Goal: Task Accomplishment & Management: Use online tool/utility

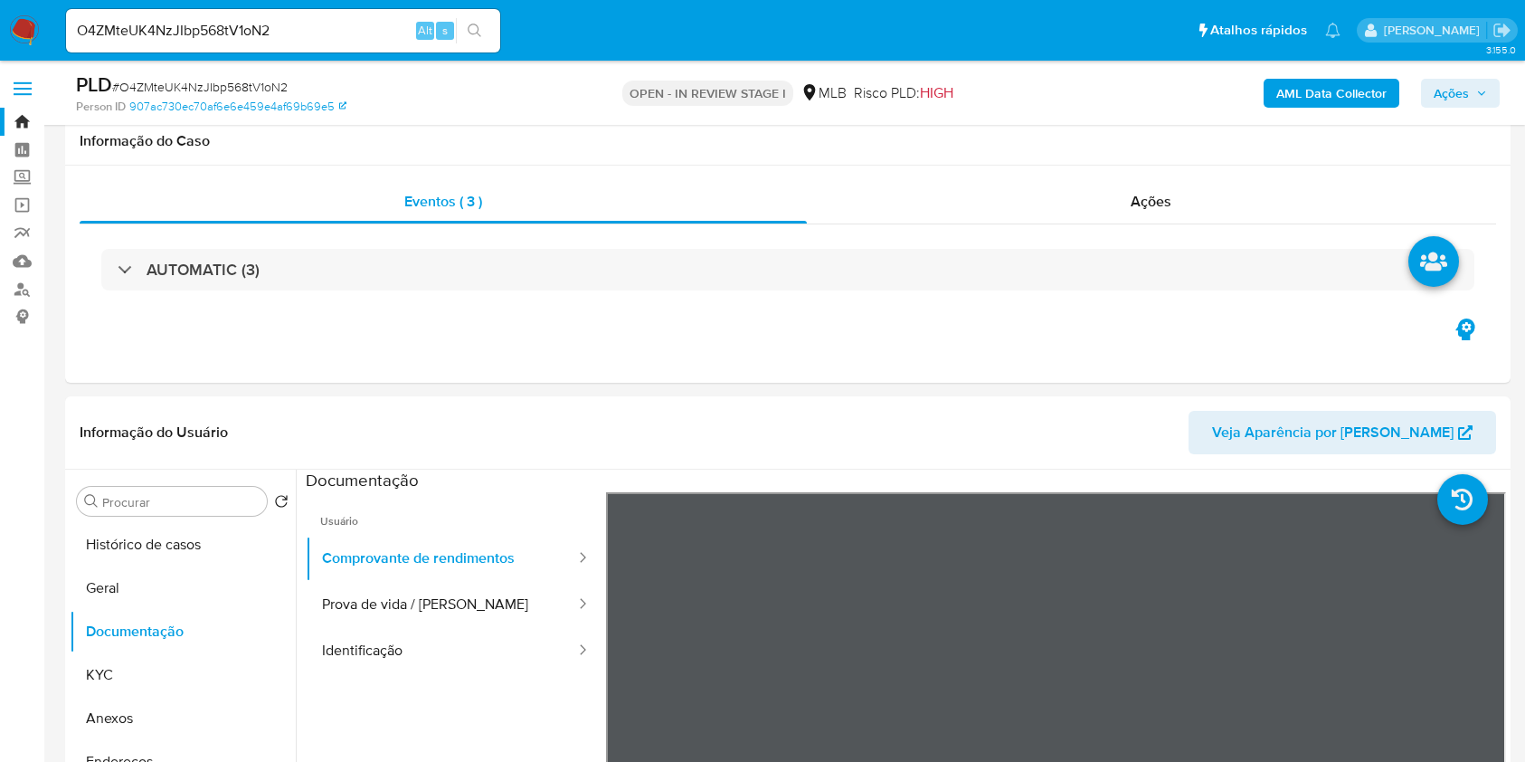
select select "10"
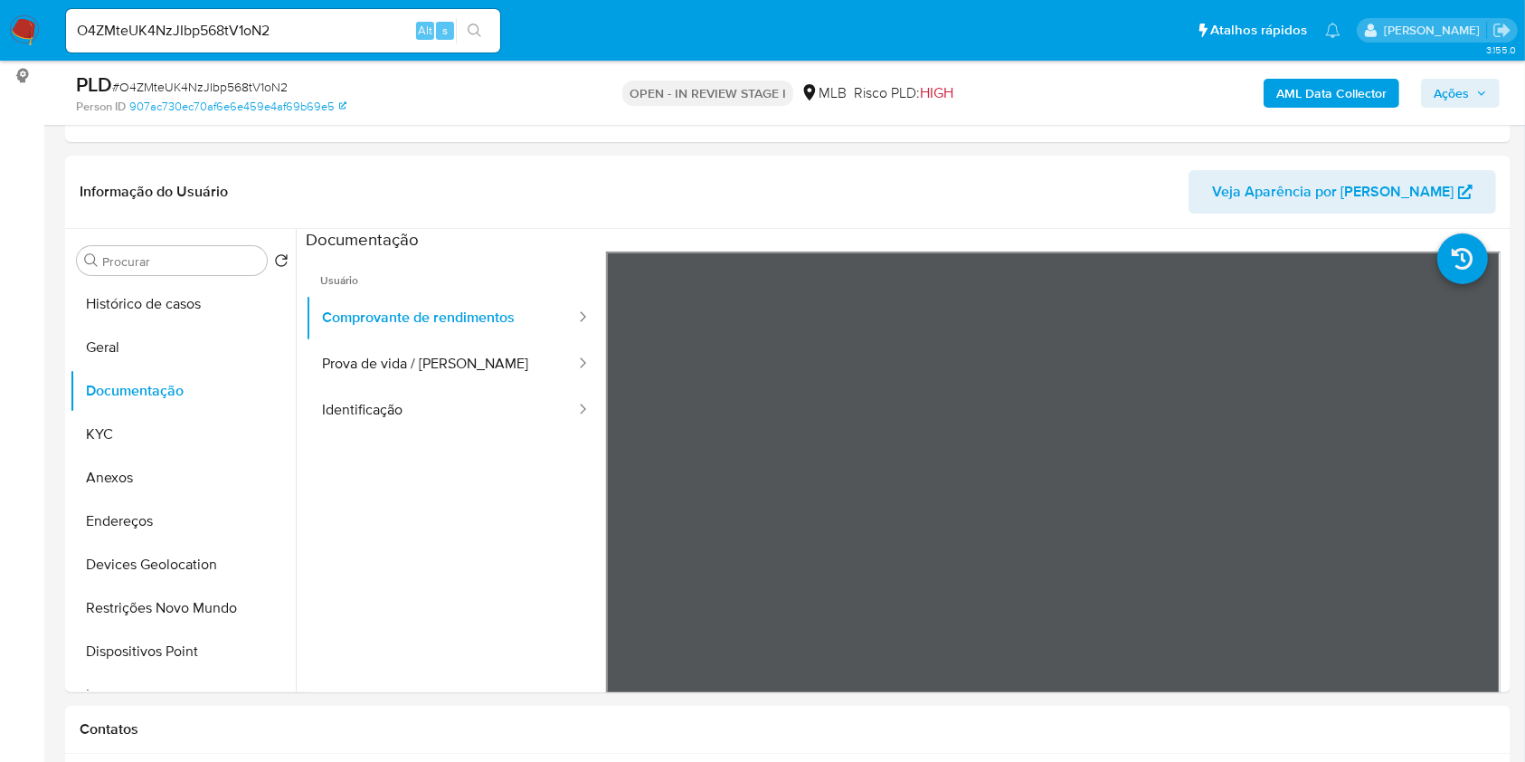
click at [1332, 98] on b "AML Data Collector" at bounding box center [1331, 93] width 110 height 29
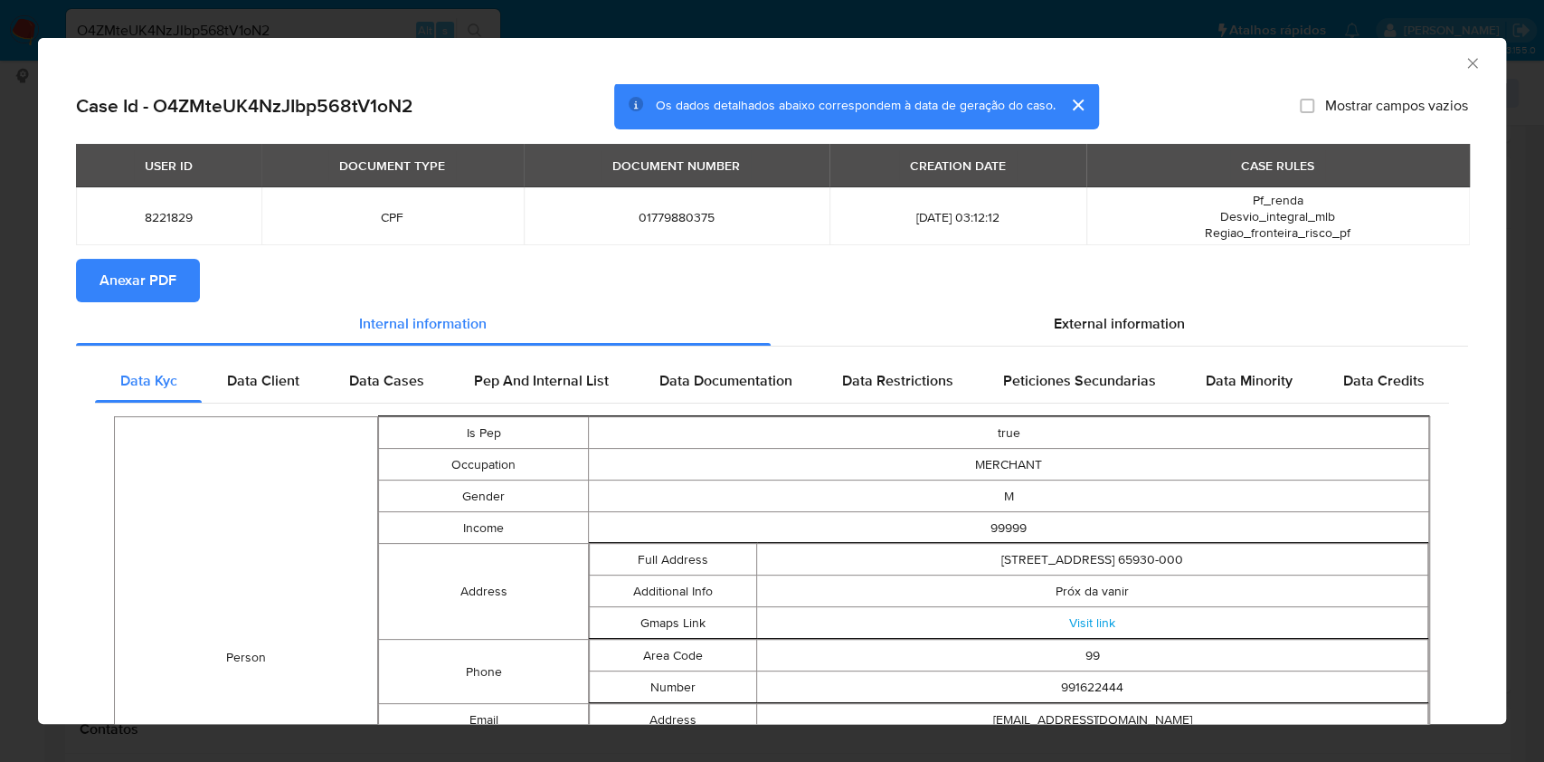
click at [147, 270] on span "Anexar PDF" at bounding box center [138, 281] width 77 height 40
click at [0, 138] on div "AML Data Collector Case Id - O4ZMteUK4NzJIbp568tV1oN2 Os dados detalhados abaix…" at bounding box center [772, 381] width 1544 height 762
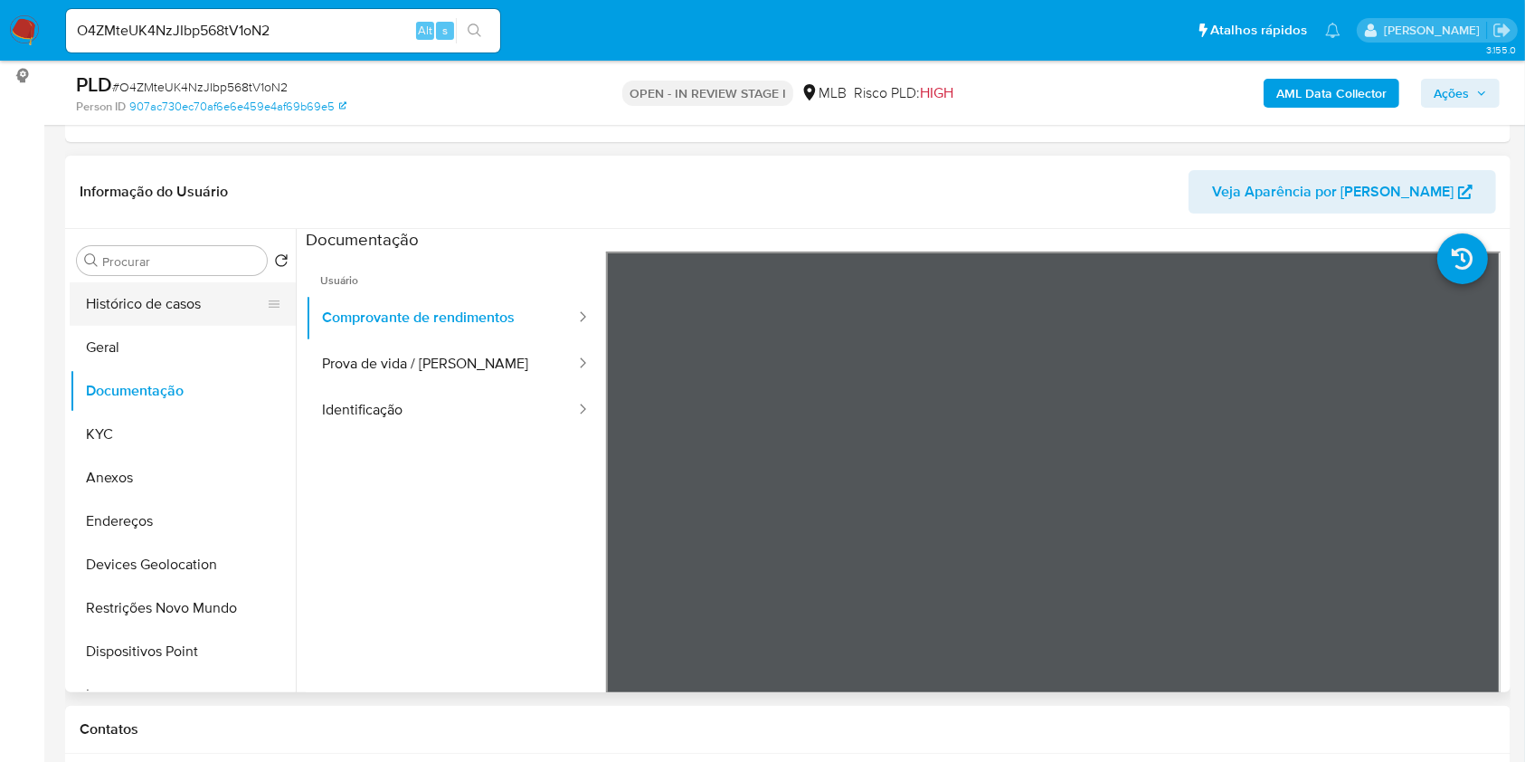
click at [159, 294] on button "Histórico de casos" at bounding box center [176, 303] width 212 height 43
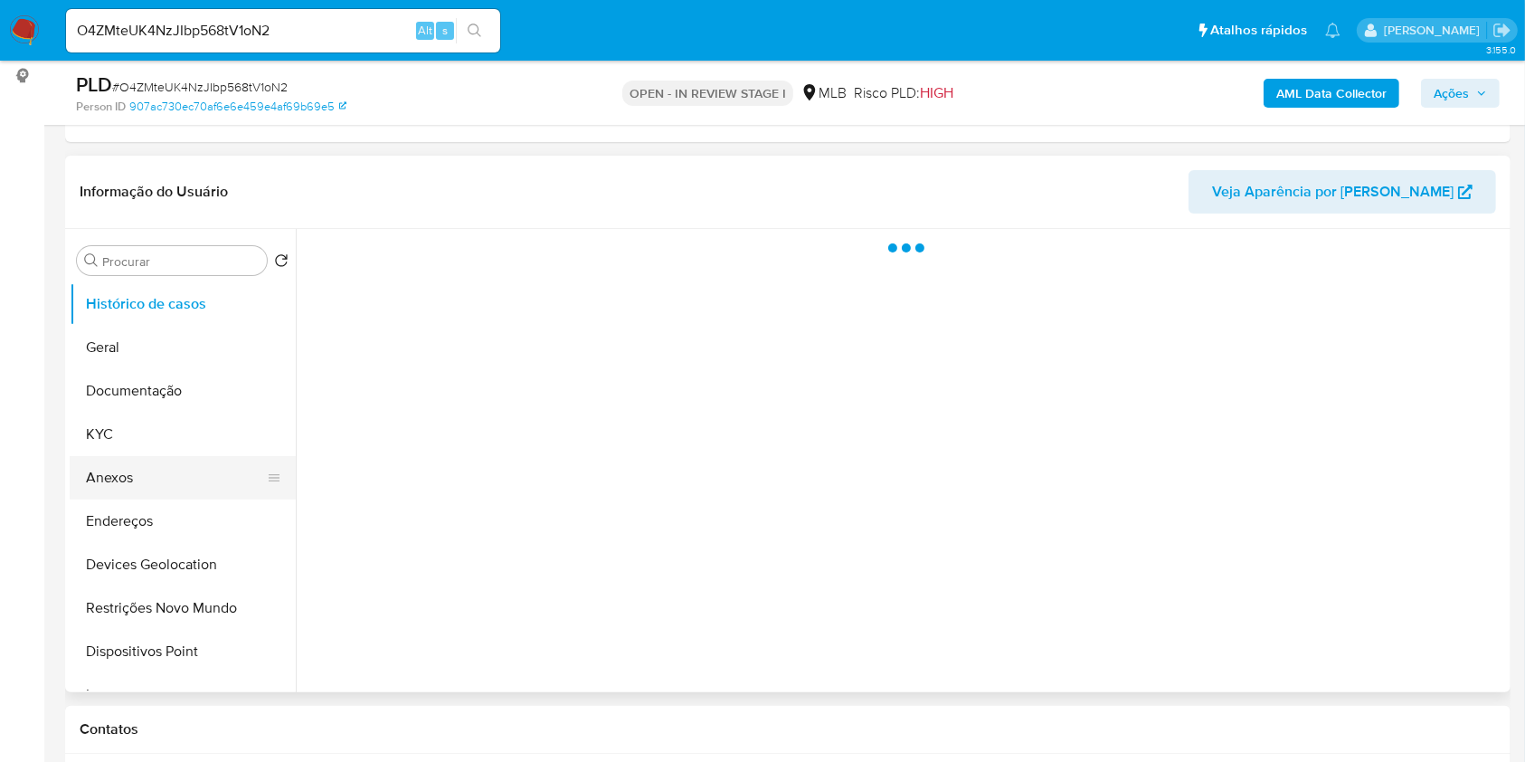
click at [152, 465] on button "Anexos" at bounding box center [176, 477] width 212 height 43
click at [150, 422] on button "KYC" at bounding box center [176, 434] width 212 height 43
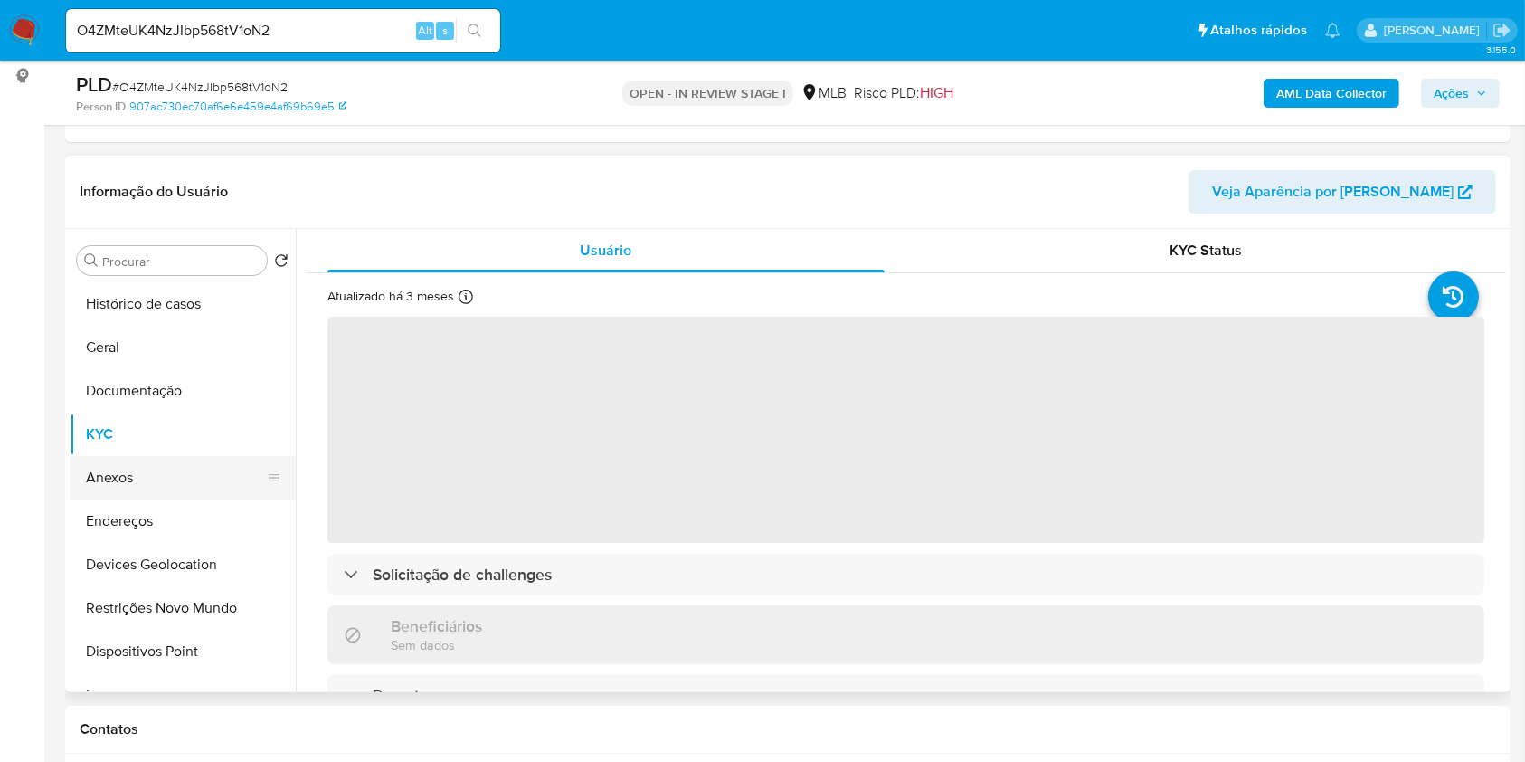
click at [143, 467] on button "Anexos" at bounding box center [176, 477] width 212 height 43
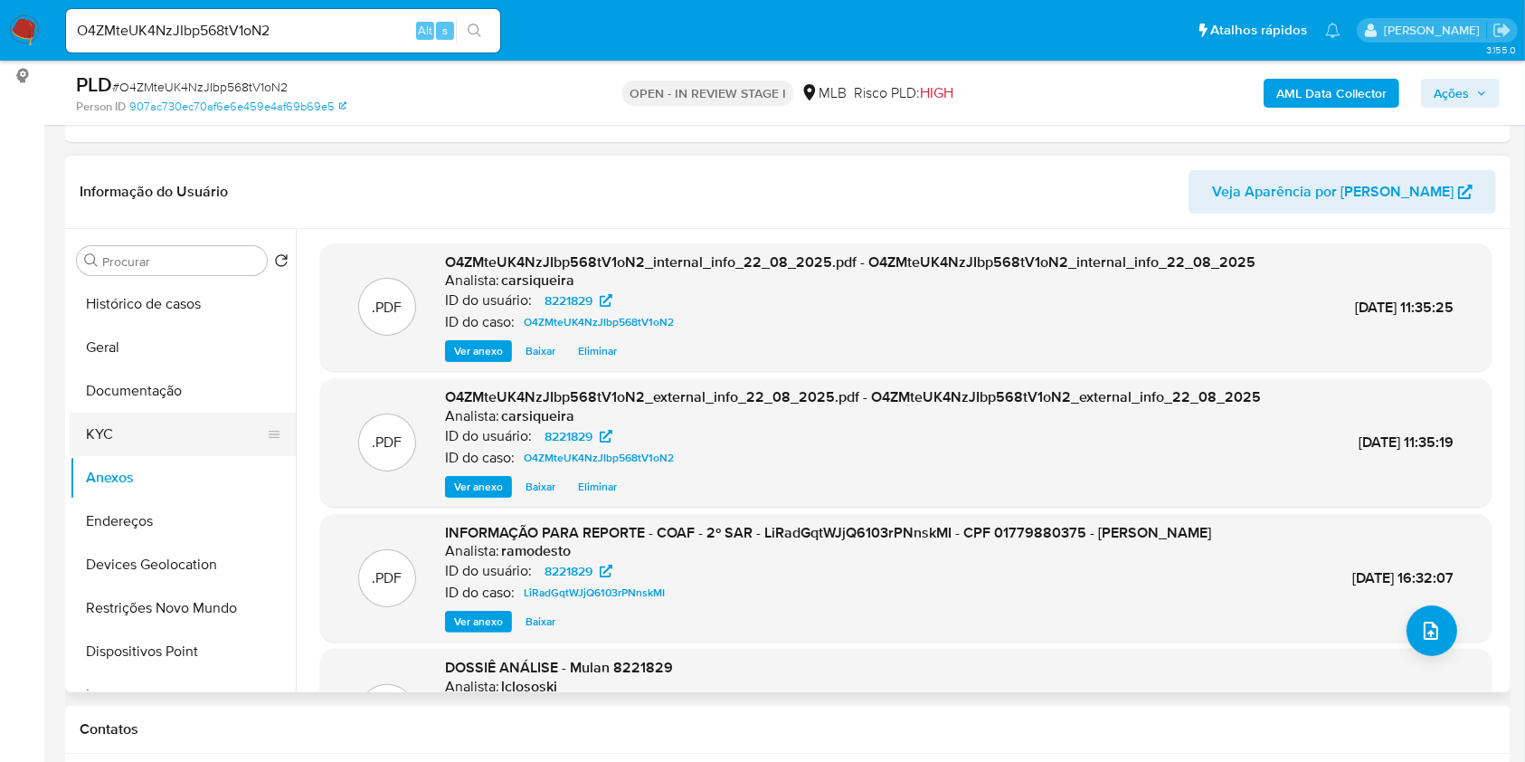
click at [140, 433] on button "KYC" at bounding box center [176, 434] width 212 height 43
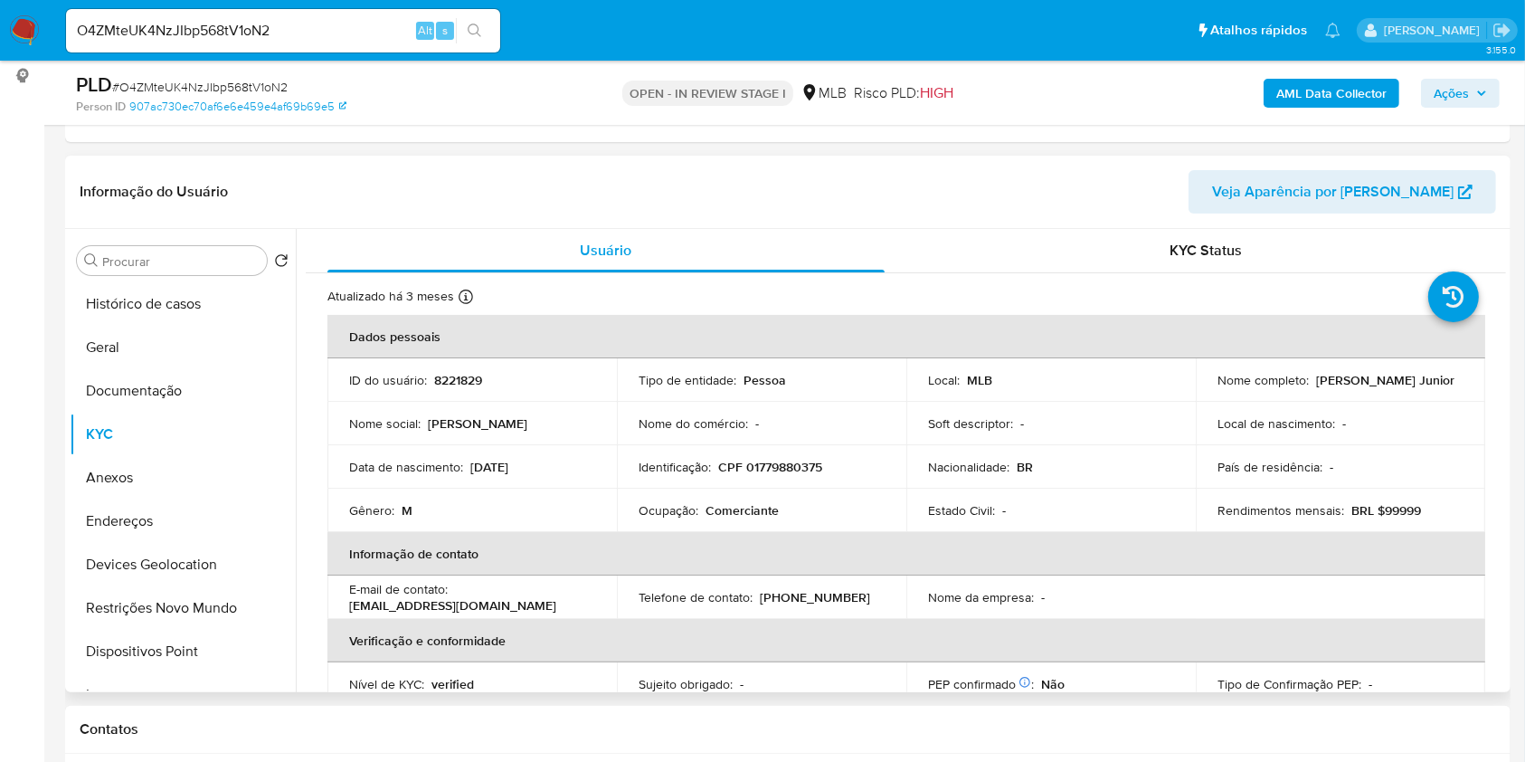
drag, startPoint x: 1390, startPoint y: 391, endPoint x: 1197, endPoint y: 394, distance: 193.6
click at [1197, 394] on td "Nome completo : Miguel Almeida Murta Junior" at bounding box center [1340, 379] width 289 height 43
copy p "Miguel Almeida Murta Junior"
click at [168, 390] on button "Documentação" at bounding box center [176, 390] width 212 height 43
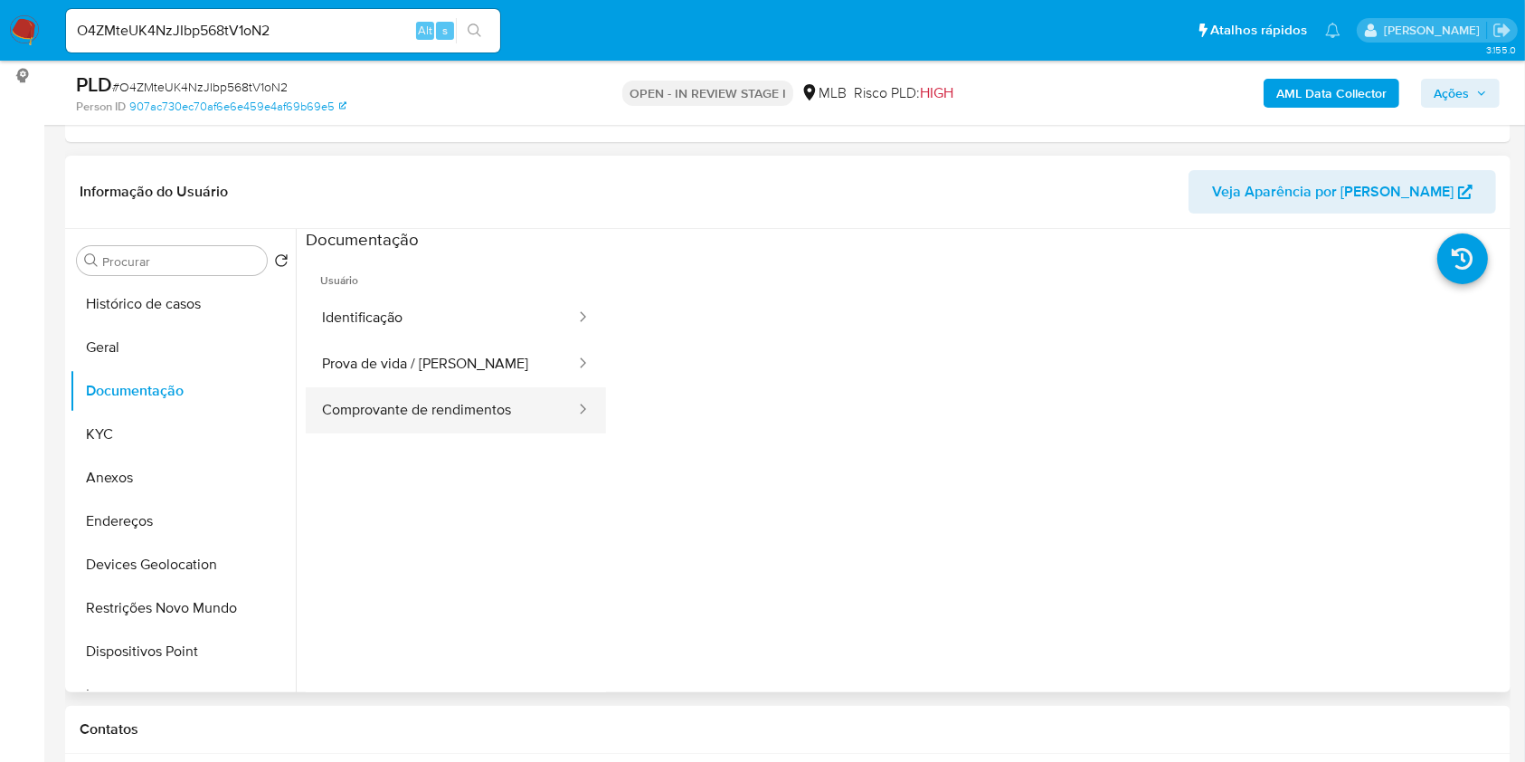
click at [493, 393] on button "Comprovante de rendimentos" at bounding box center [441, 410] width 271 height 46
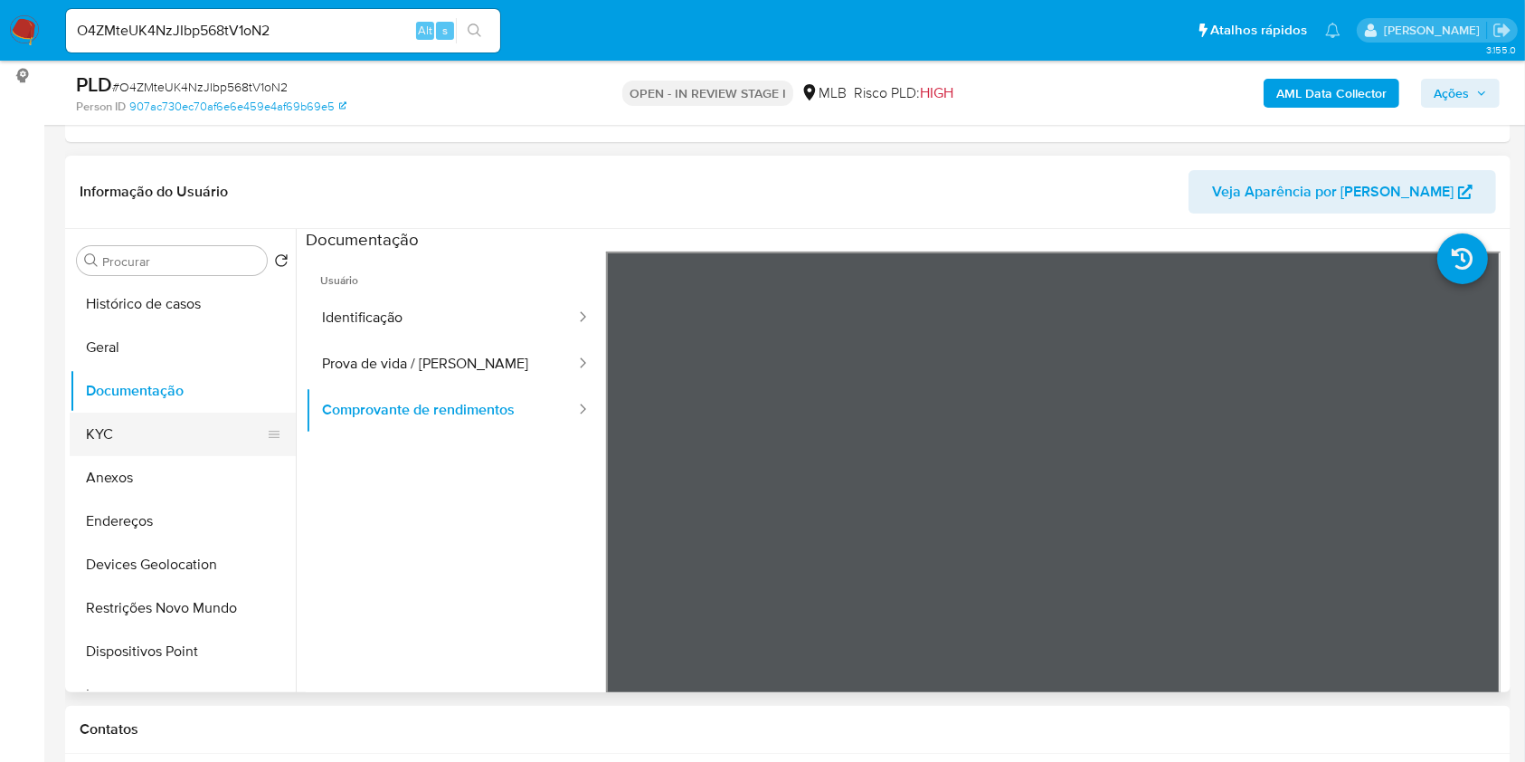
click at [172, 433] on button "KYC" at bounding box center [176, 434] width 212 height 43
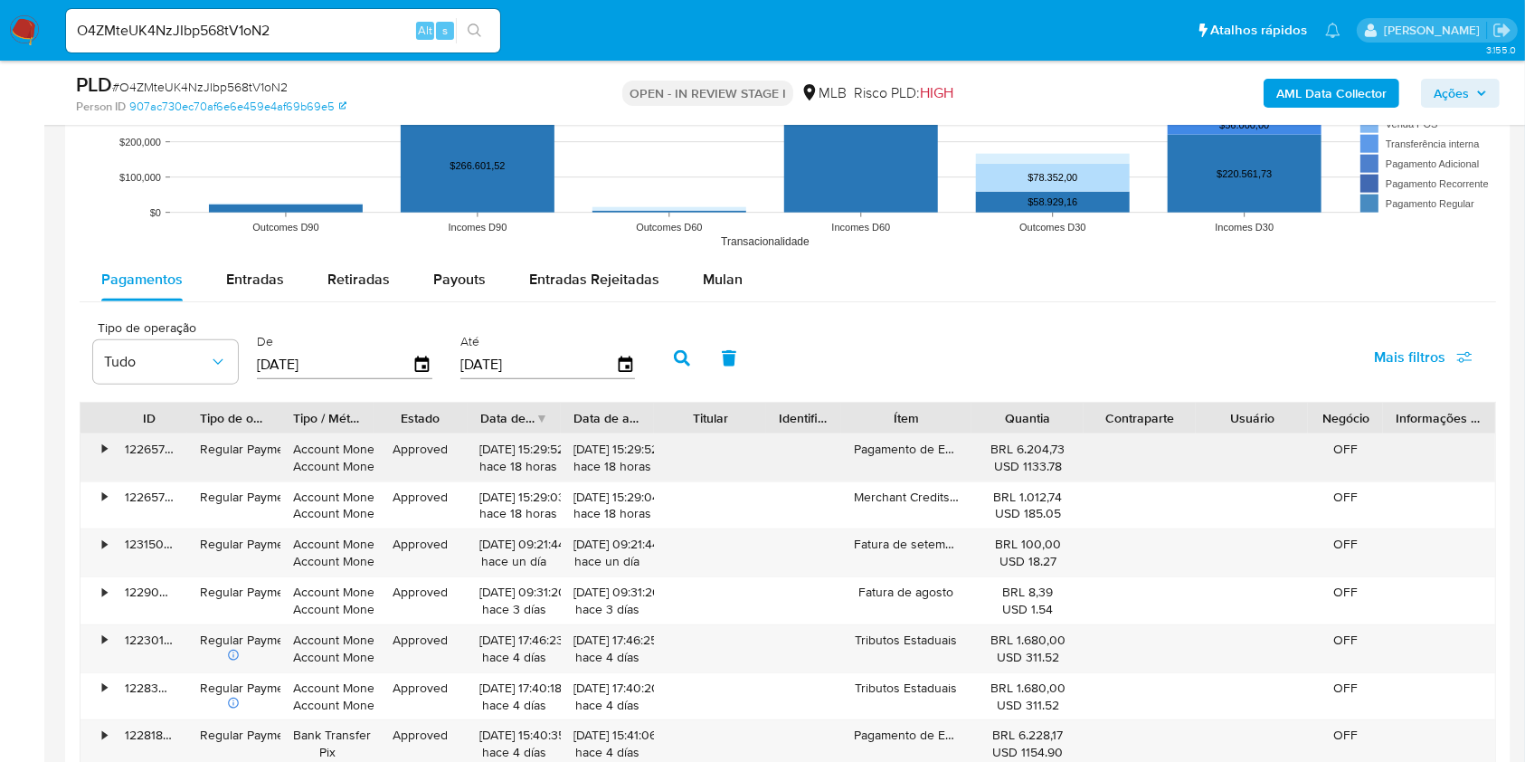
scroll to position [1859, 0]
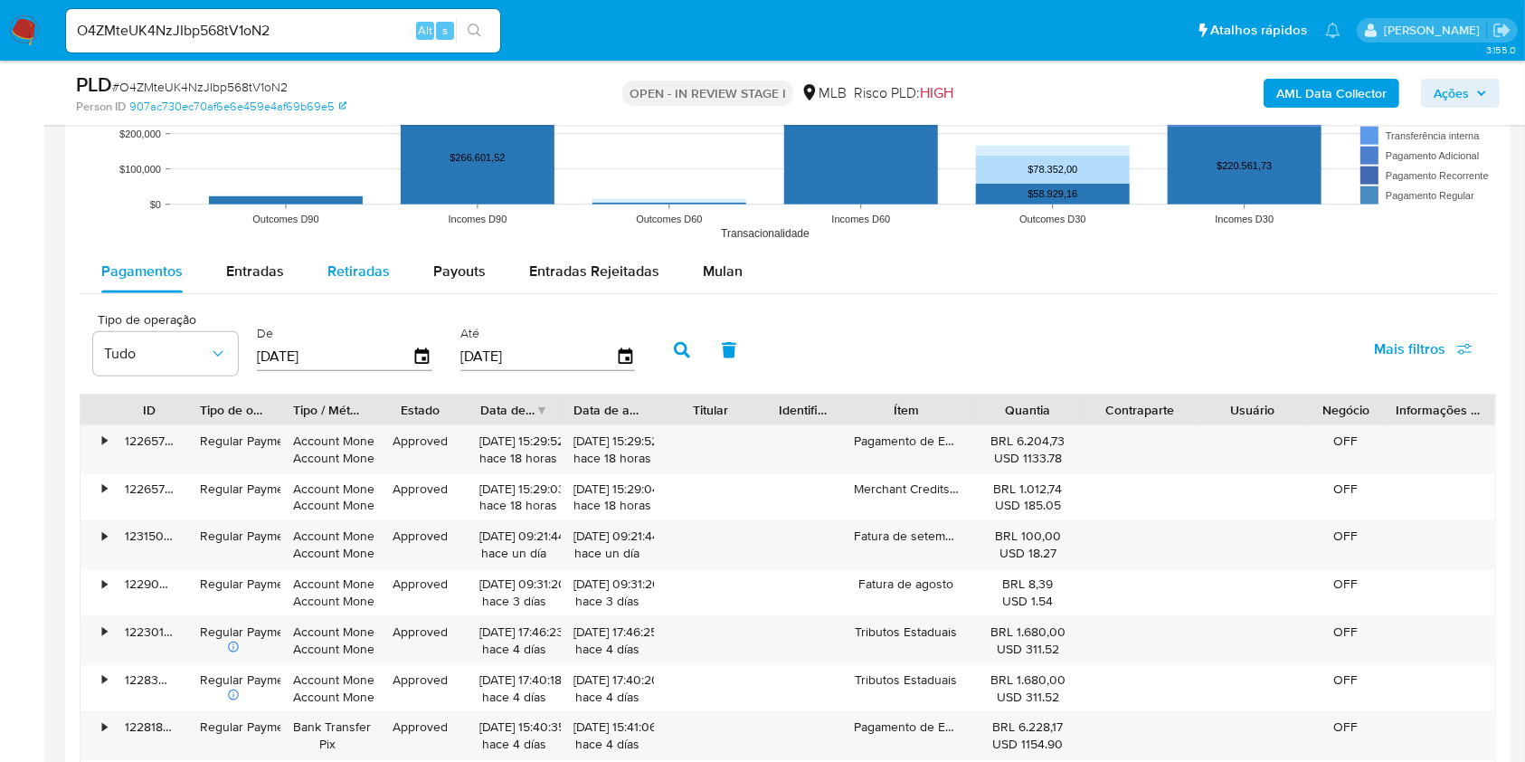
click at [384, 281] on div "Retiradas" at bounding box center [358, 271] width 62 height 43
select select "10"
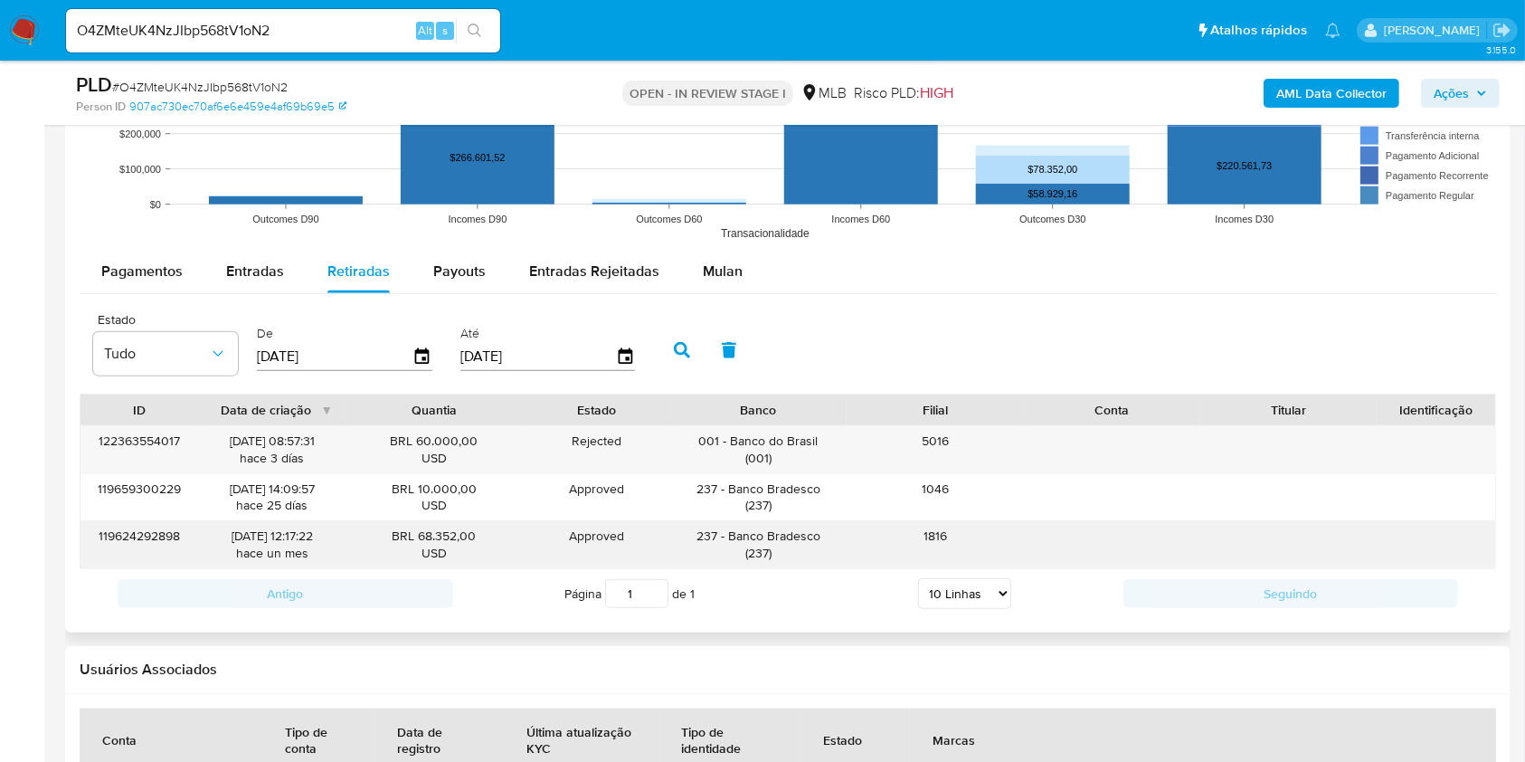
drag, startPoint x: 527, startPoint y: 533, endPoint x: 479, endPoint y: 553, distance: 52.8
click at [420, 533] on div "119624292898 23/07/2025 12:17:22 hace un mes BRL 68.352,00 USD Approved Approve…" at bounding box center [788, 544] width 1415 height 47
click at [479, 553] on div "BRL 68.352,00 USD" at bounding box center [433, 544] width 151 height 34
drag, startPoint x: 480, startPoint y: 532, endPoint x: 420, endPoint y: 539, distance: 61.0
click at [420, 539] on div "BRL 68.352,00 USD" at bounding box center [433, 544] width 151 height 34
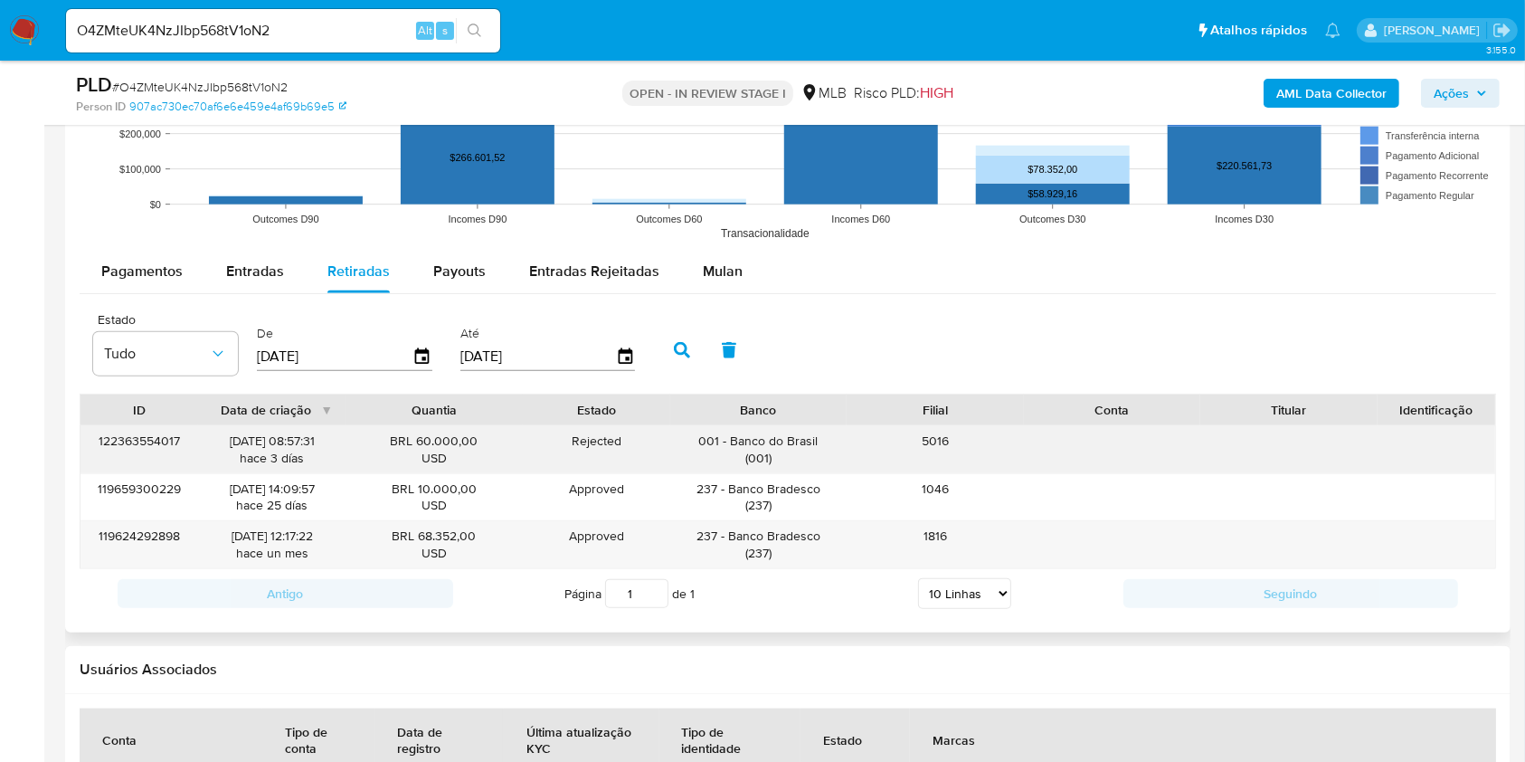
drag, startPoint x: 486, startPoint y: 443, endPoint x: 422, endPoint y: 443, distance: 63.3
click at [422, 443] on div "BRL 60.000,00 USD" at bounding box center [433, 449] width 151 height 34
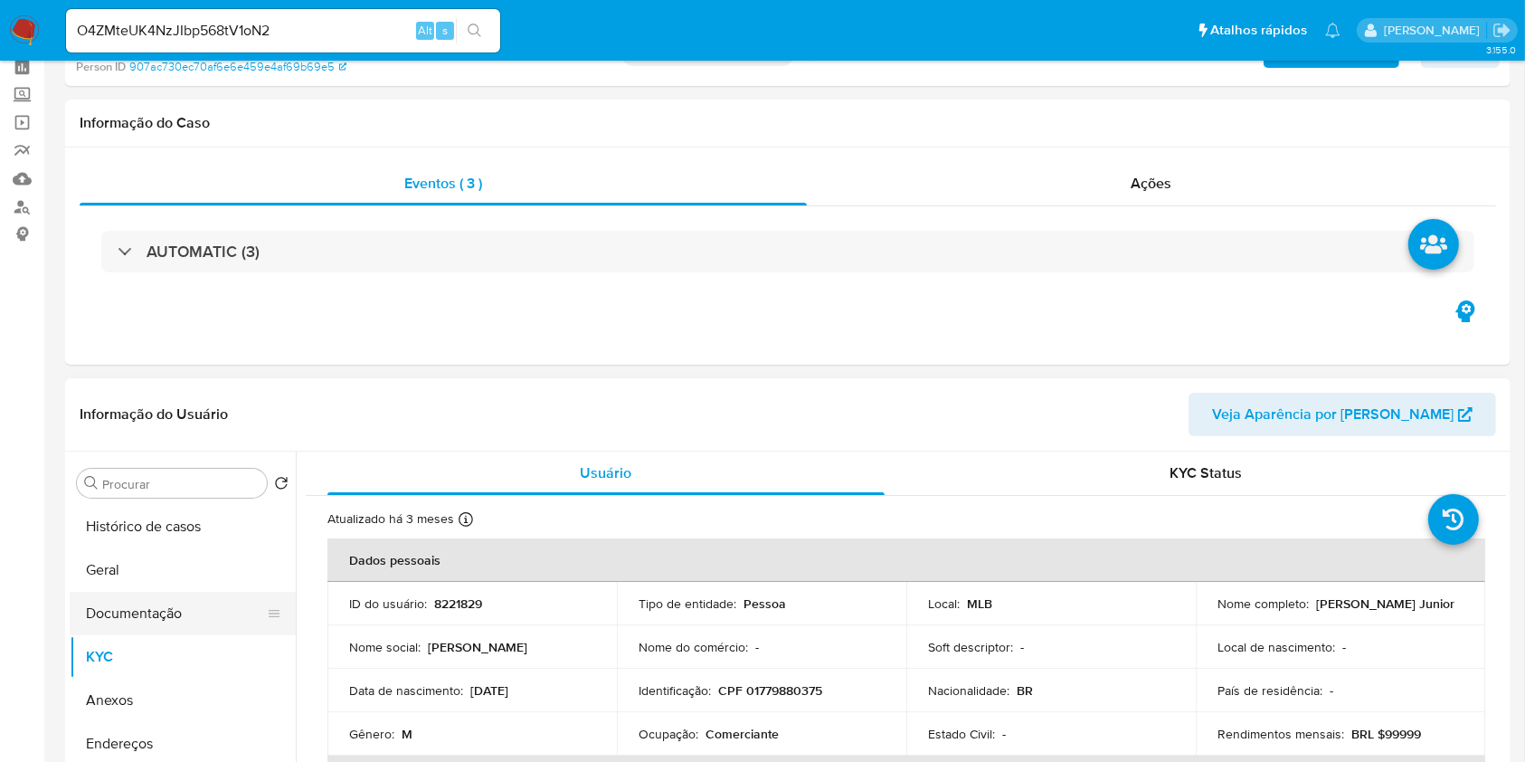
scroll to position [120, 0]
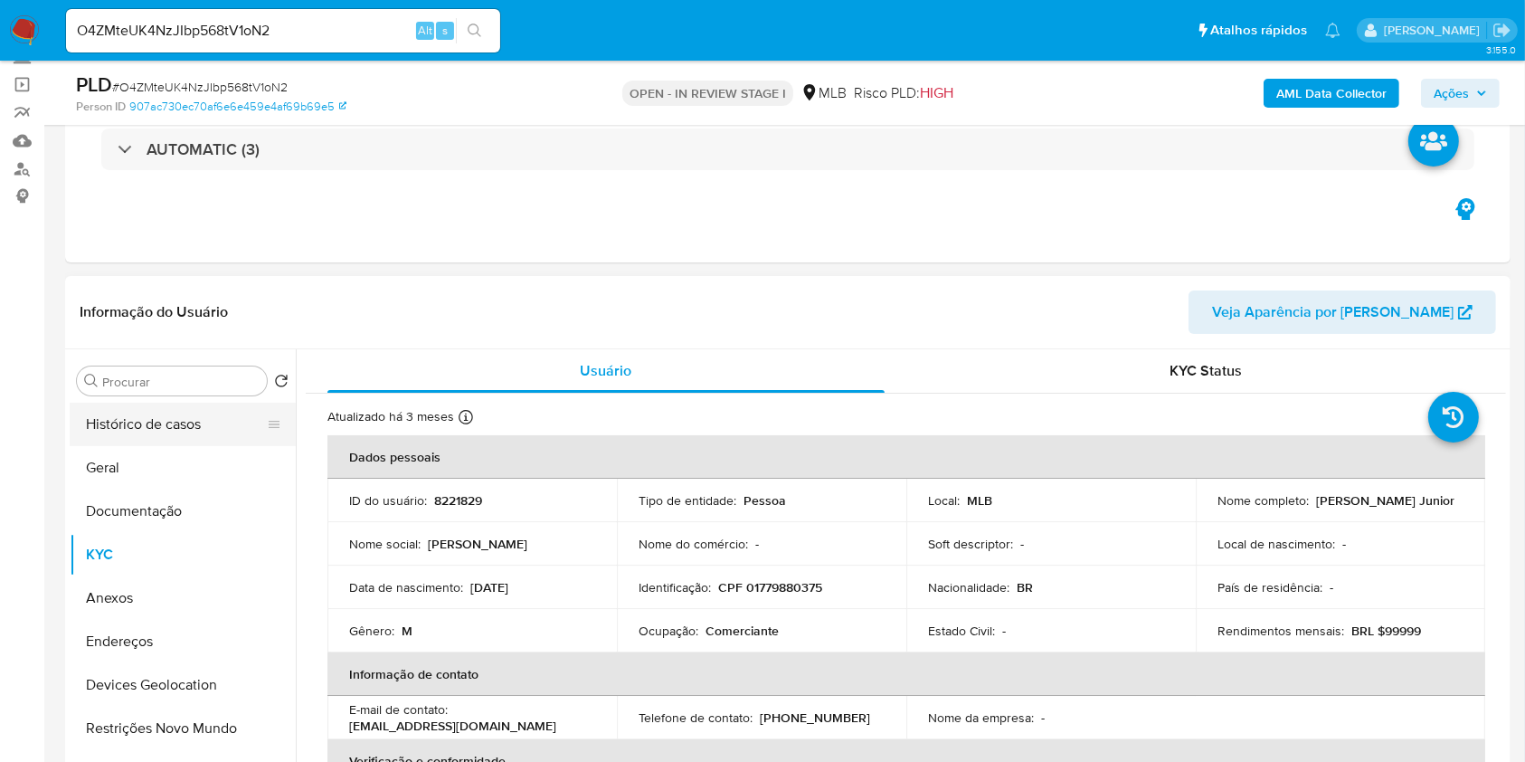
click at [163, 436] on button "Histórico de casos" at bounding box center [176, 424] width 212 height 43
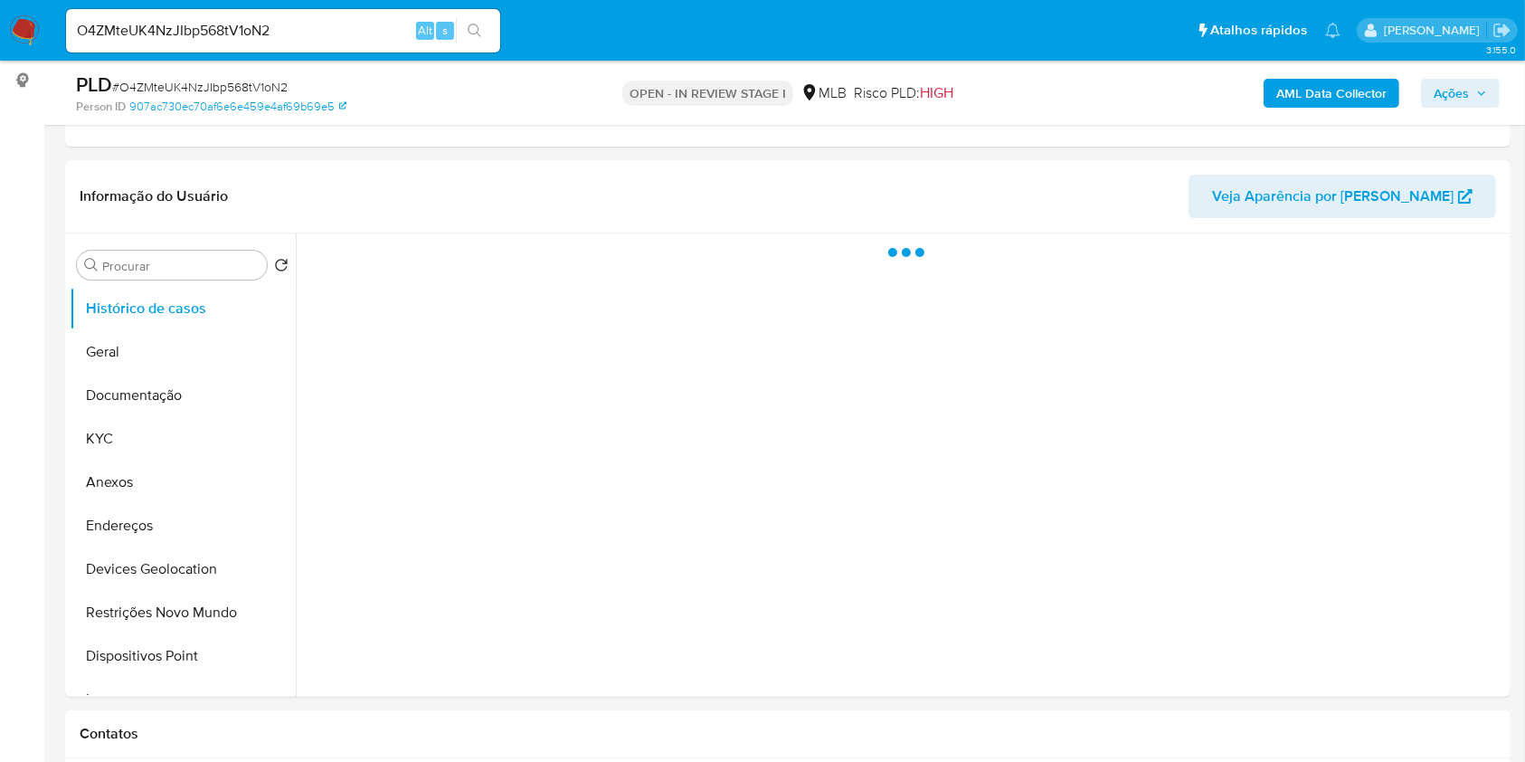
scroll to position [244, 0]
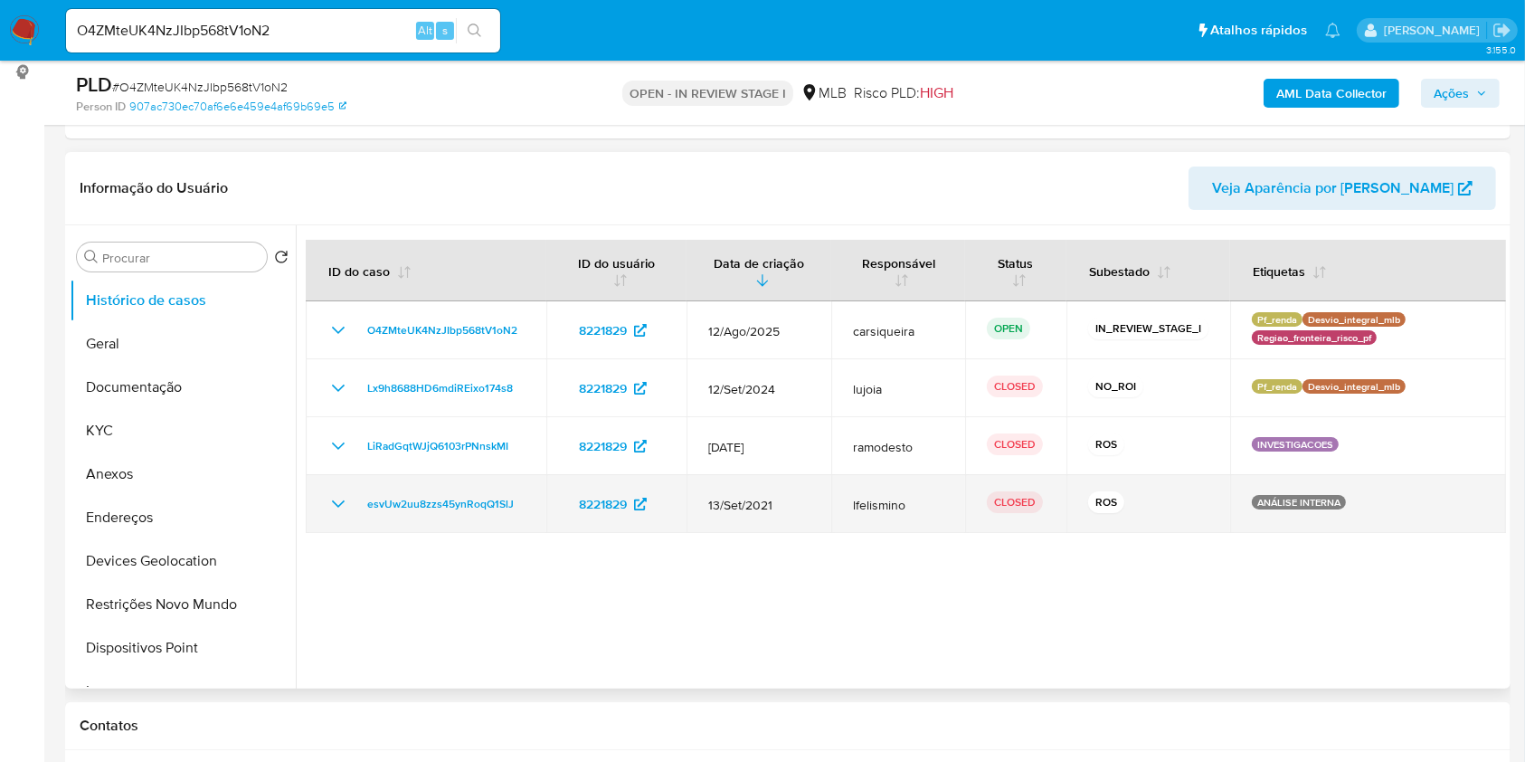
drag, startPoint x: 340, startPoint y: 499, endPoint x: 335, endPoint y: 477, distance: 23.3
click at [340, 499] on icon "Mostrar/Ocultar" at bounding box center [338, 504] width 22 height 22
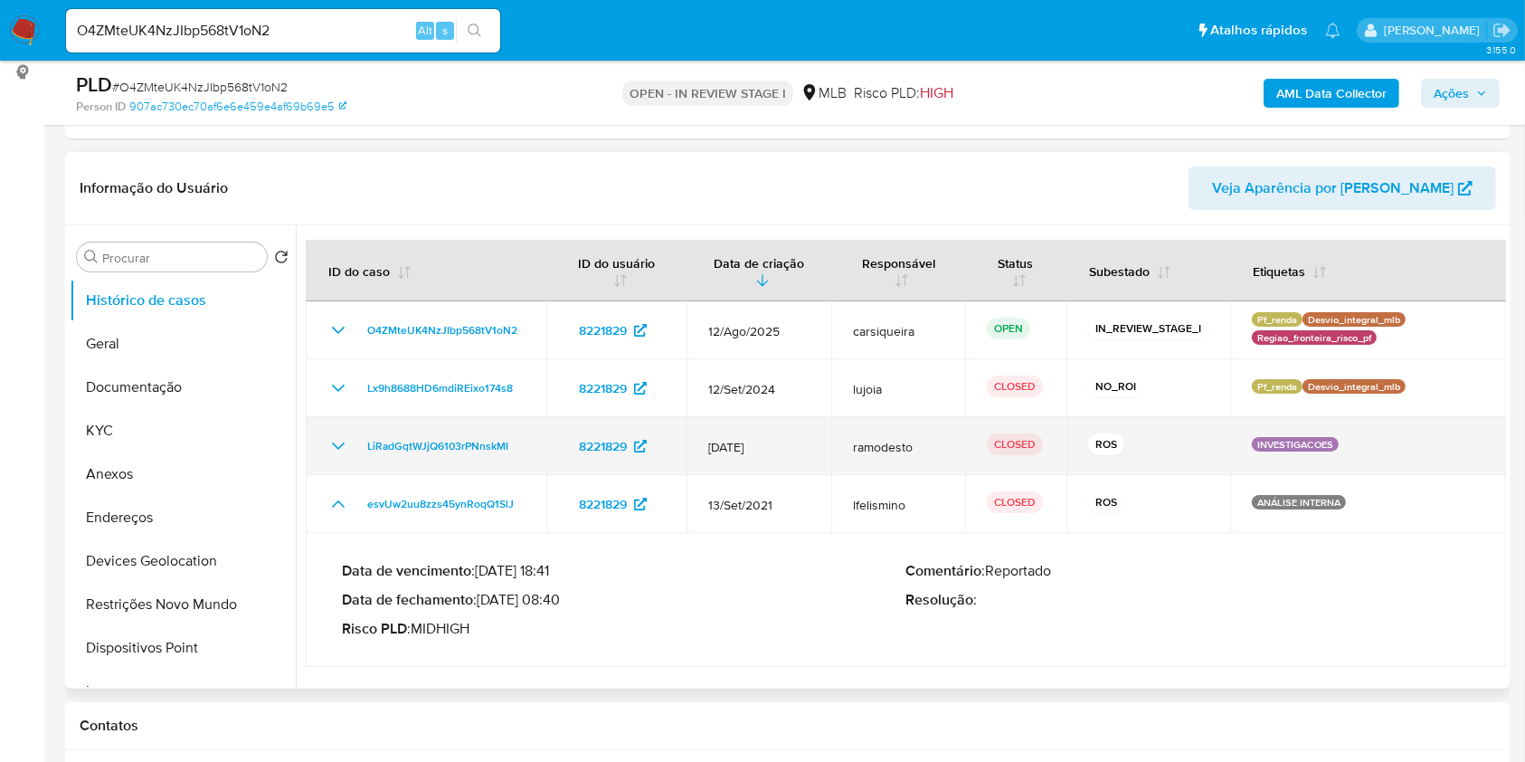
click at [335, 449] on icon "Mostrar/Ocultar" at bounding box center [338, 446] width 22 height 22
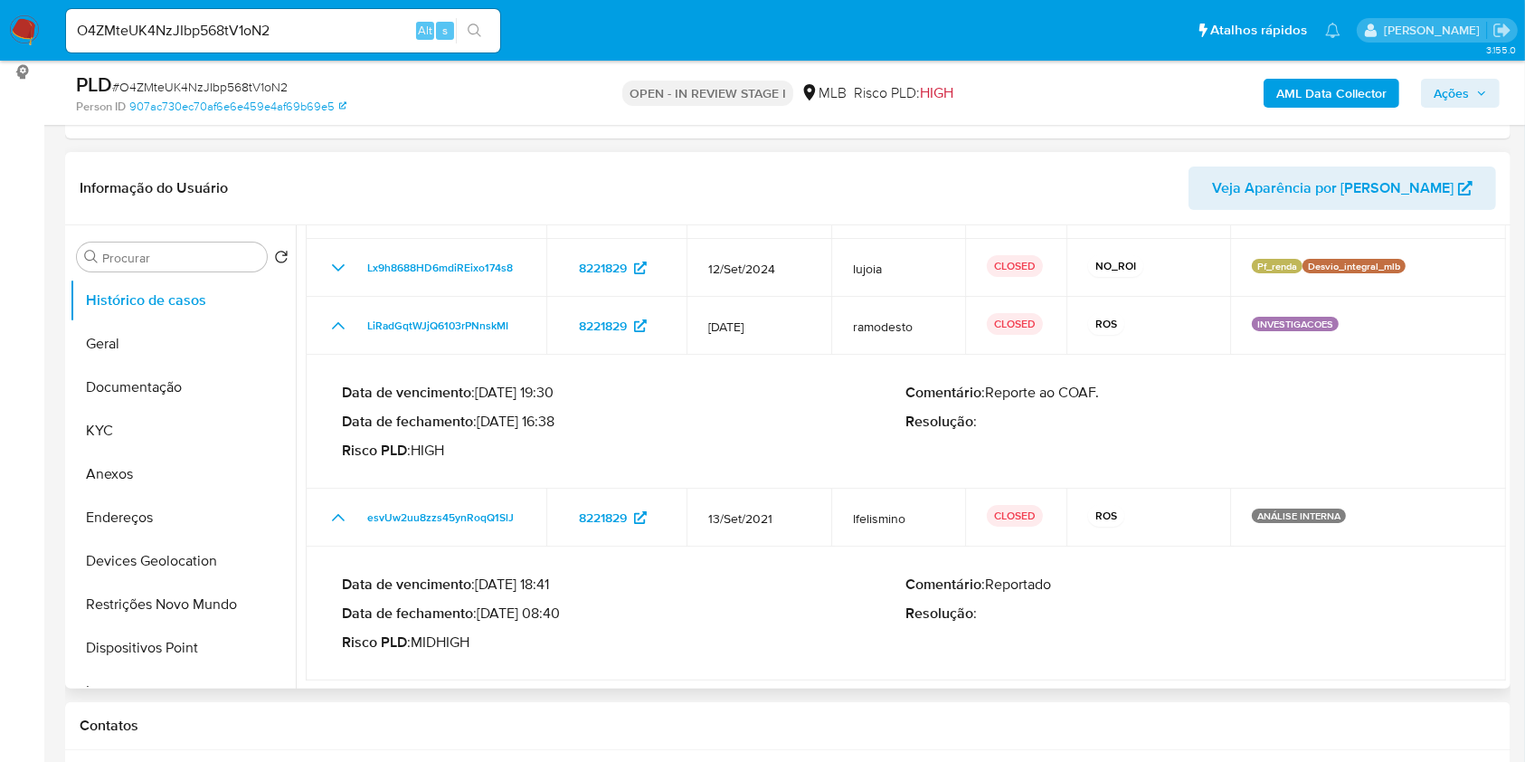
scroll to position [121, 0]
drag, startPoint x: 484, startPoint y: 607, endPoint x: 557, endPoint y: 611, distance: 73.4
click at [557, 611] on p "Data de fechamento : 26/04/2022 08:40" at bounding box center [624, 612] width 565 height 18
drag, startPoint x: 489, startPoint y: 423, endPoint x: 544, endPoint y: 420, distance: 55.3
click at [544, 420] on p "Data de fechamento : 01/07/2024 16:38" at bounding box center [624, 421] width 565 height 18
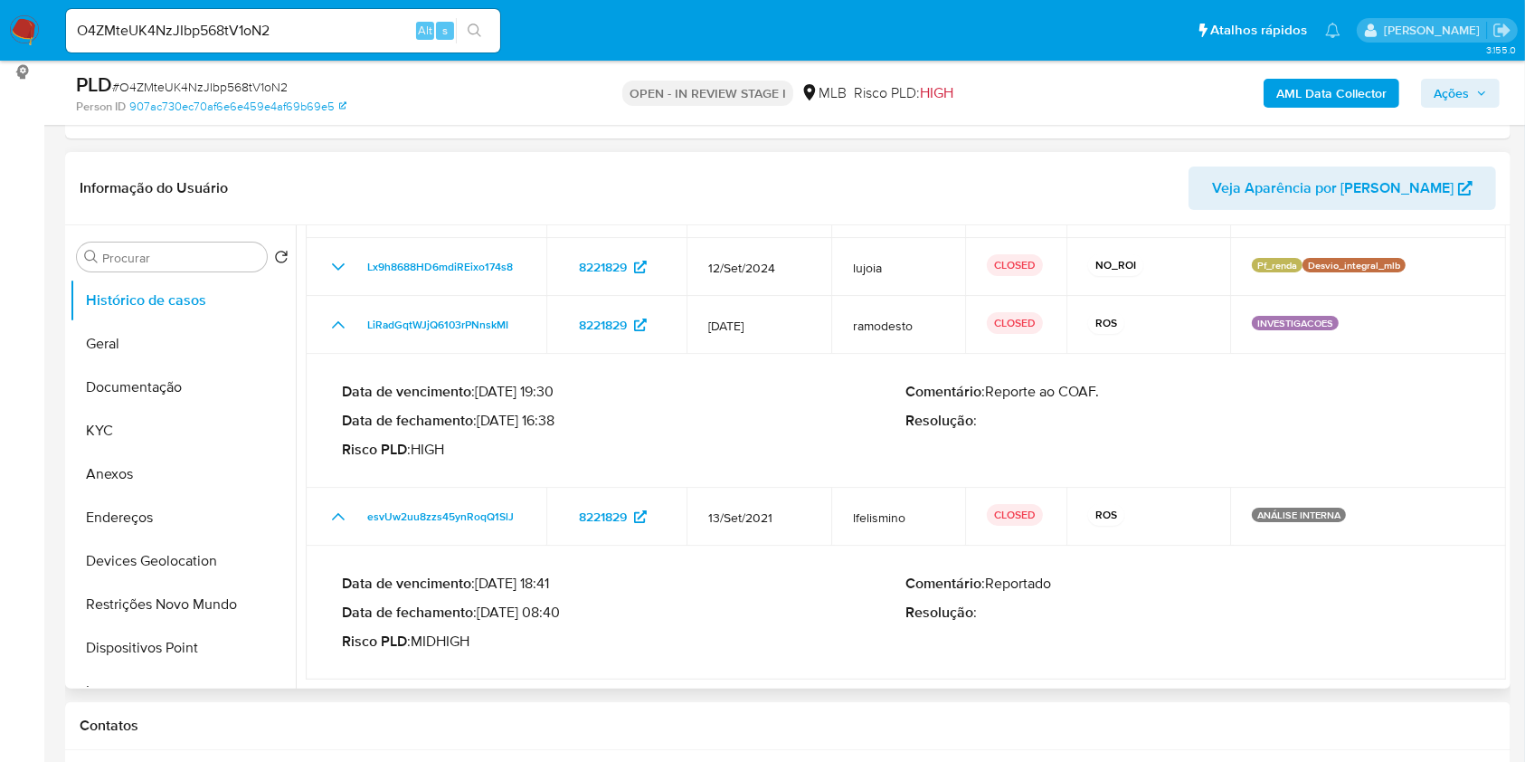
click at [549, 423] on p "Data de fechamento : 01/07/2024 16:38" at bounding box center [624, 421] width 565 height 18
drag, startPoint x: 555, startPoint y: 423, endPoint x: 485, endPoint y: 423, distance: 69.7
click at [485, 423] on p "Data de fechamento : 01/07/2024 16:38" at bounding box center [624, 421] width 565 height 18
click at [199, 340] on button "Geral" at bounding box center [176, 343] width 212 height 43
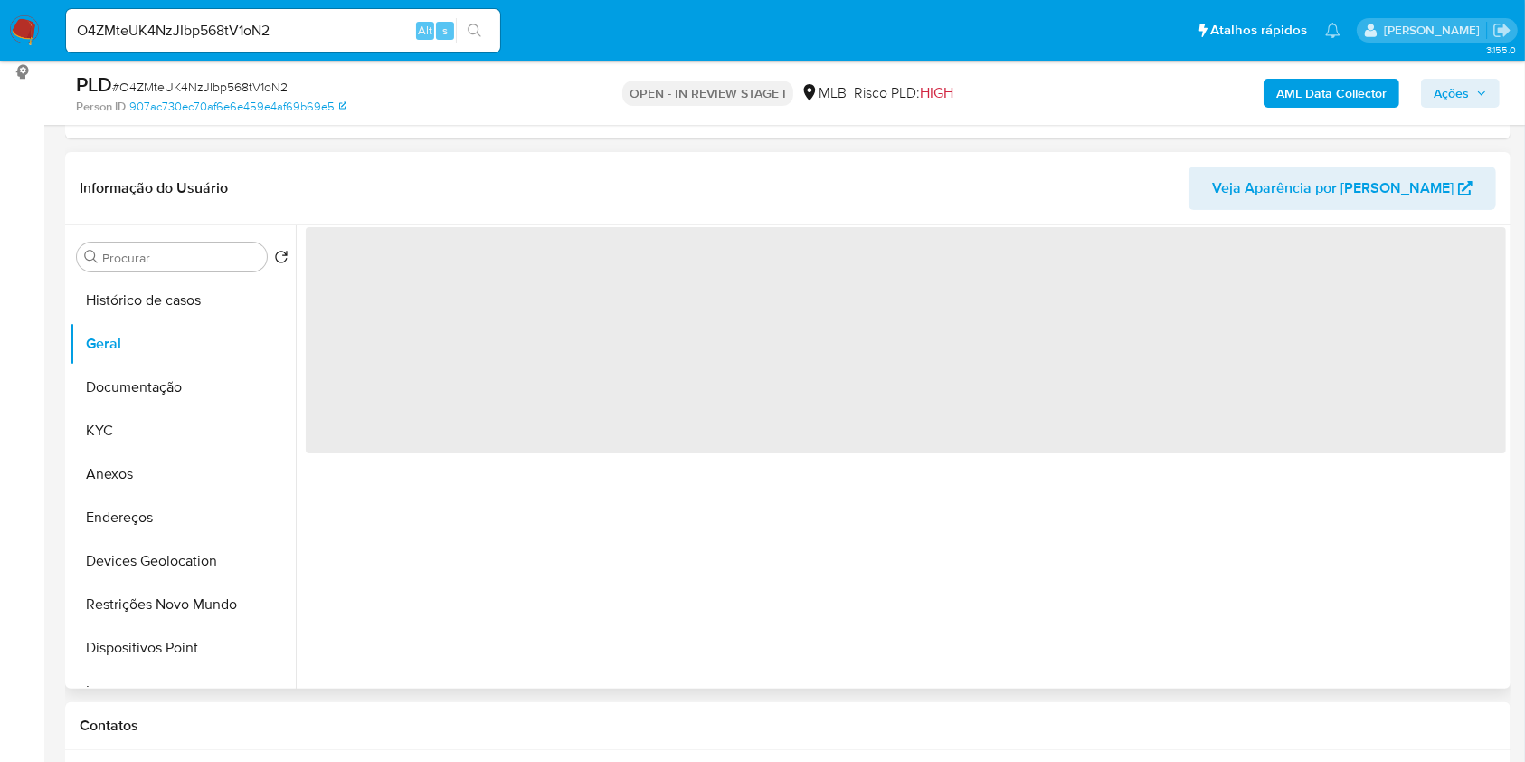
click at [184, 303] on button "Histórico de casos" at bounding box center [183, 300] width 226 height 43
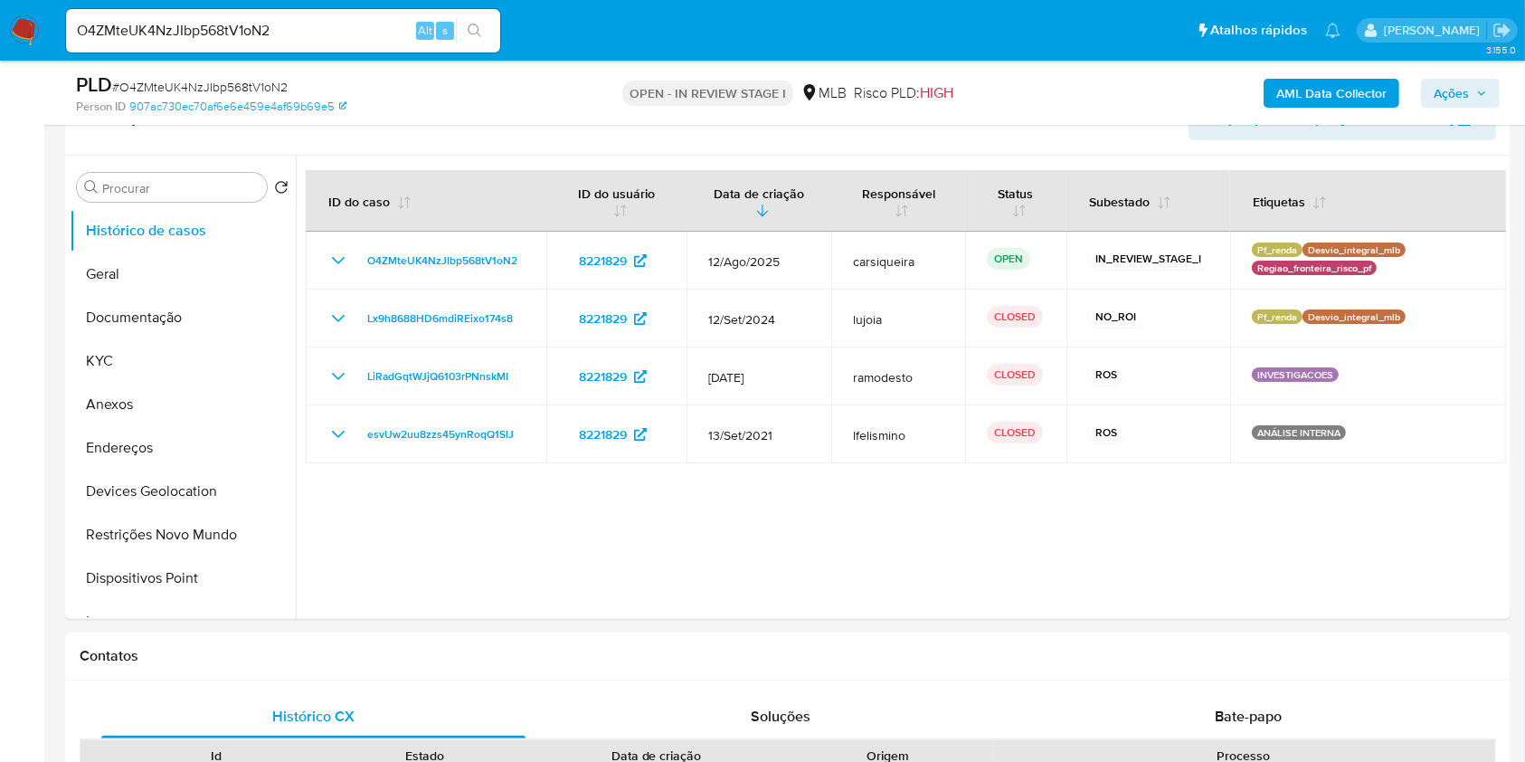
scroll to position [52, 0]
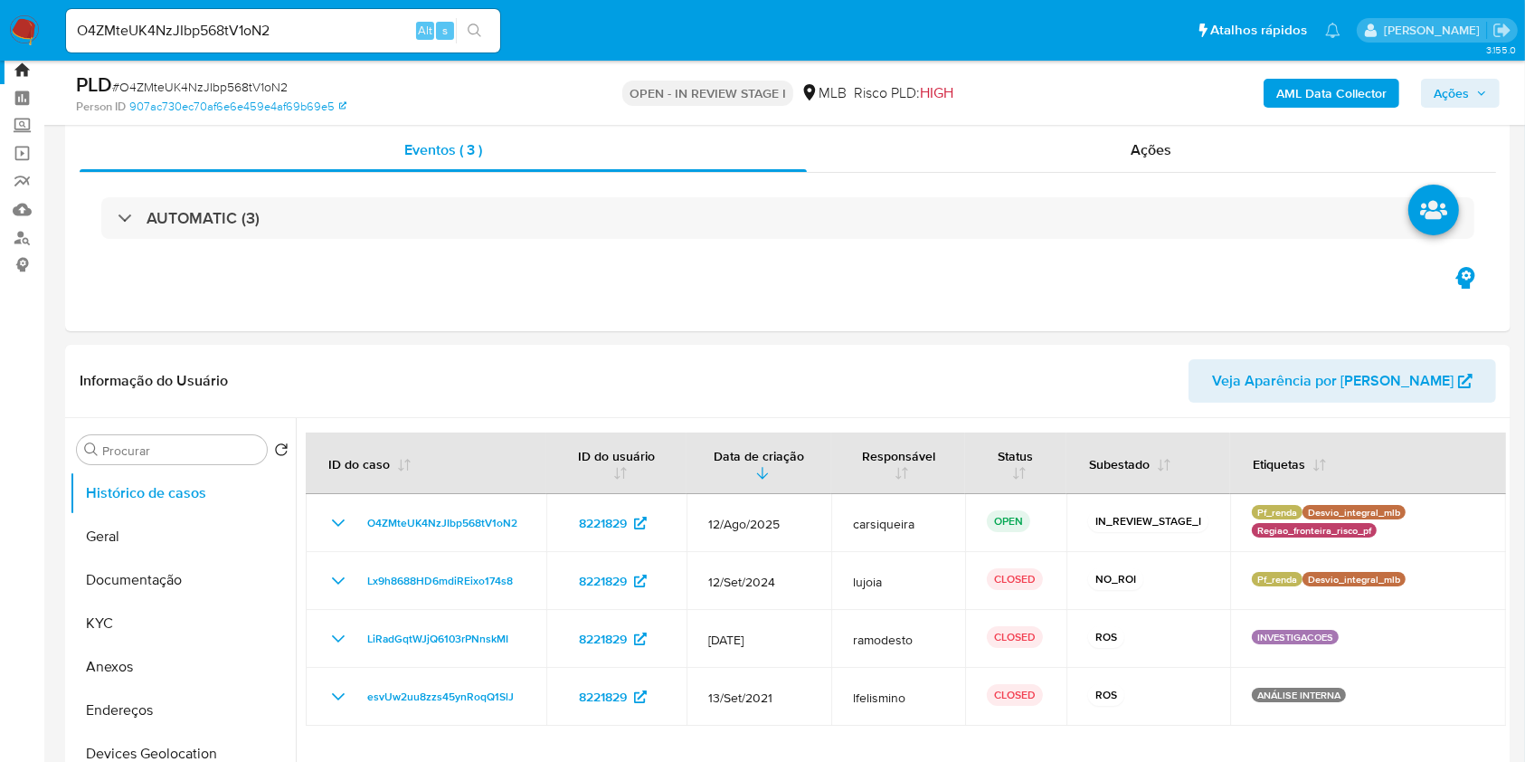
click at [1454, 90] on span "Ações" at bounding box center [1451, 93] width 35 height 29
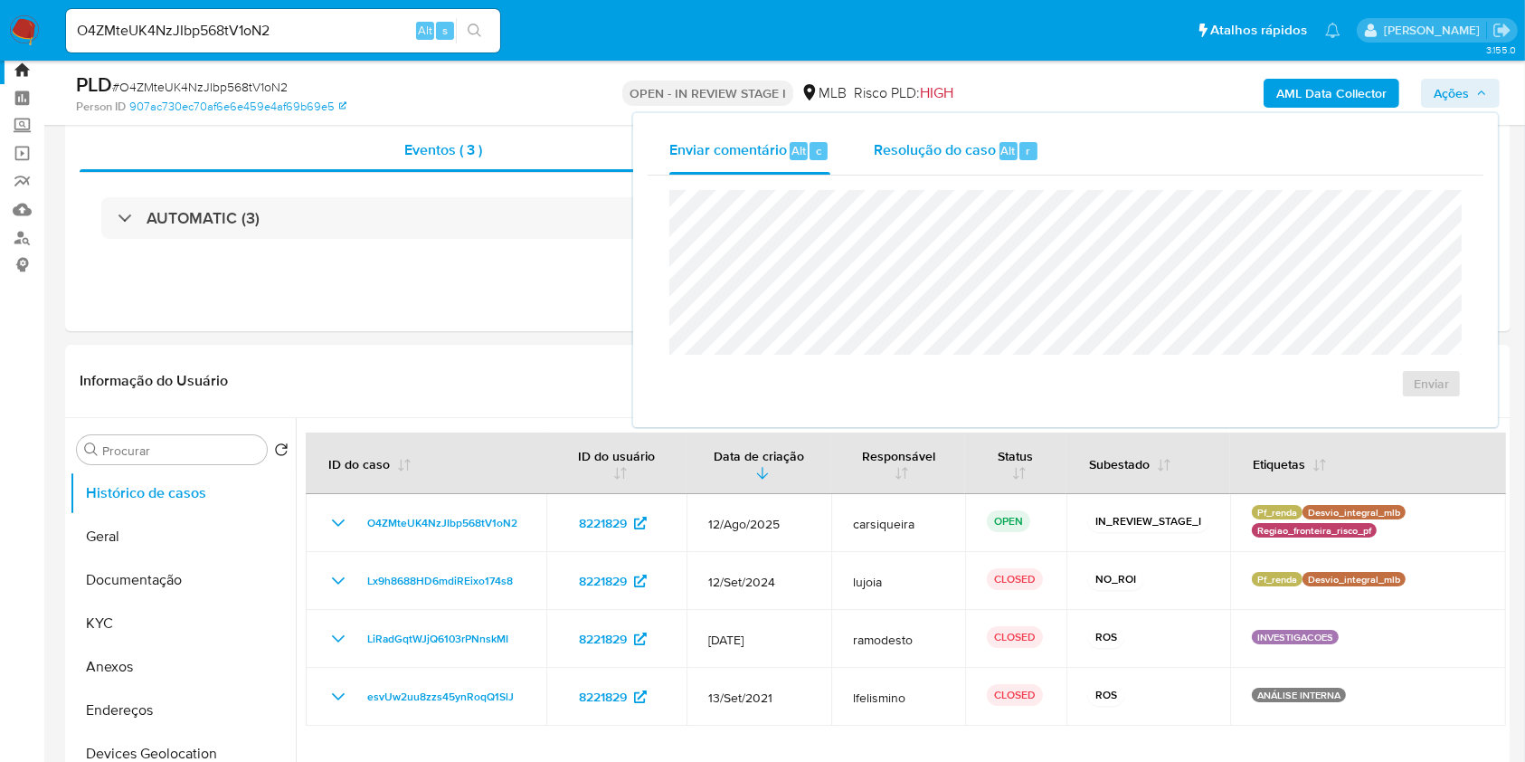
click at [987, 144] on span "Resolução do caso" at bounding box center [935, 149] width 122 height 21
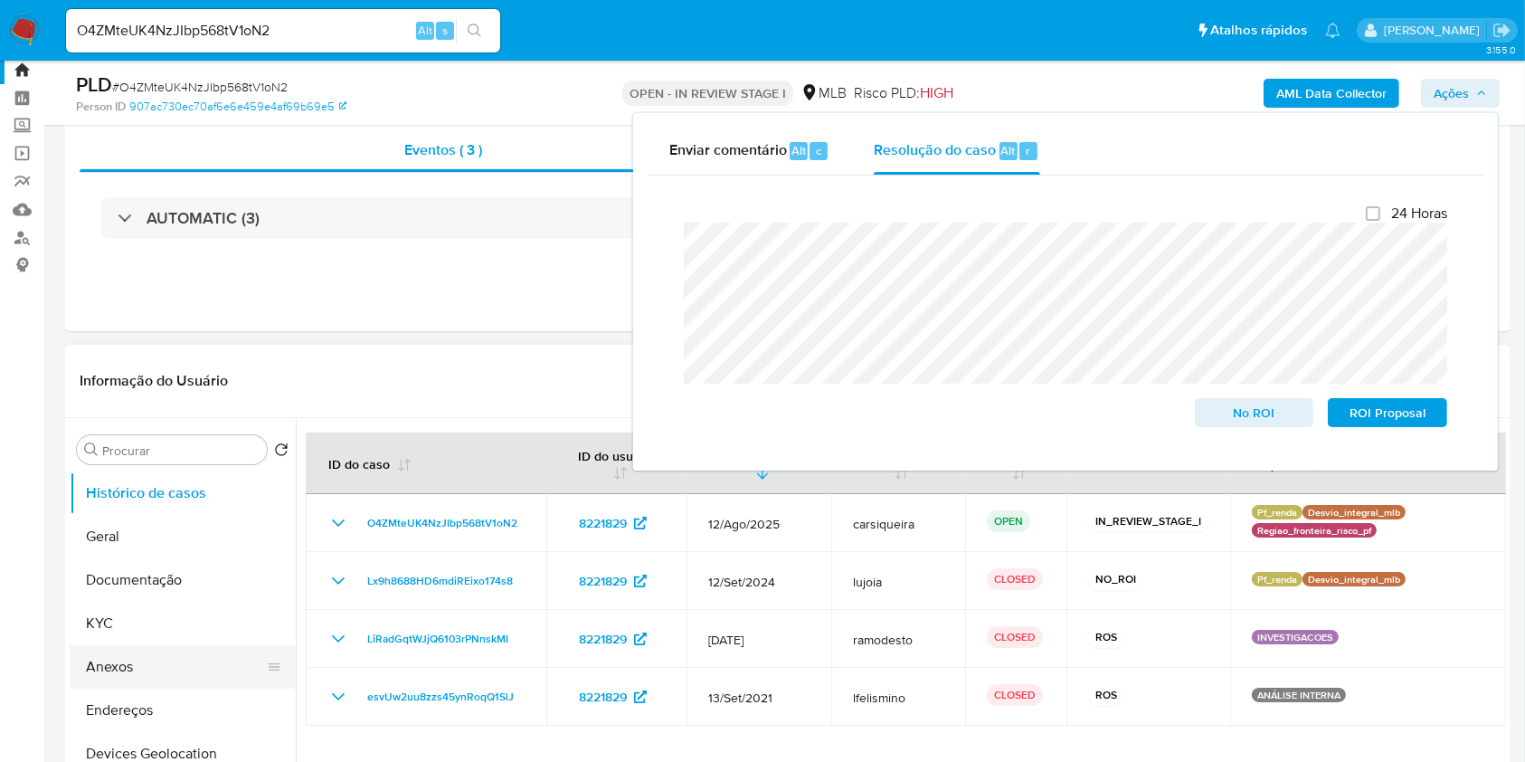
click at [150, 671] on button "Anexos" at bounding box center [176, 666] width 212 height 43
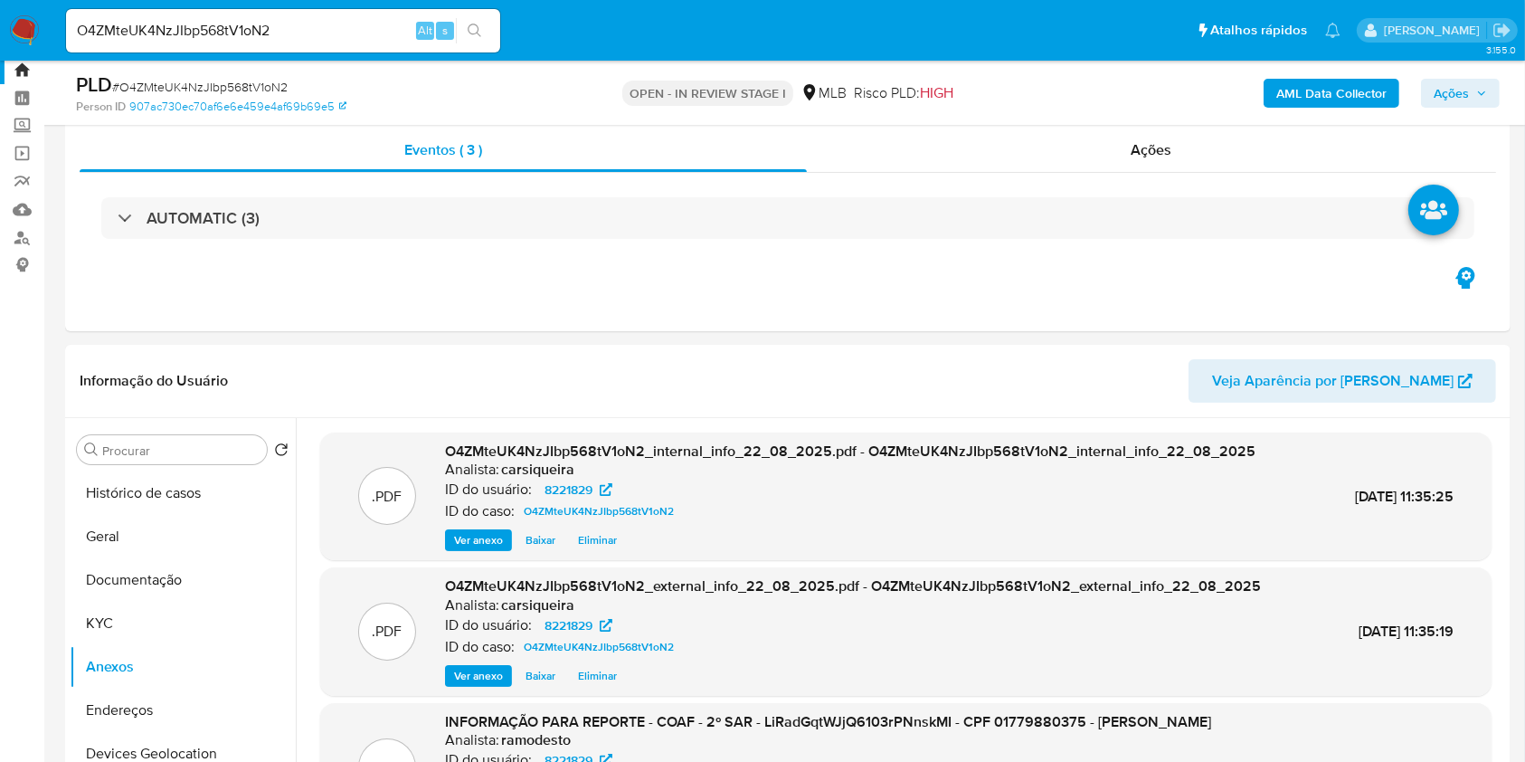
click at [1467, 90] on span "Ações" at bounding box center [1451, 93] width 35 height 29
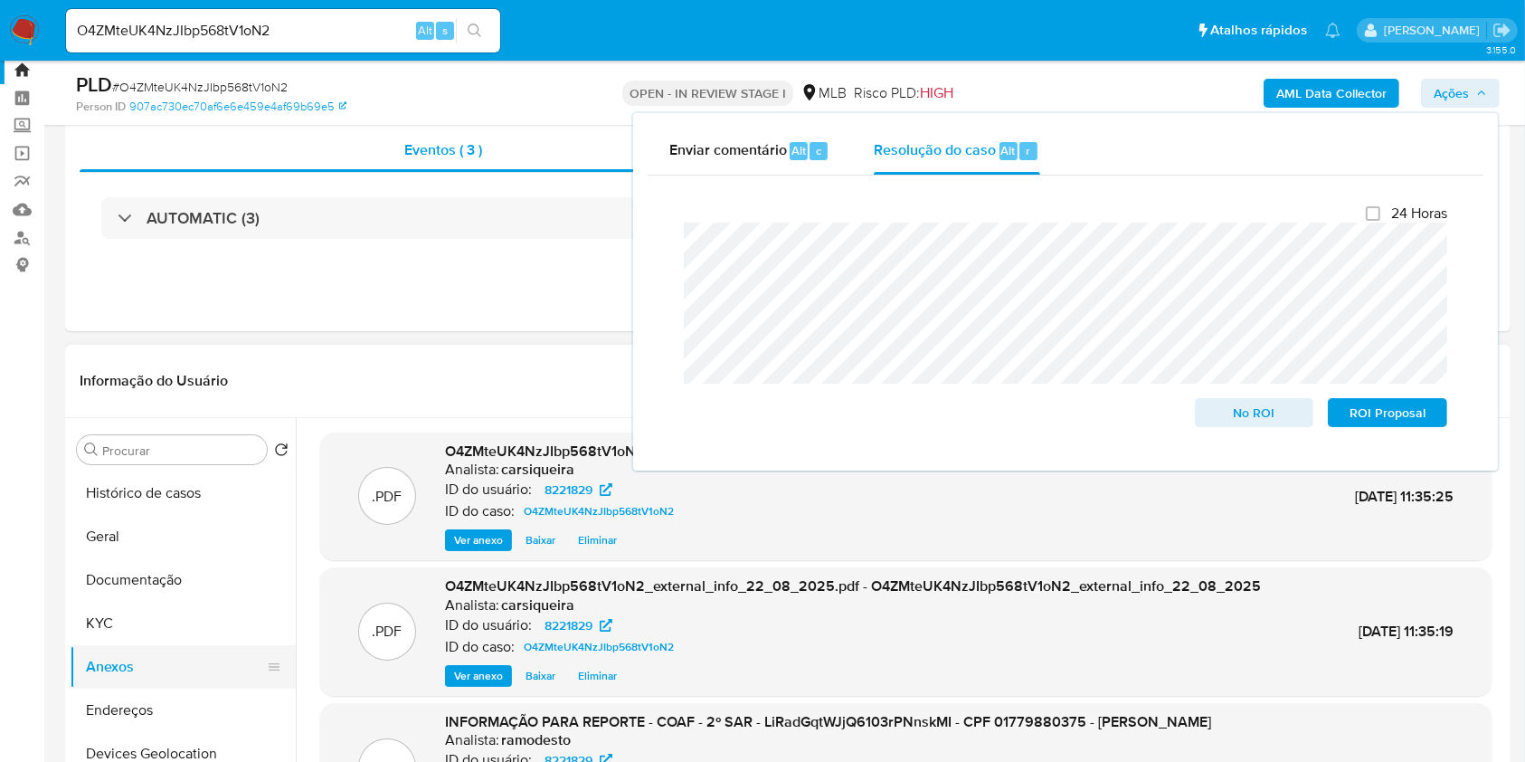
click at [157, 660] on button "Anexos" at bounding box center [176, 666] width 212 height 43
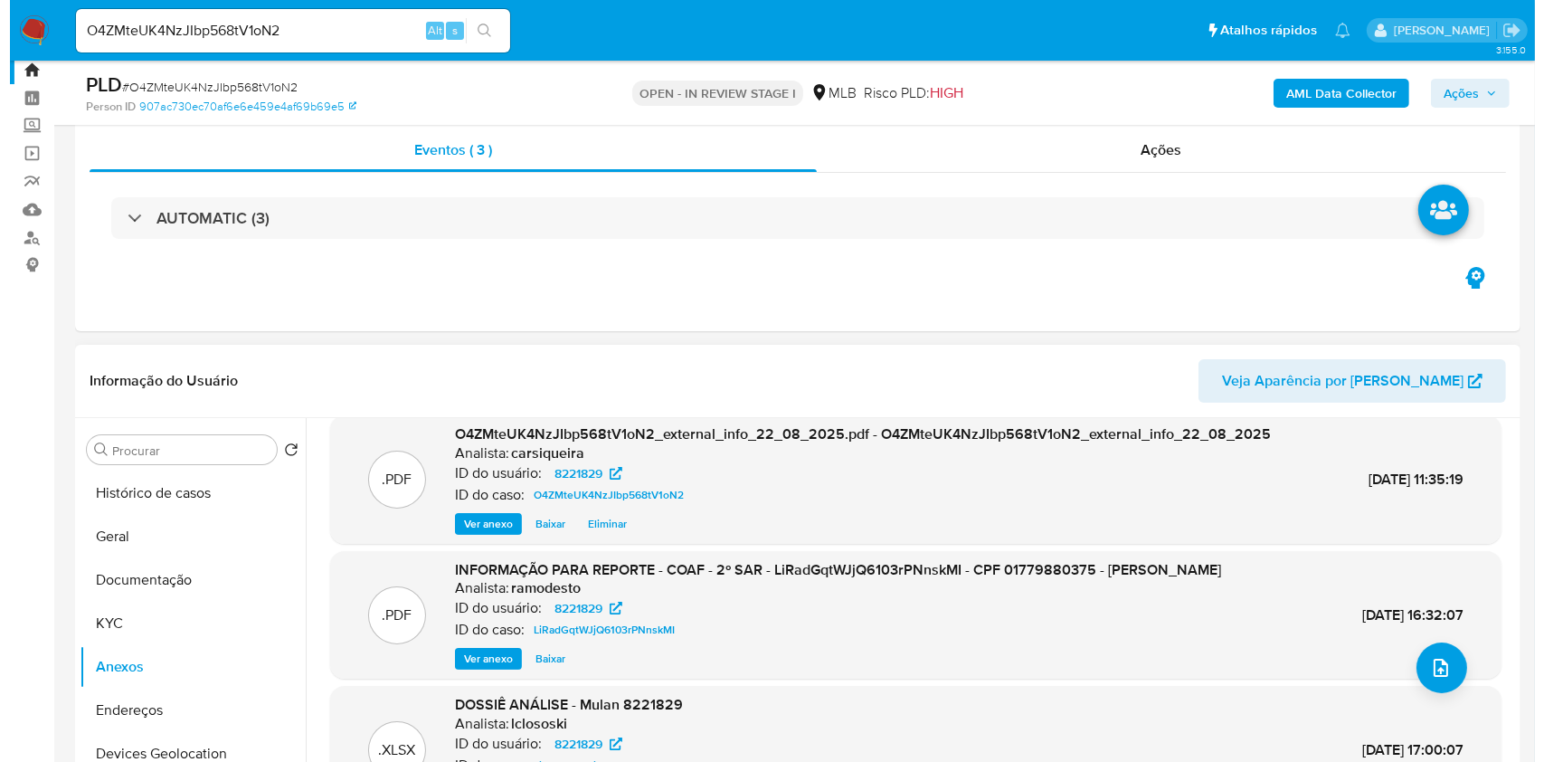
scroll to position [172, 0]
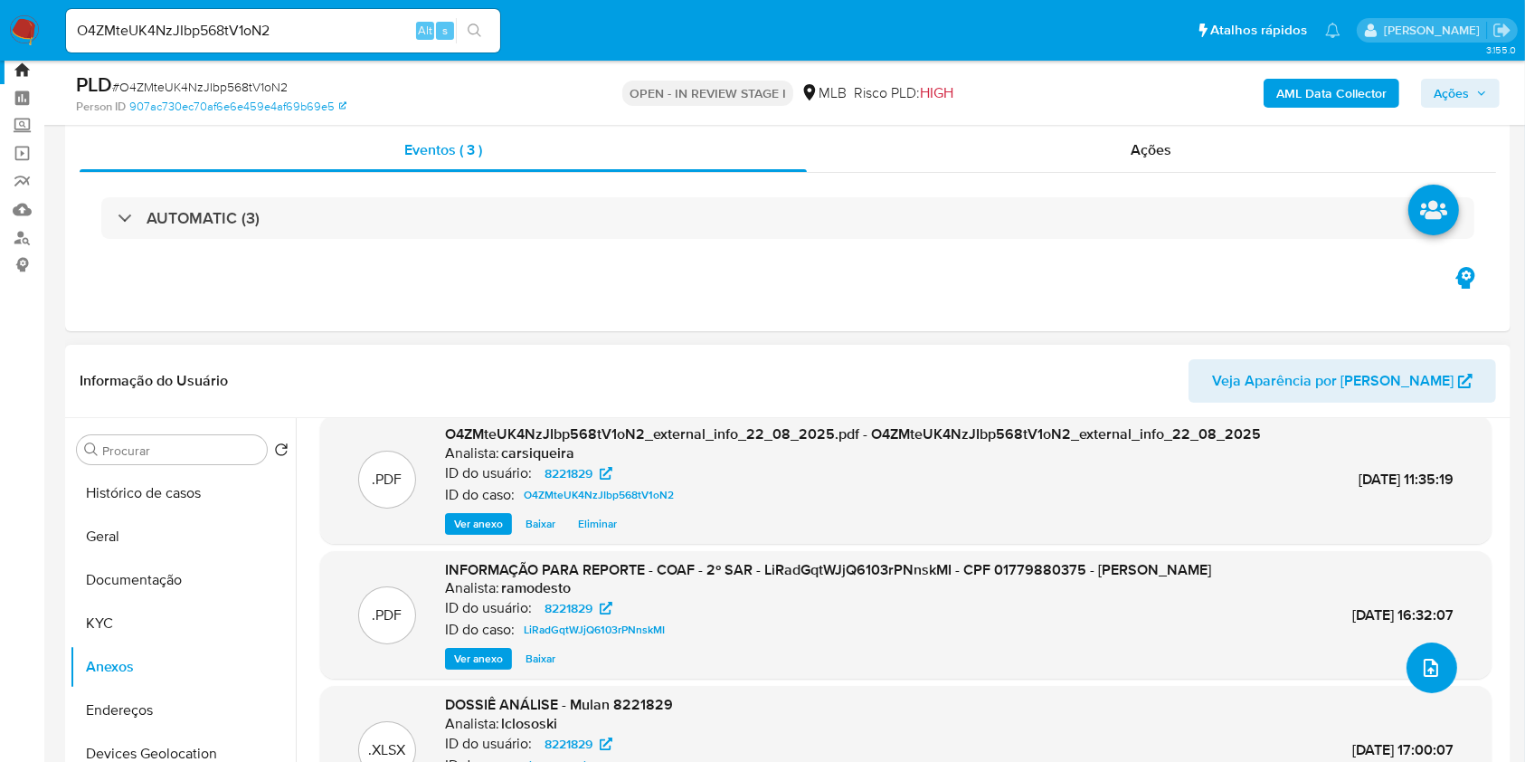
click at [1419, 659] on button "upload-file" at bounding box center [1432, 667] width 51 height 51
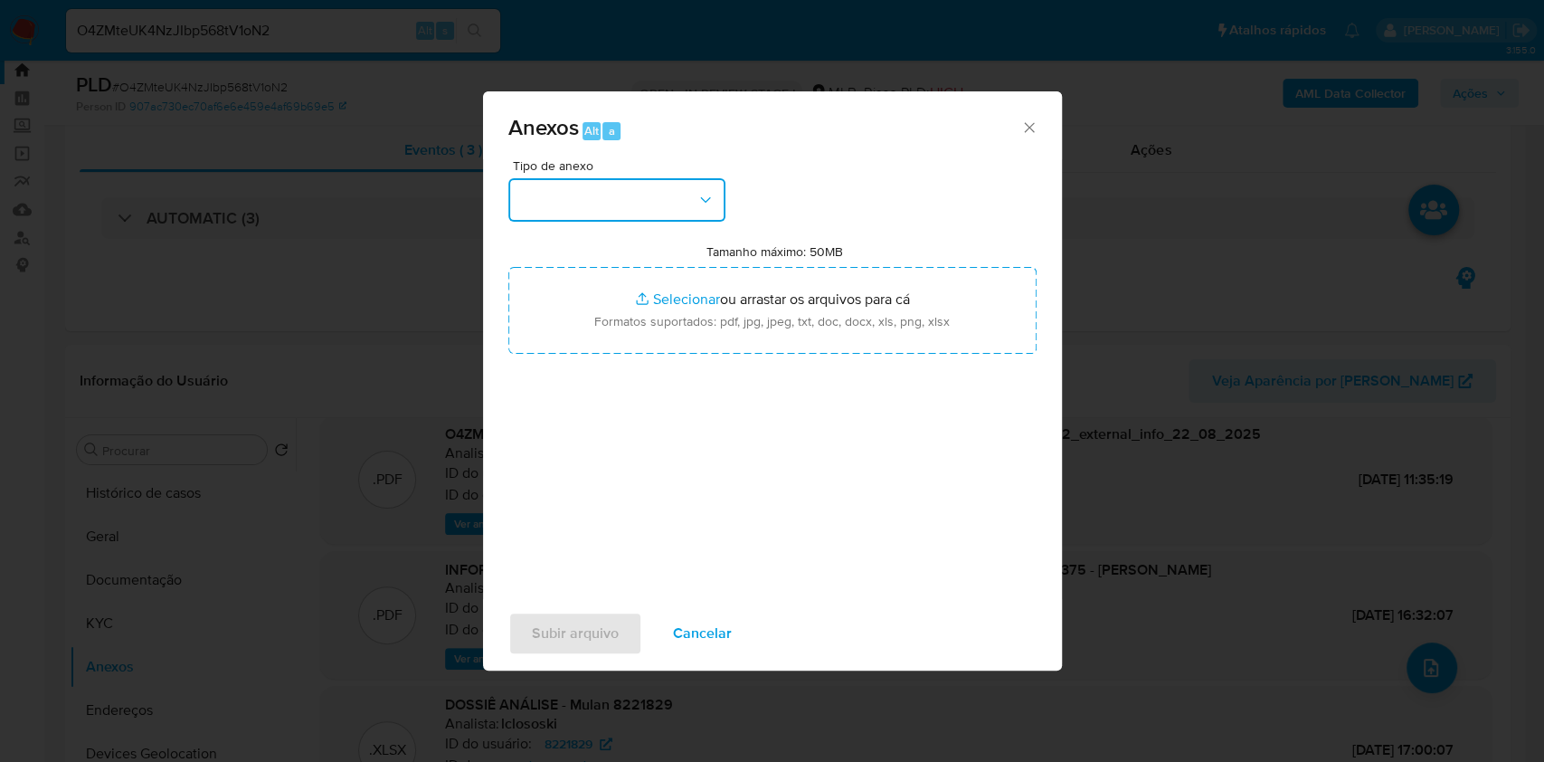
click at [601, 194] on button "button" at bounding box center [616, 199] width 217 height 43
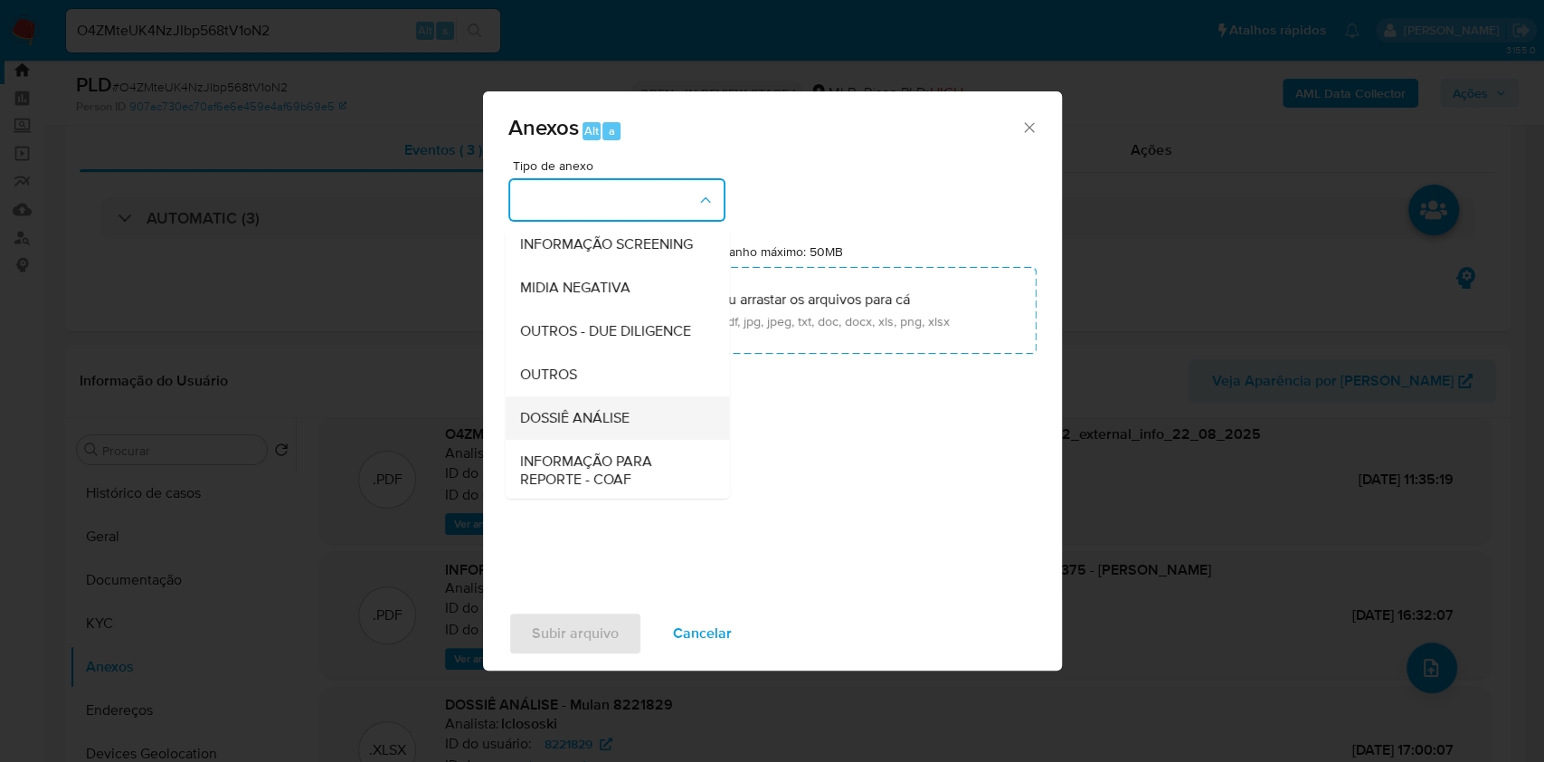
scroll to position [278, 0]
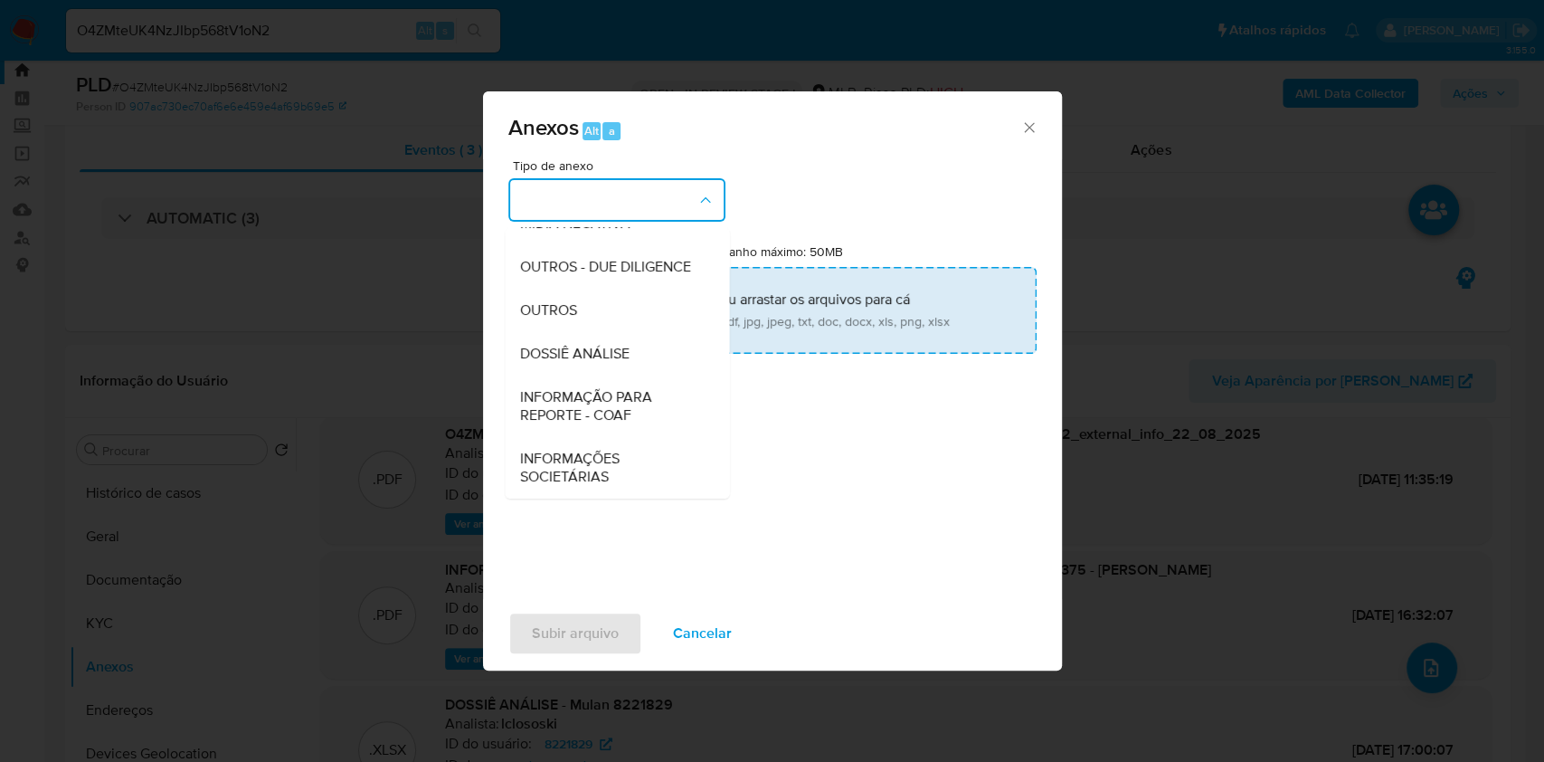
drag, startPoint x: 555, startPoint y: 300, endPoint x: 584, endPoint y: 293, distance: 29.8
click at [552, 298] on div "OUTROS" at bounding box center [611, 310] width 185 height 43
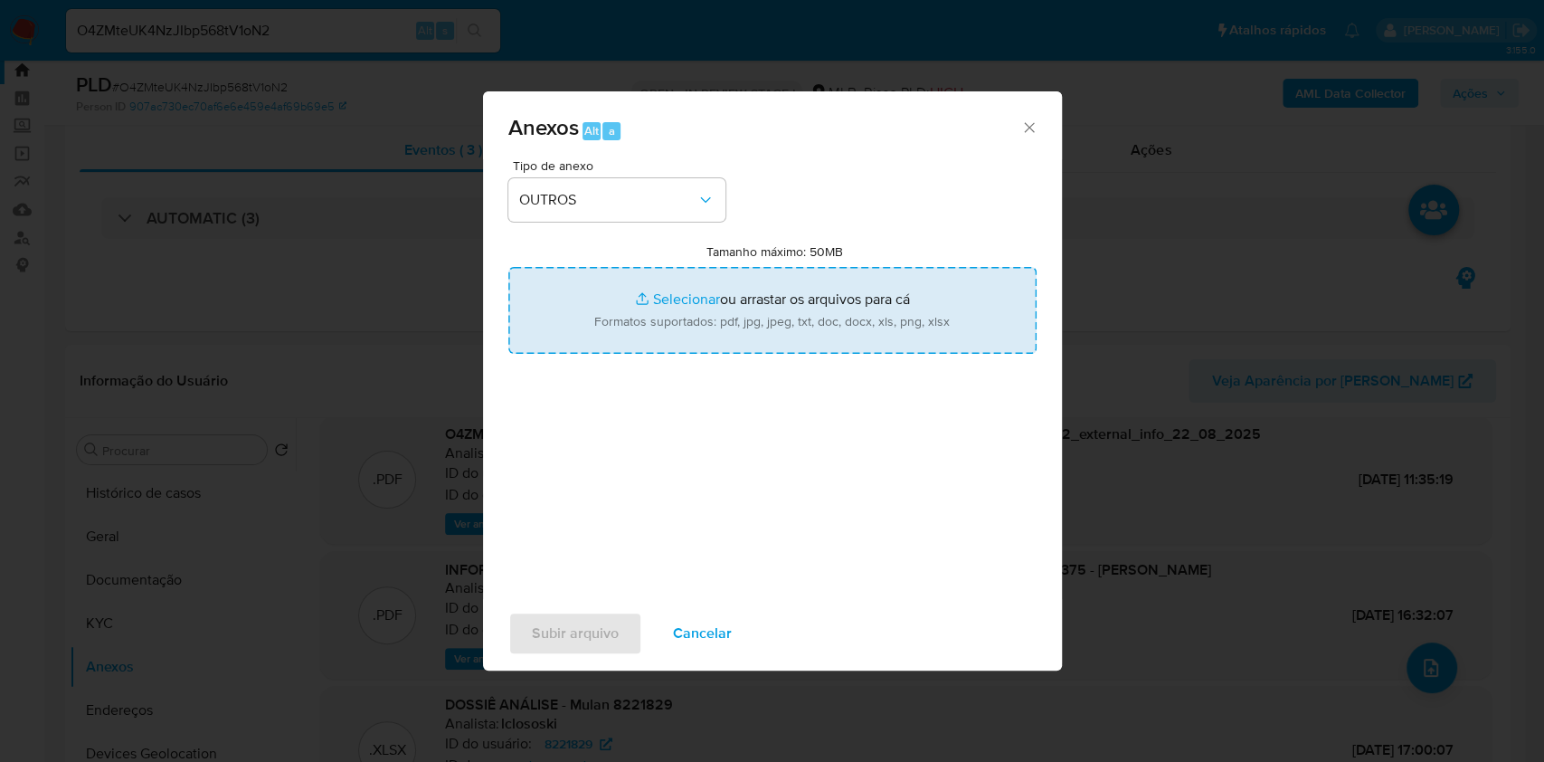
click at [654, 294] on input "Tamanho máximo: 50MB Selecionar arquivos" at bounding box center [772, 310] width 528 height 87
type input "C:\fakepath\3° SAR - CPF 01779880375 - MIGUEL ALMEIDA MURTA JUNIOR - Documentos…"
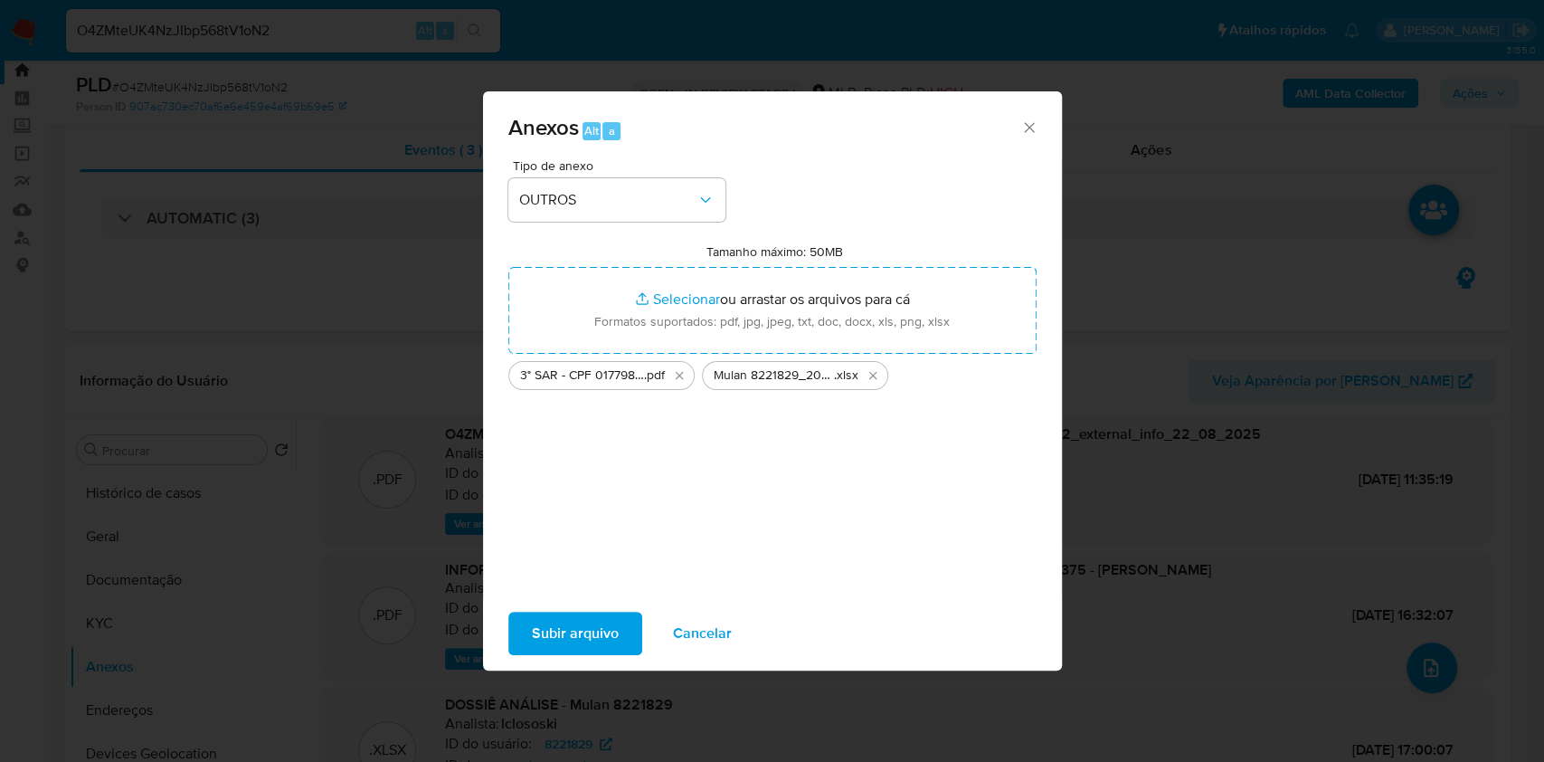
click at [570, 632] on span "Subir arquivo" at bounding box center [575, 633] width 87 height 40
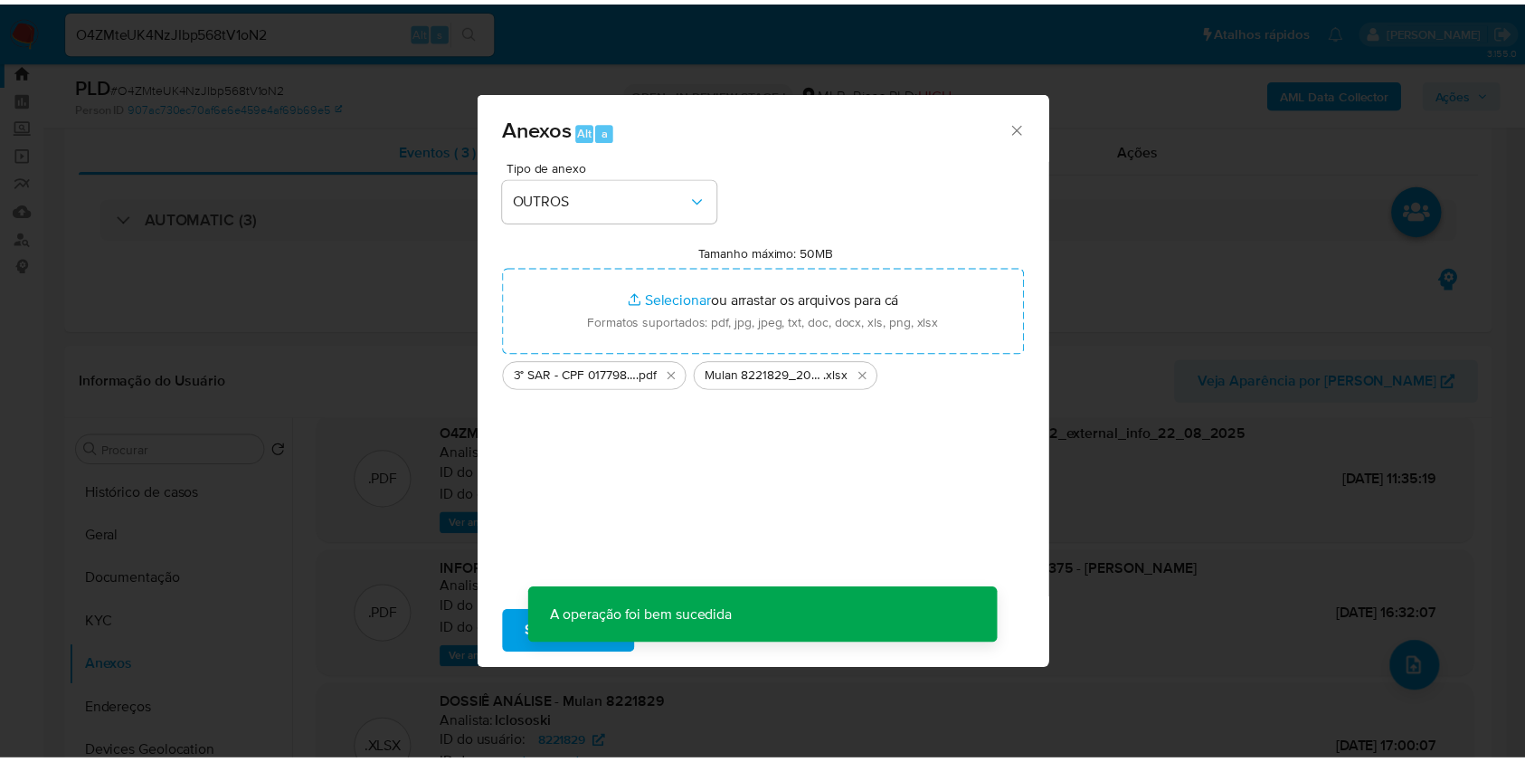
scroll to position [109, 0]
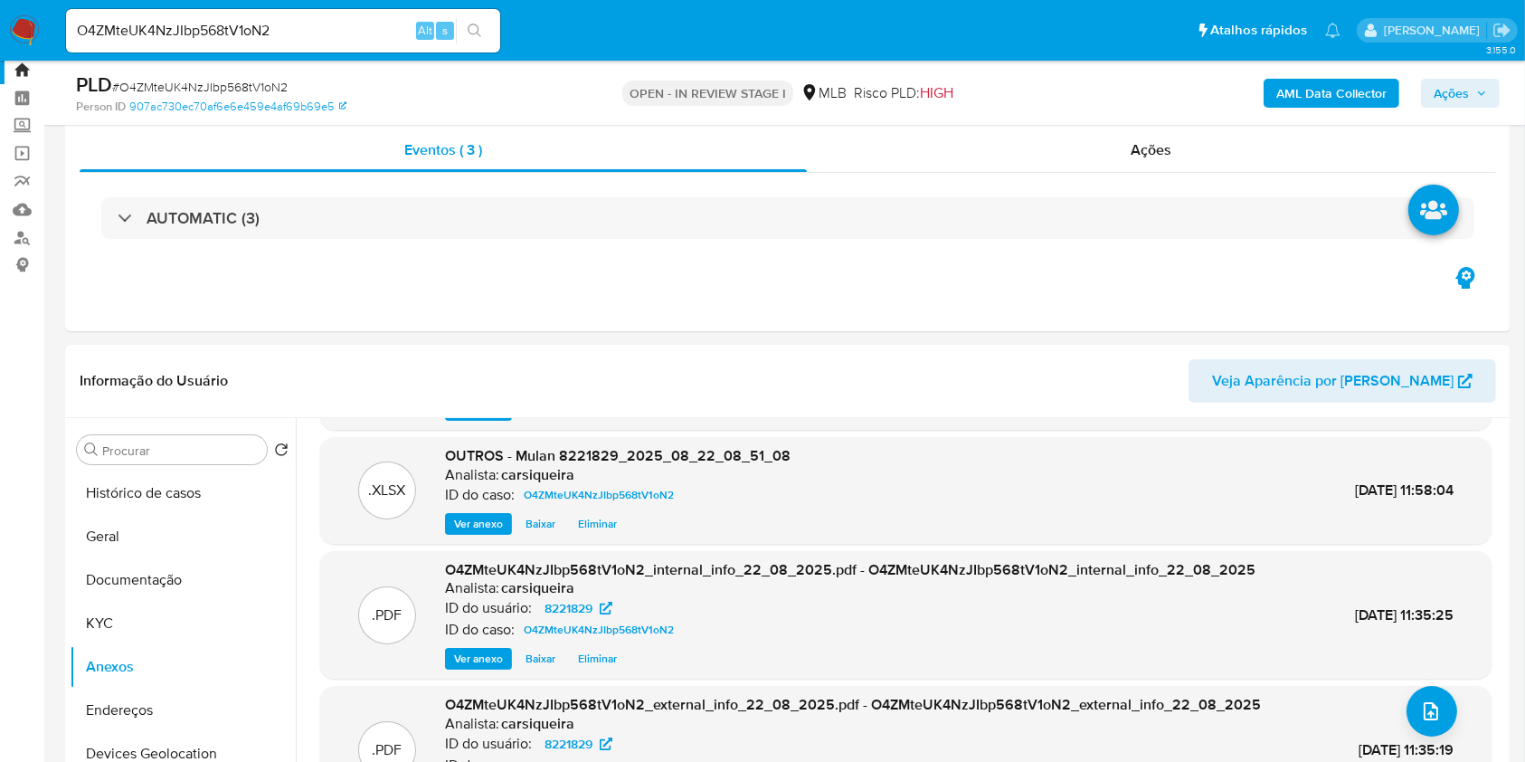
click at [1472, 93] on span "Ações" at bounding box center [1460, 93] width 53 height 25
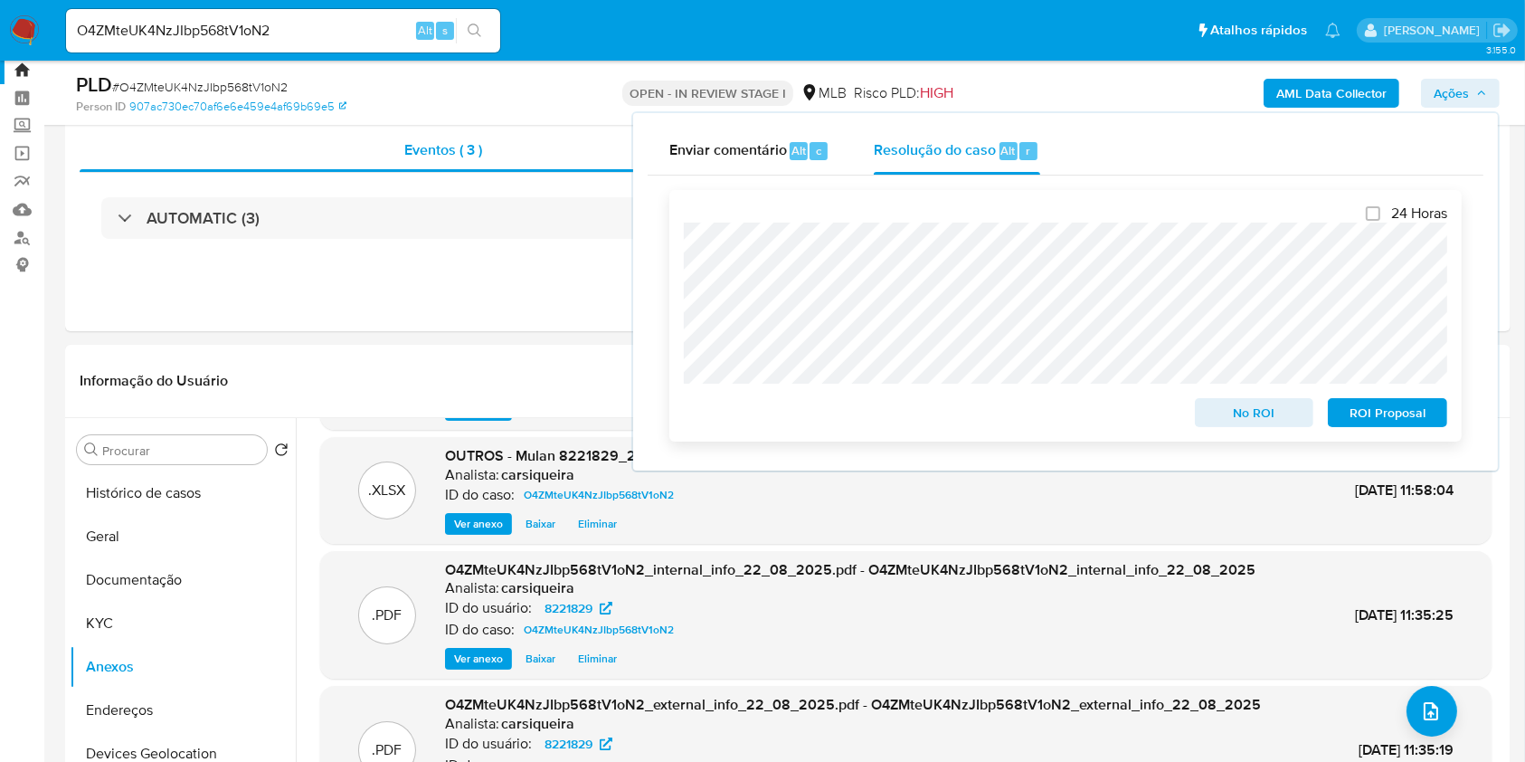
click at [1401, 406] on span "ROI Proposal" at bounding box center [1388, 412] width 94 height 25
click at [181, 84] on span "# O4ZMteUK4NzJIbp568tV1oN2" at bounding box center [200, 87] width 176 height 18
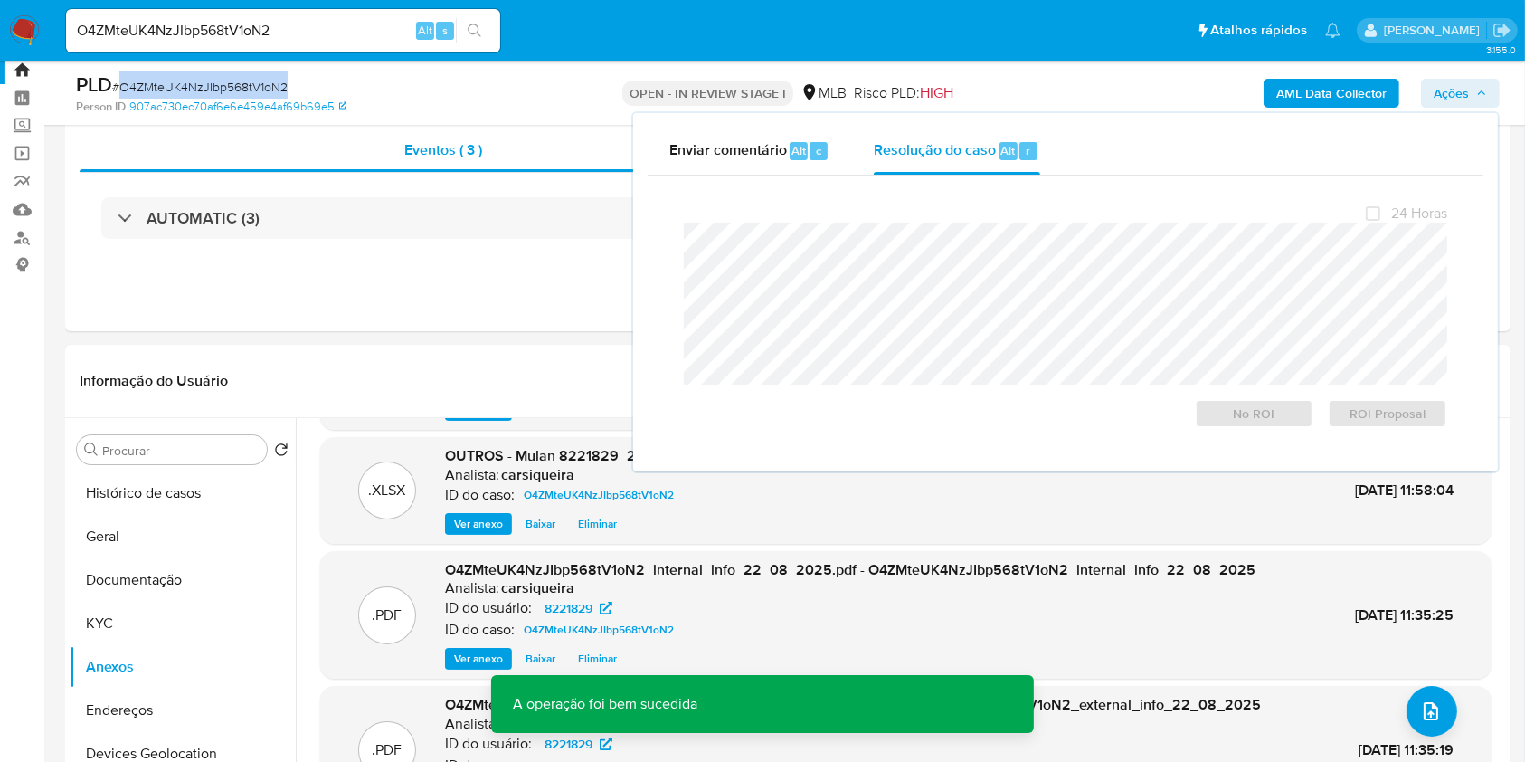
click at [181, 84] on span "# O4ZMteUK4NzJIbp568tV1oN2" at bounding box center [200, 87] width 176 height 18
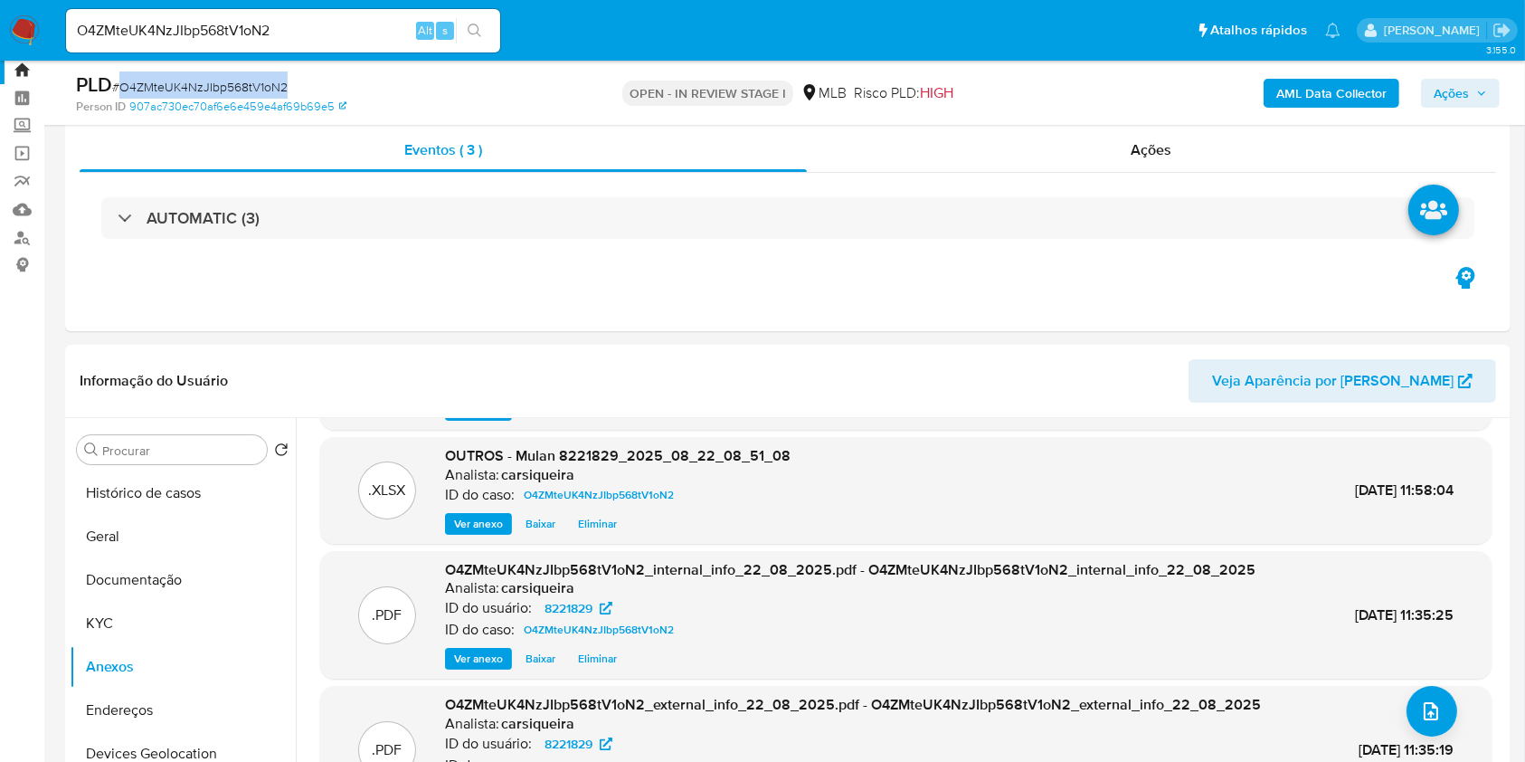
copy span "O4ZMteUK4NzJIbp568tV1oN2"
drag, startPoint x: 1477, startPoint y: 100, endPoint x: 1467, endPoint y: 106, distance: 11.8
click at [1476, 98] on span "Ações" at bounding box center [1460, 93] width 53 height 25
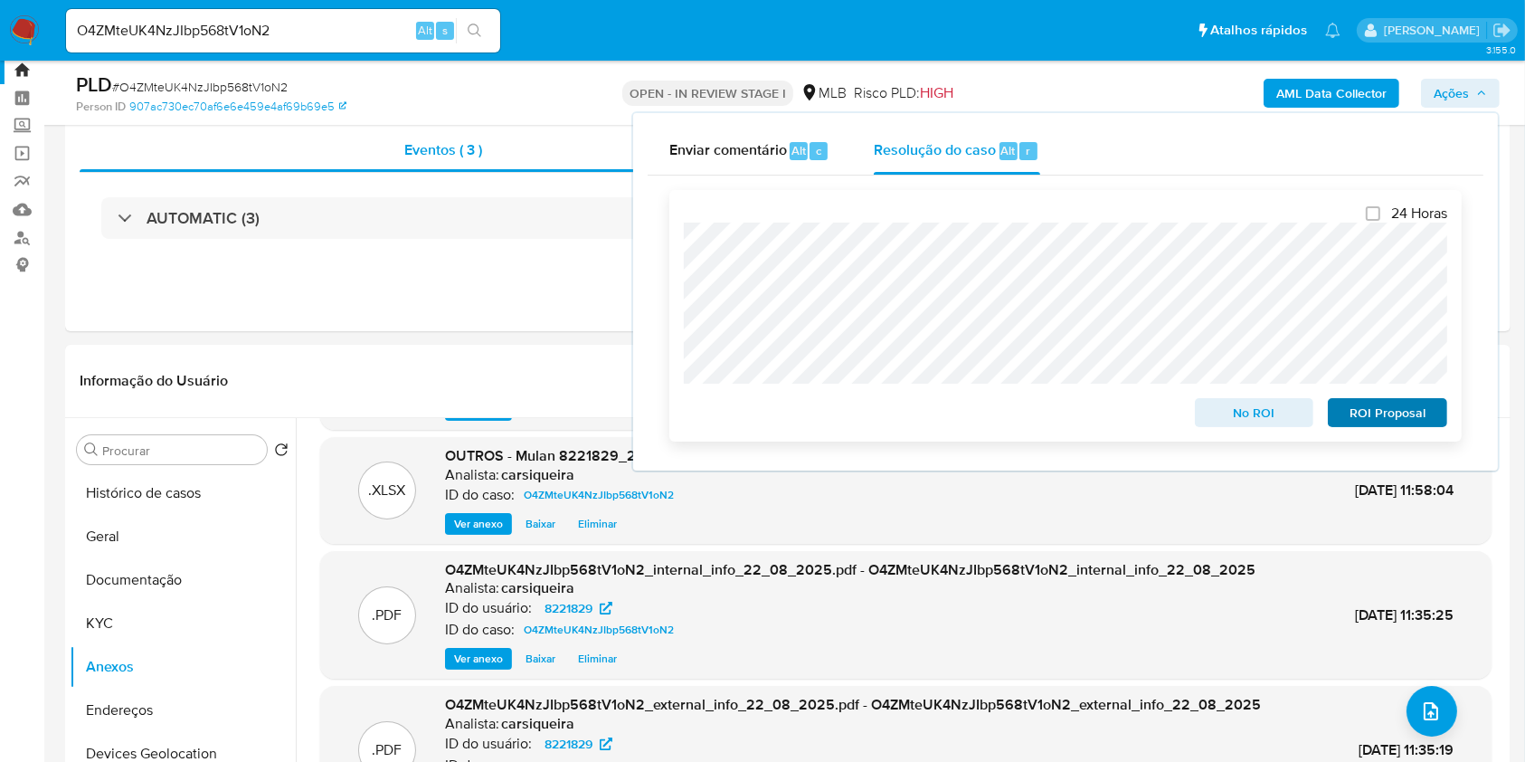
click at [1383, 430] on div "24 Horas No ROI ROI Proposal" at bounding box center [1065, 315] width 792 height 251
click at [1388, 416] on span "ROI Proposal" at bounding box center [1388, 412] width 94 height 25
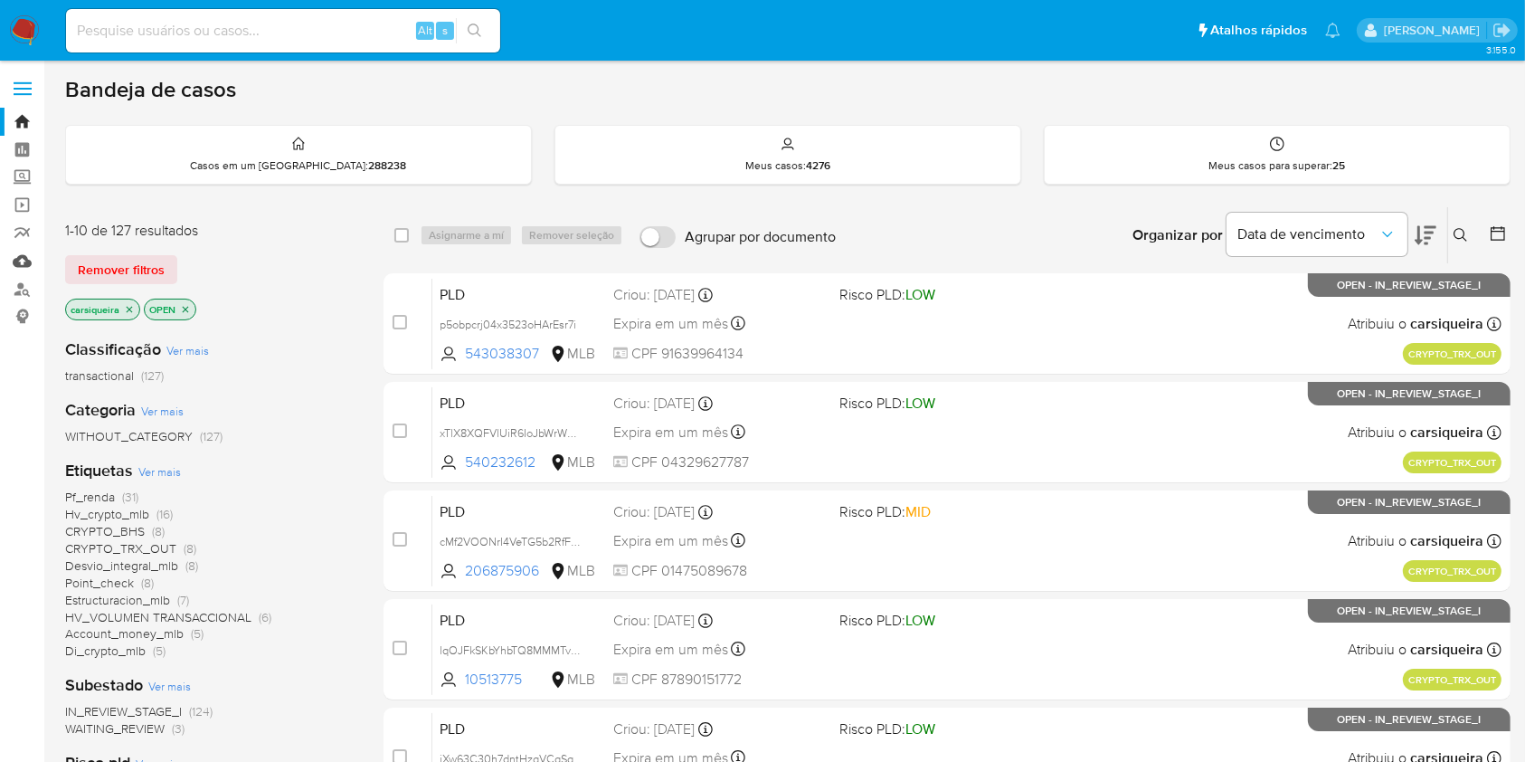
click at [18, 262] on link "Mulan" at bounding box center [107, 261] width 215 height 28
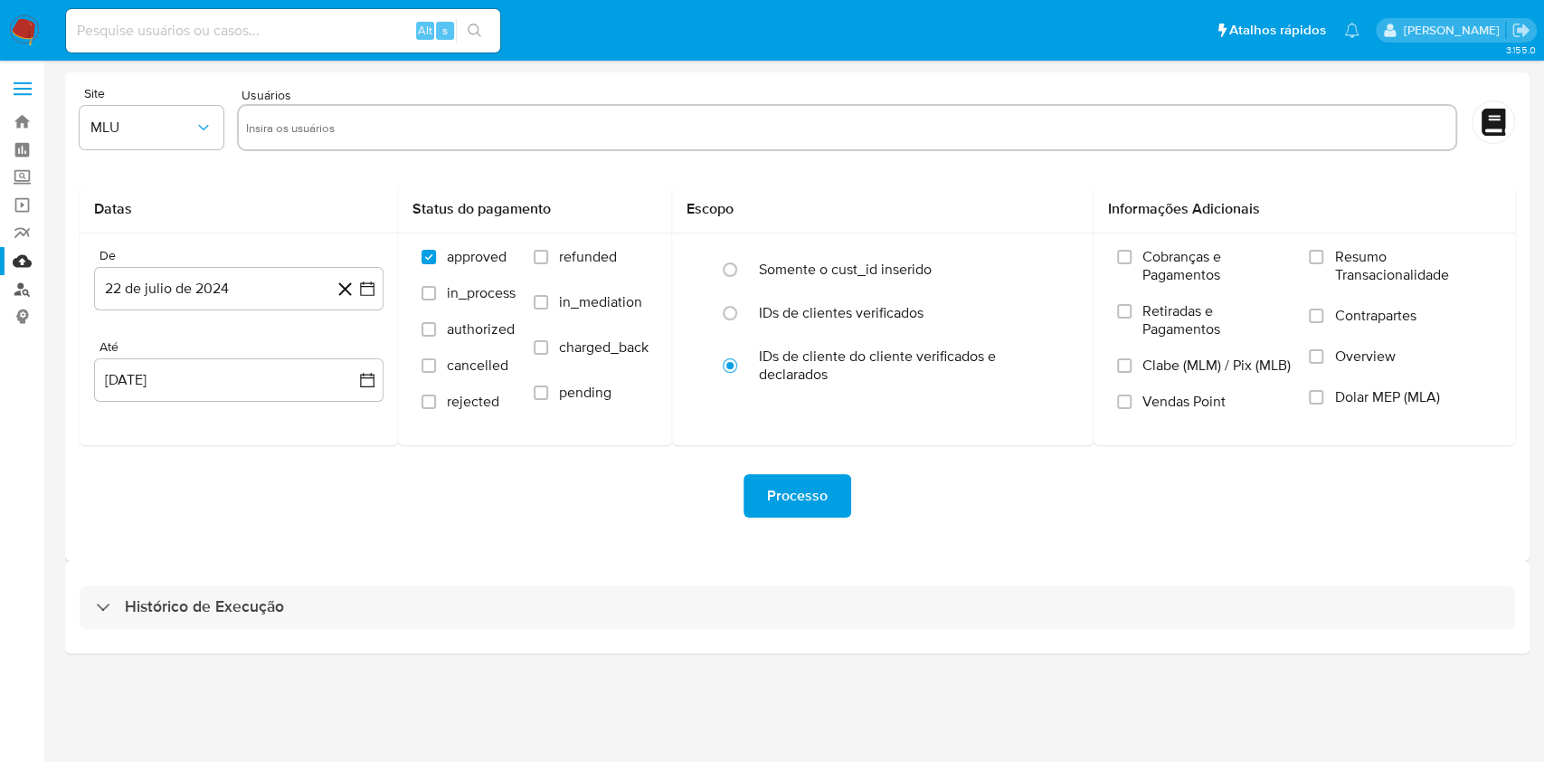
click at [23, 286] on link "Localizador de pessoas" at bounding box center [107, 289] width 215 height 28
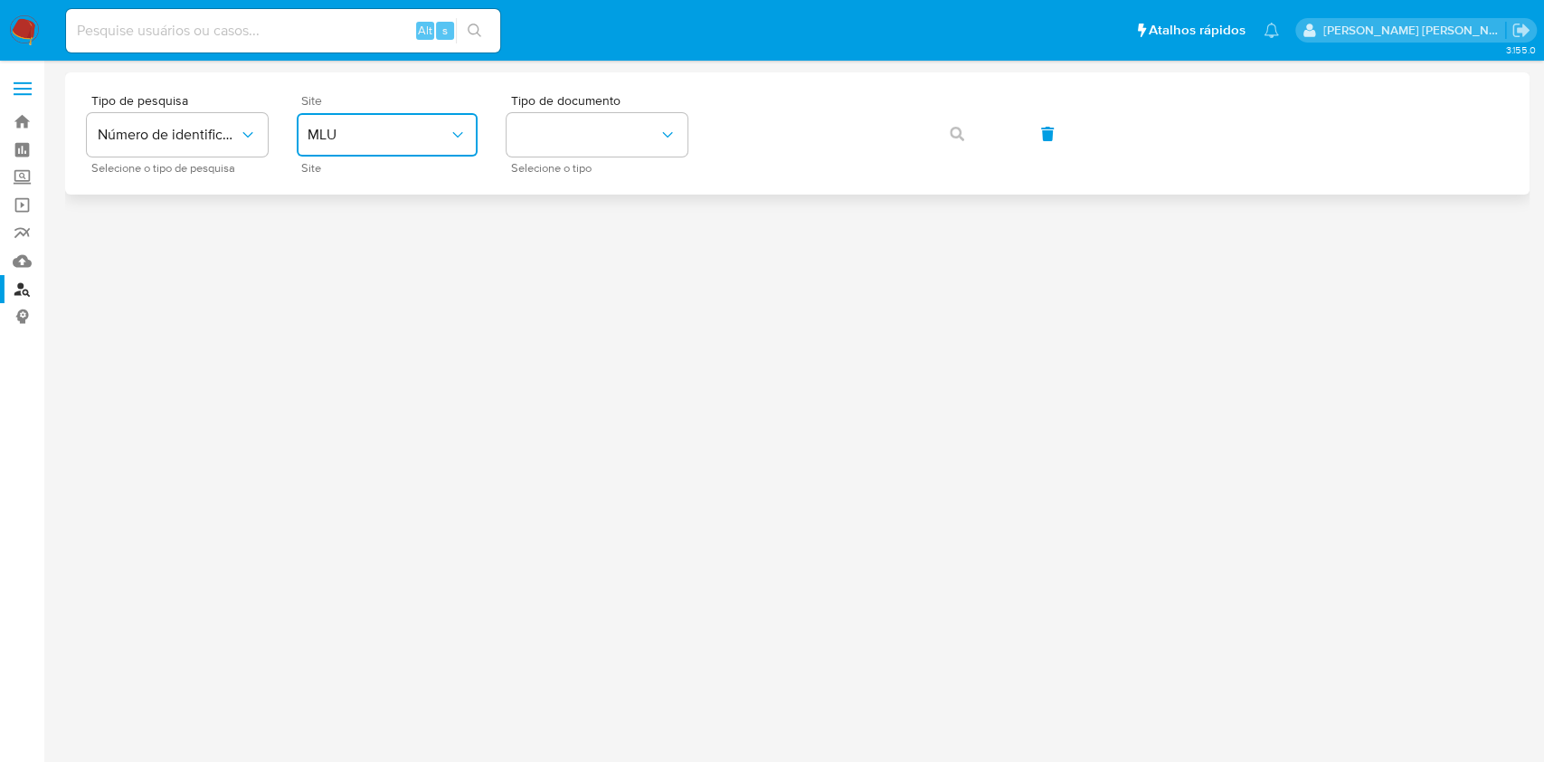
click at [333, 131] on span "MLU" at bounding box center [378, 135] width 141 height 18
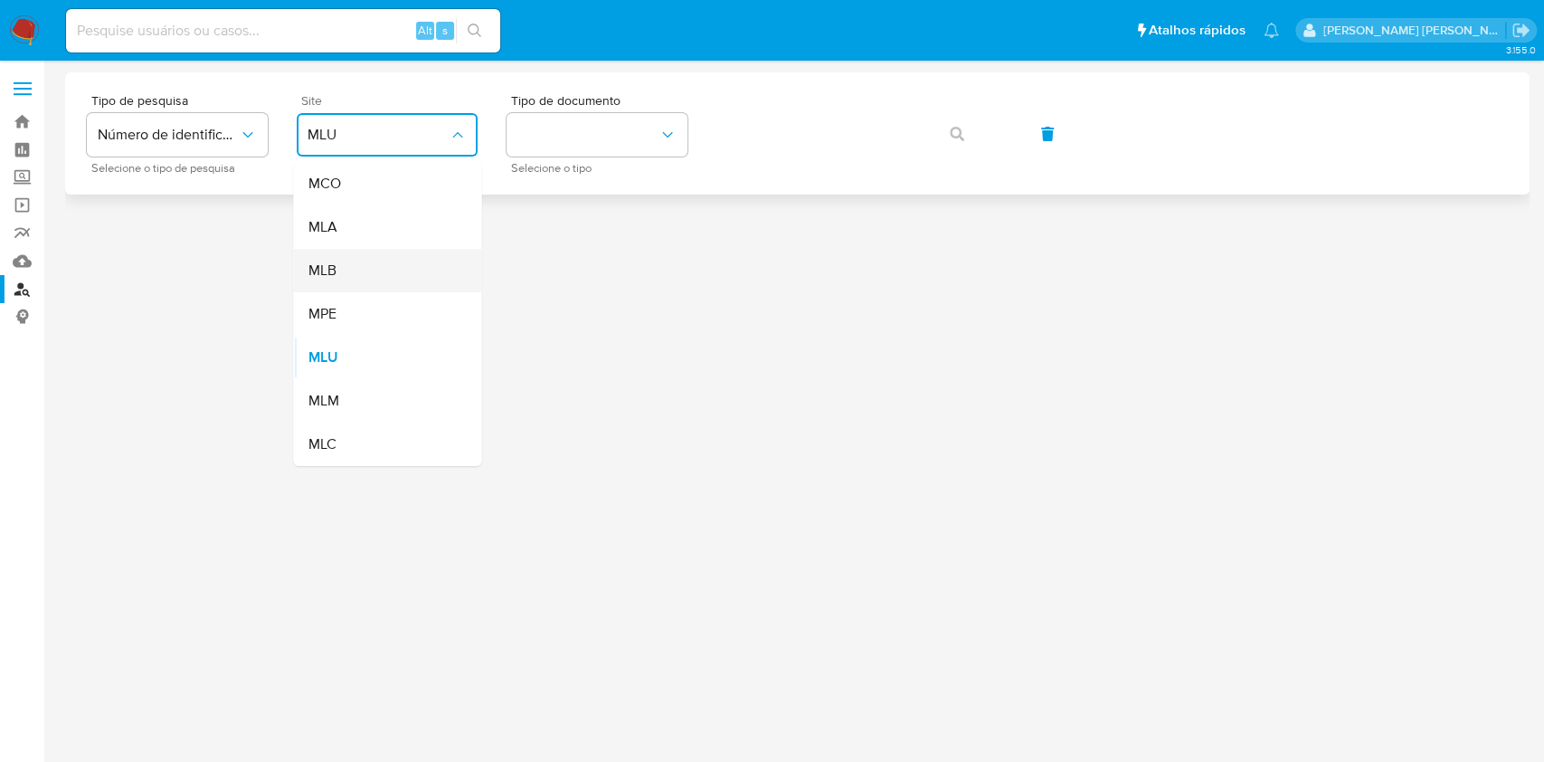
click at [372, 272] on div "MLB" at bounding box center [382, 270] width 148 height 43
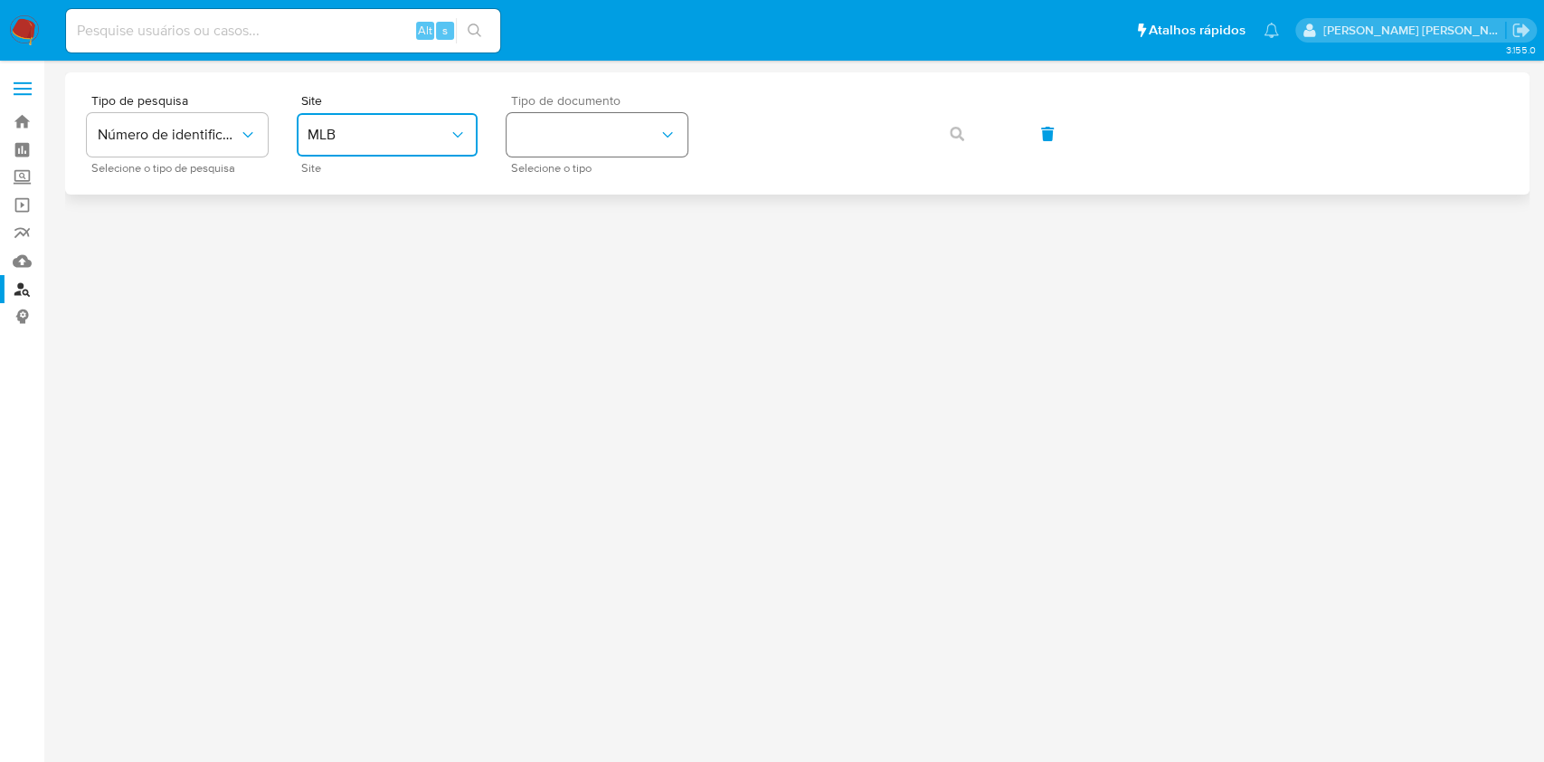
click at [593, 141] on button "identificationType" at bounding box center [597, 134] width 181 height 43
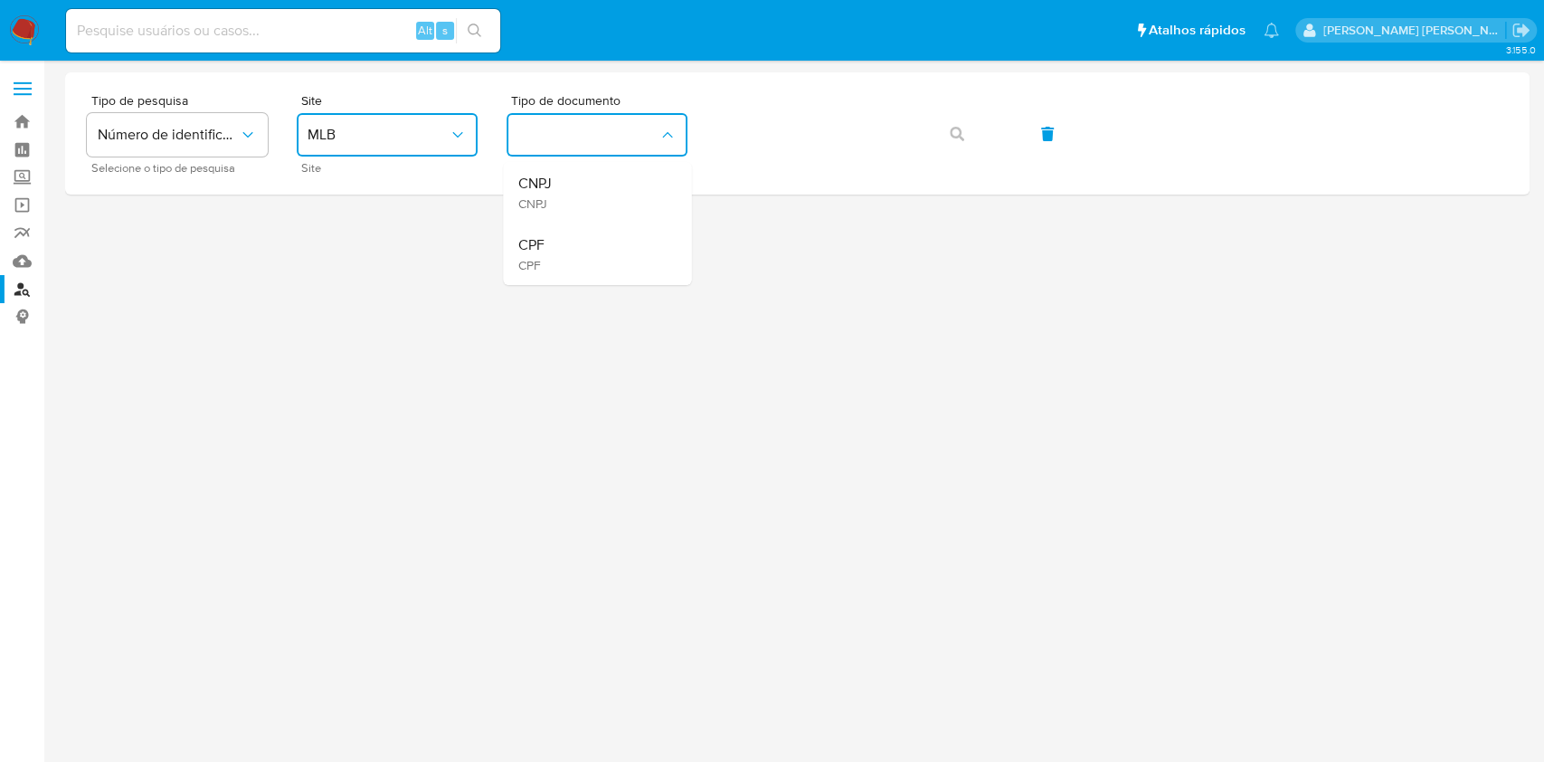
drag, startPoint x: 666, startPoint y: 218, endPoint x: 650, endPoint y: 225, distance: 17.0
click at [662, 215] on li "CNPJ CNPJ" at bounding box center [597, 193] width 188 height 62
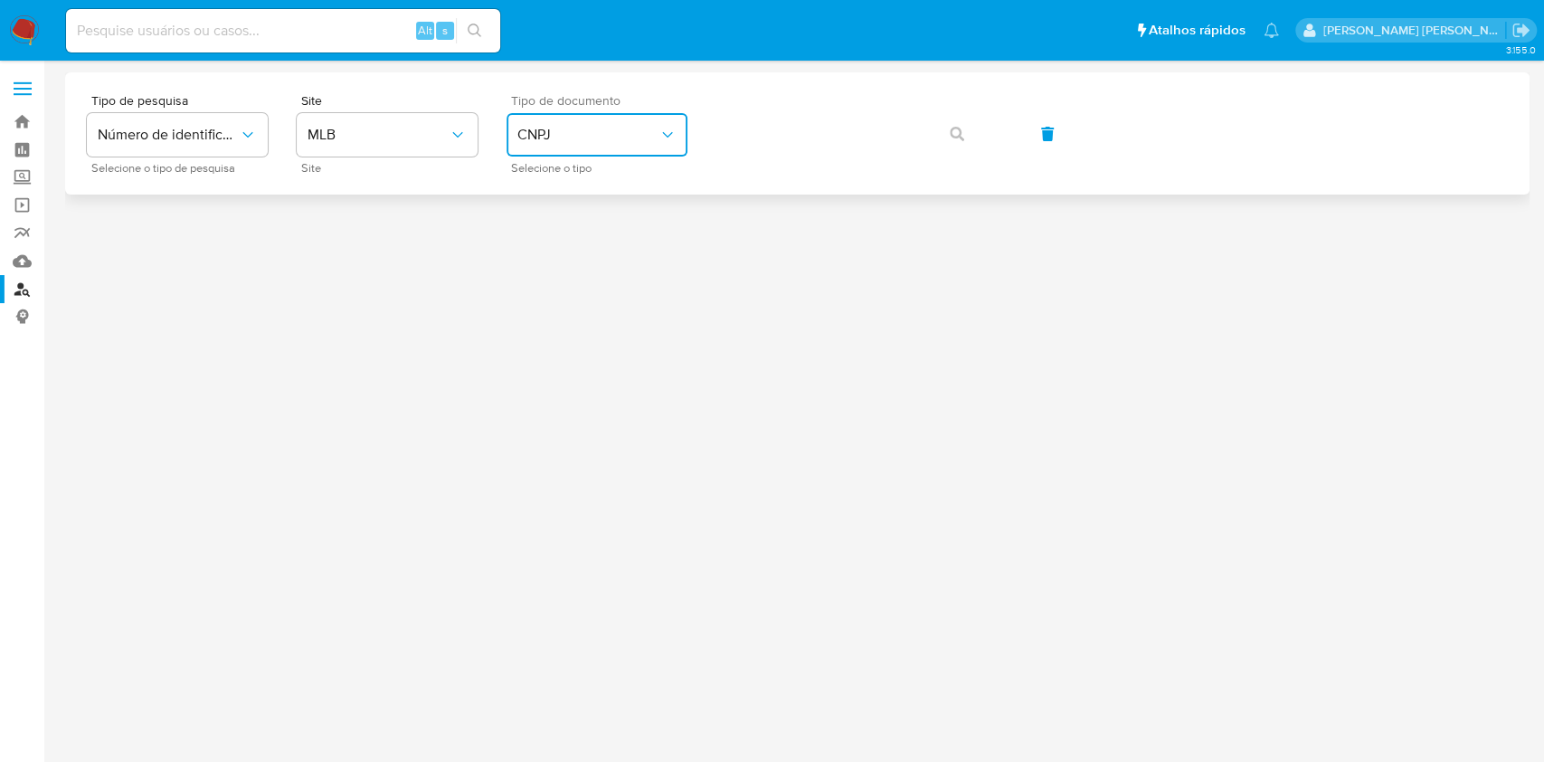
click at [632, 131] on span "CNPJ" at bounding box center [587, 135] width 141 height 18
drag, startPoint x: 632, startPoint y: 134, endPoint x: 594, endPoint y: 251, distance: 123.6
click at [594, 251] on div "CPF CPF" at bounding box center [591, 254] width 148 height 62
click at [963, 131] on icon "button" at bounding box center [957, 134] width 14 height 14
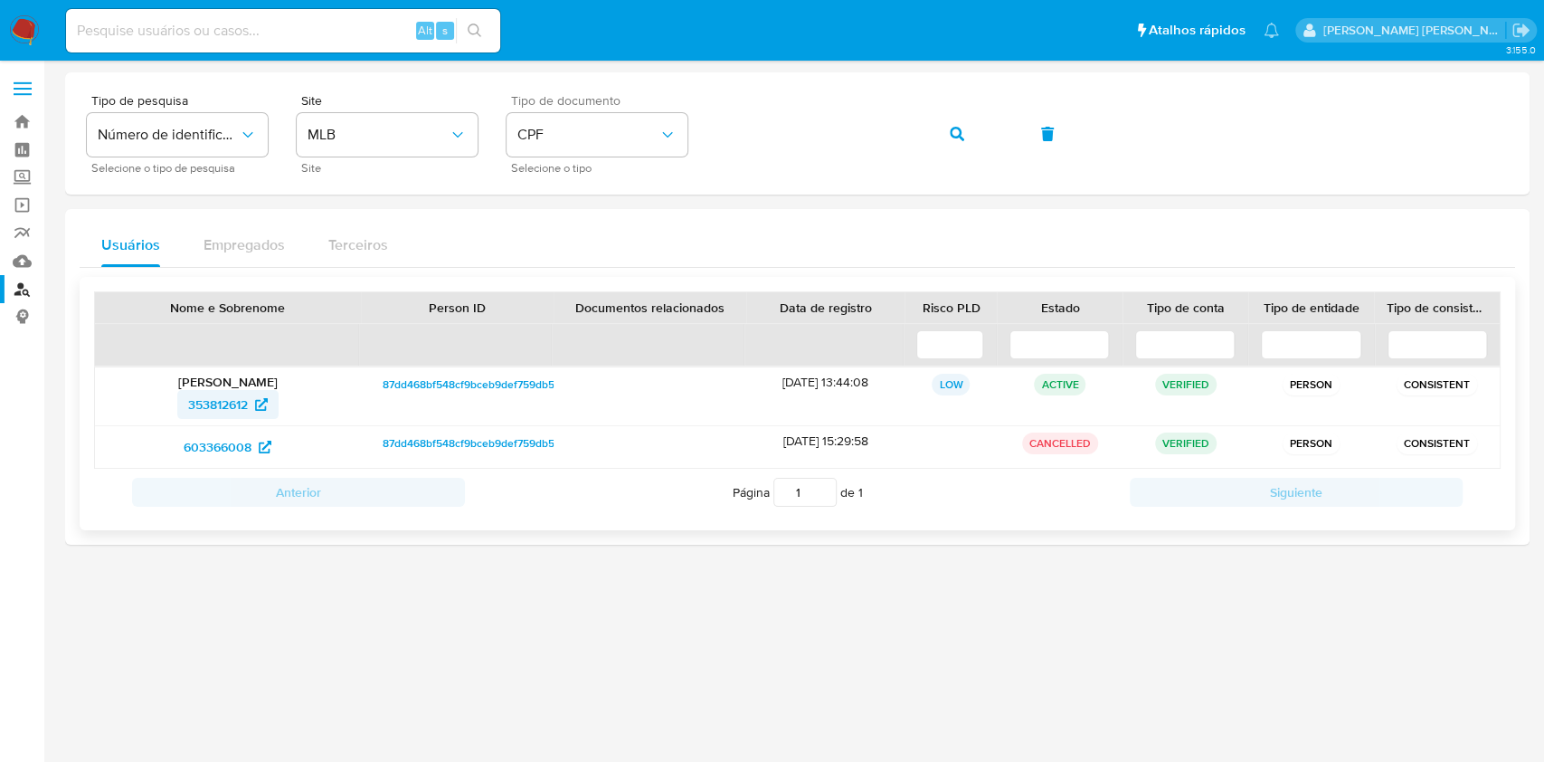
click at [215, 406] on span "353812612" at bounding box center [218, 404] width 60 height 29
click at [944, 129] on button "button" at bounding box center [957, 133] width 62 height 43
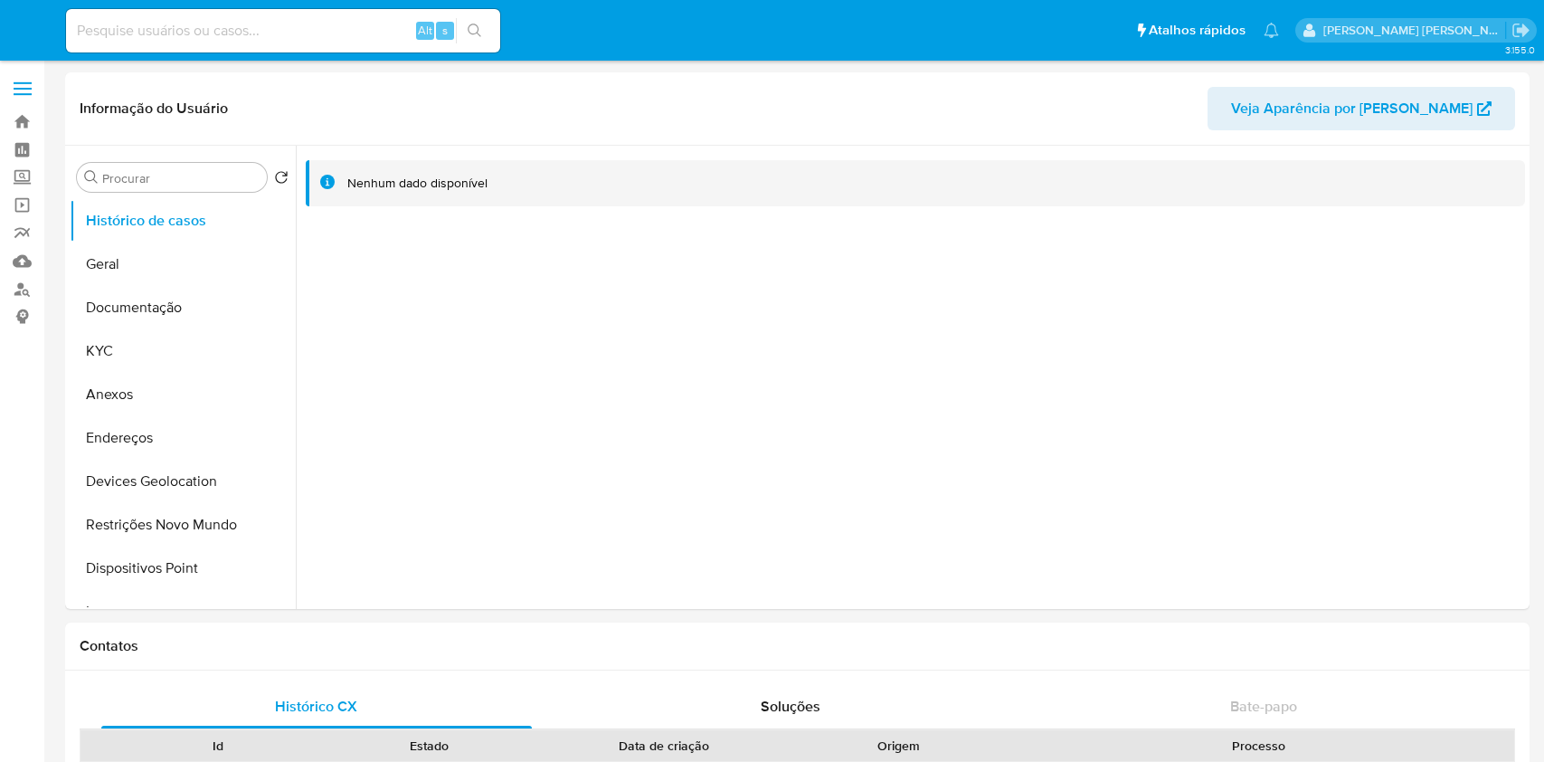
select select "10"
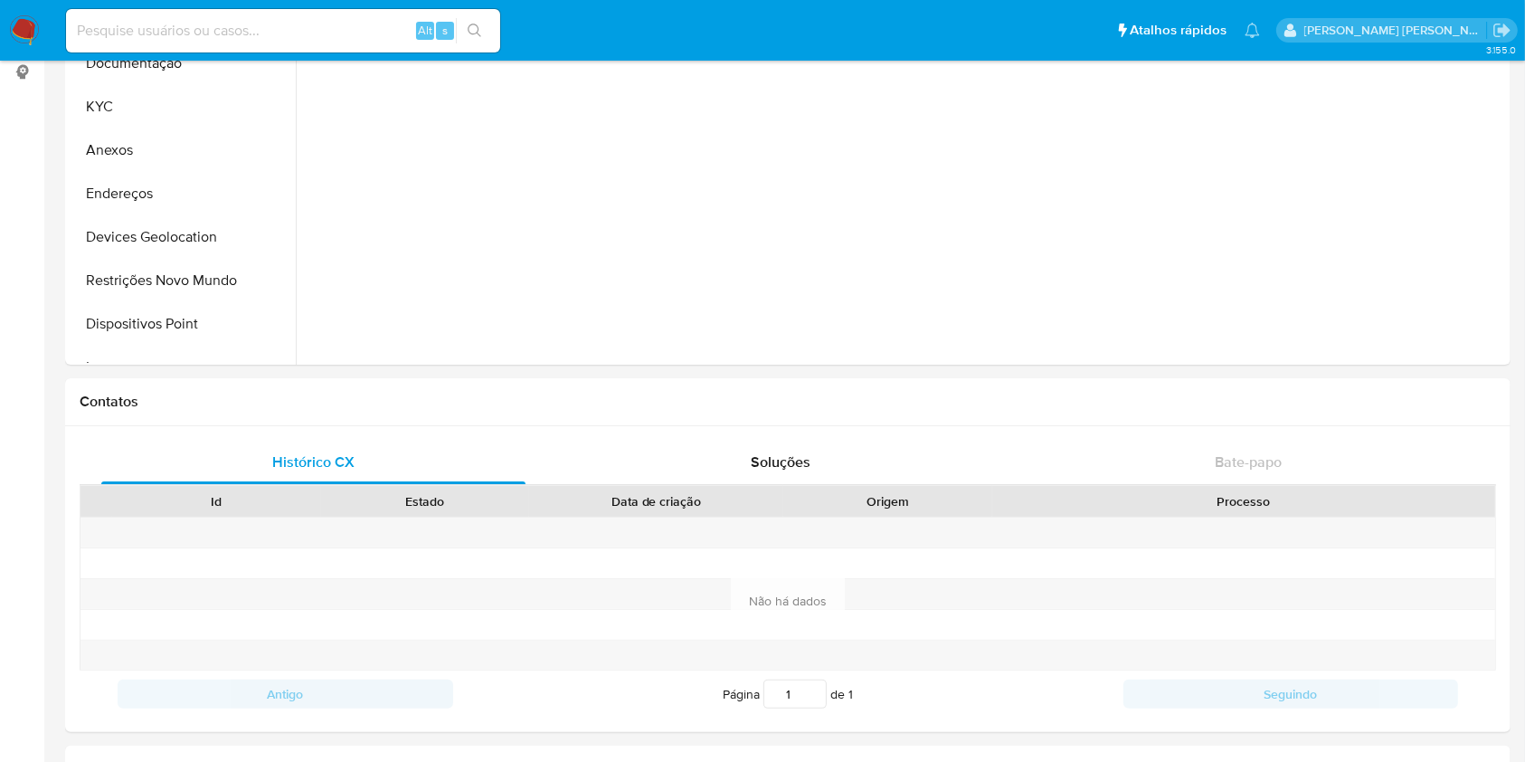
scroll to position [844, 0]
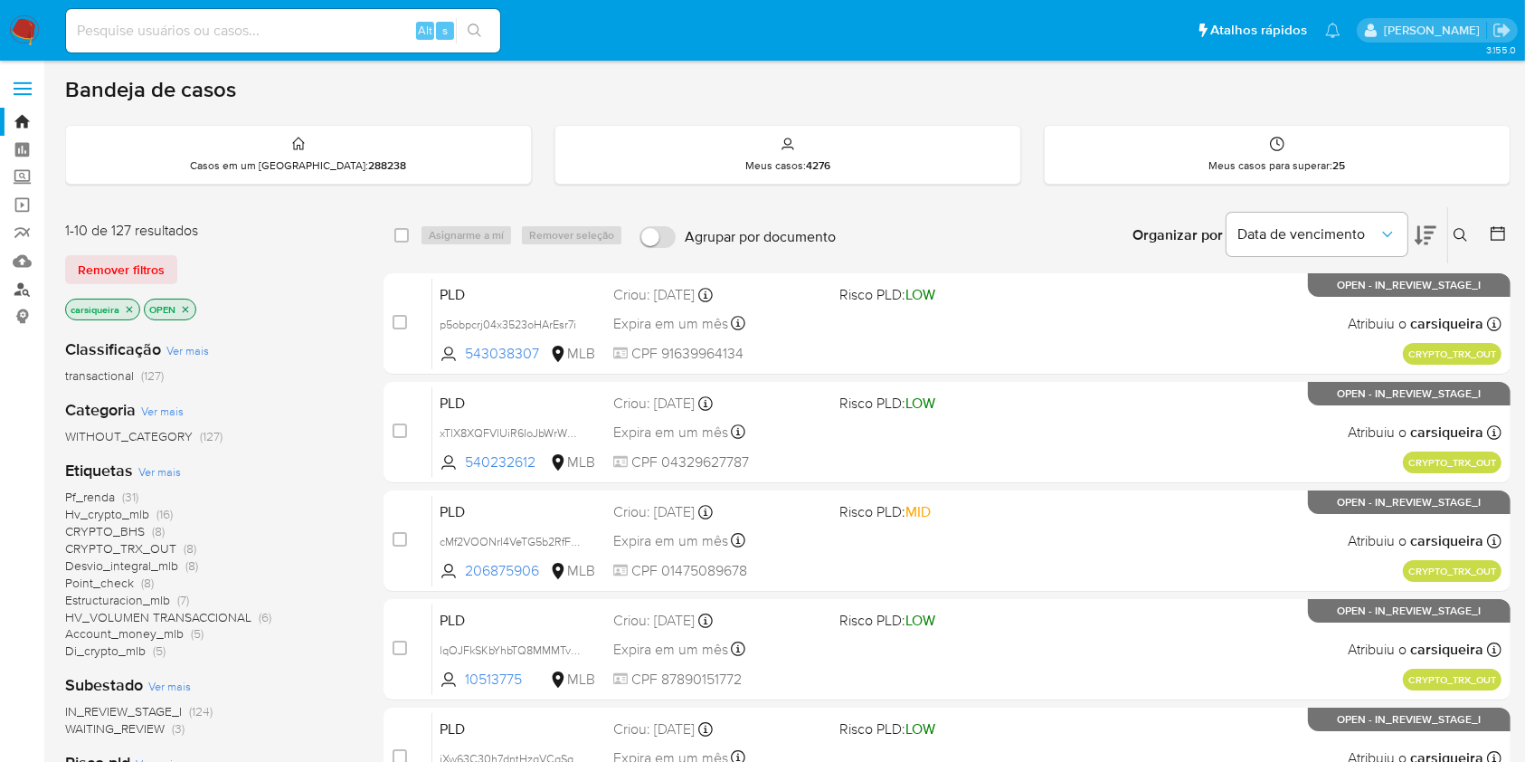
click at [23, 282] on link "Localizador de pessoas" at bounding box center [107, 289] width 215 height 28
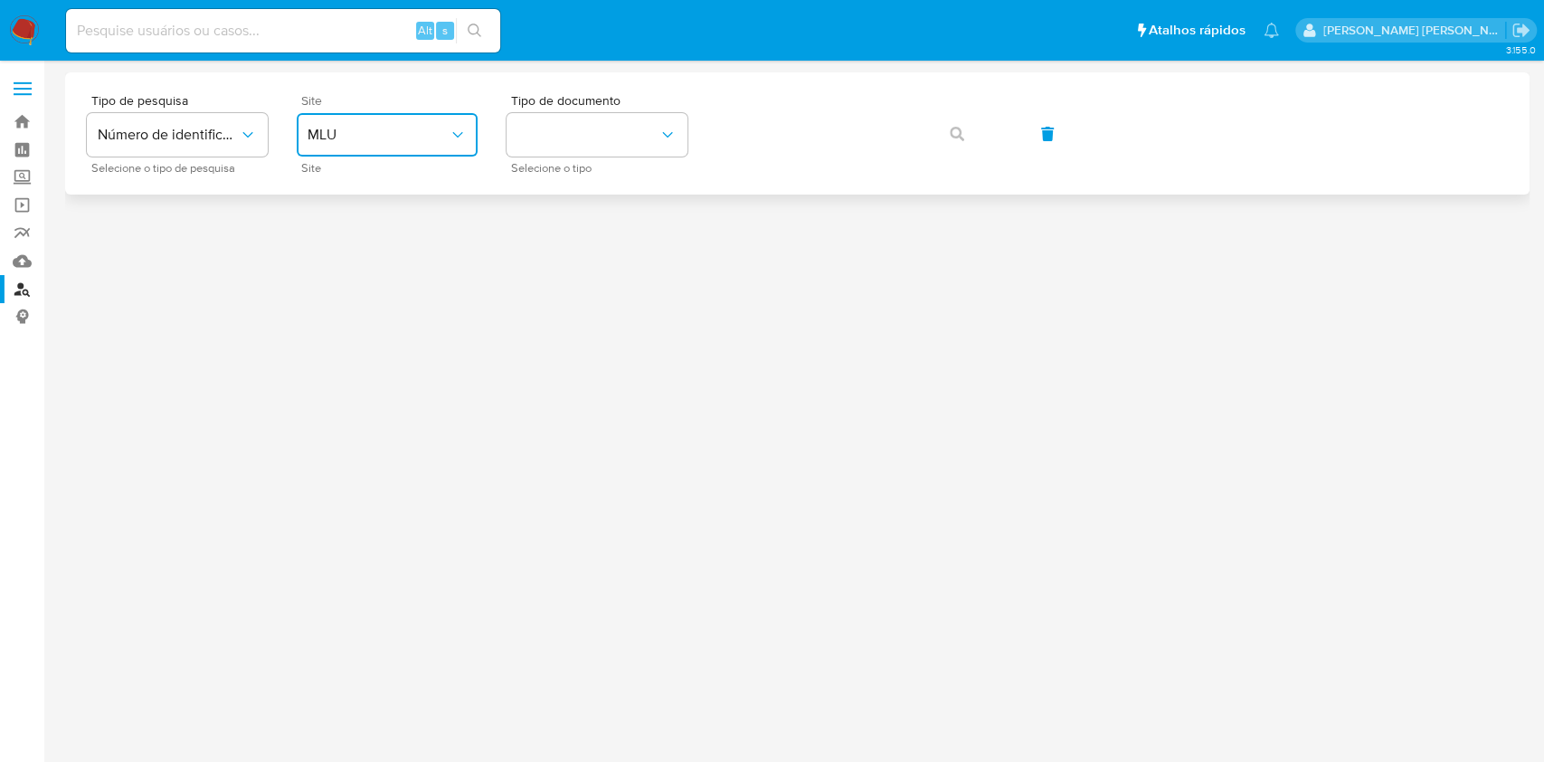
click at [427, 137] on span "MLU" at bounding box center [378, 135] width 141 height 18
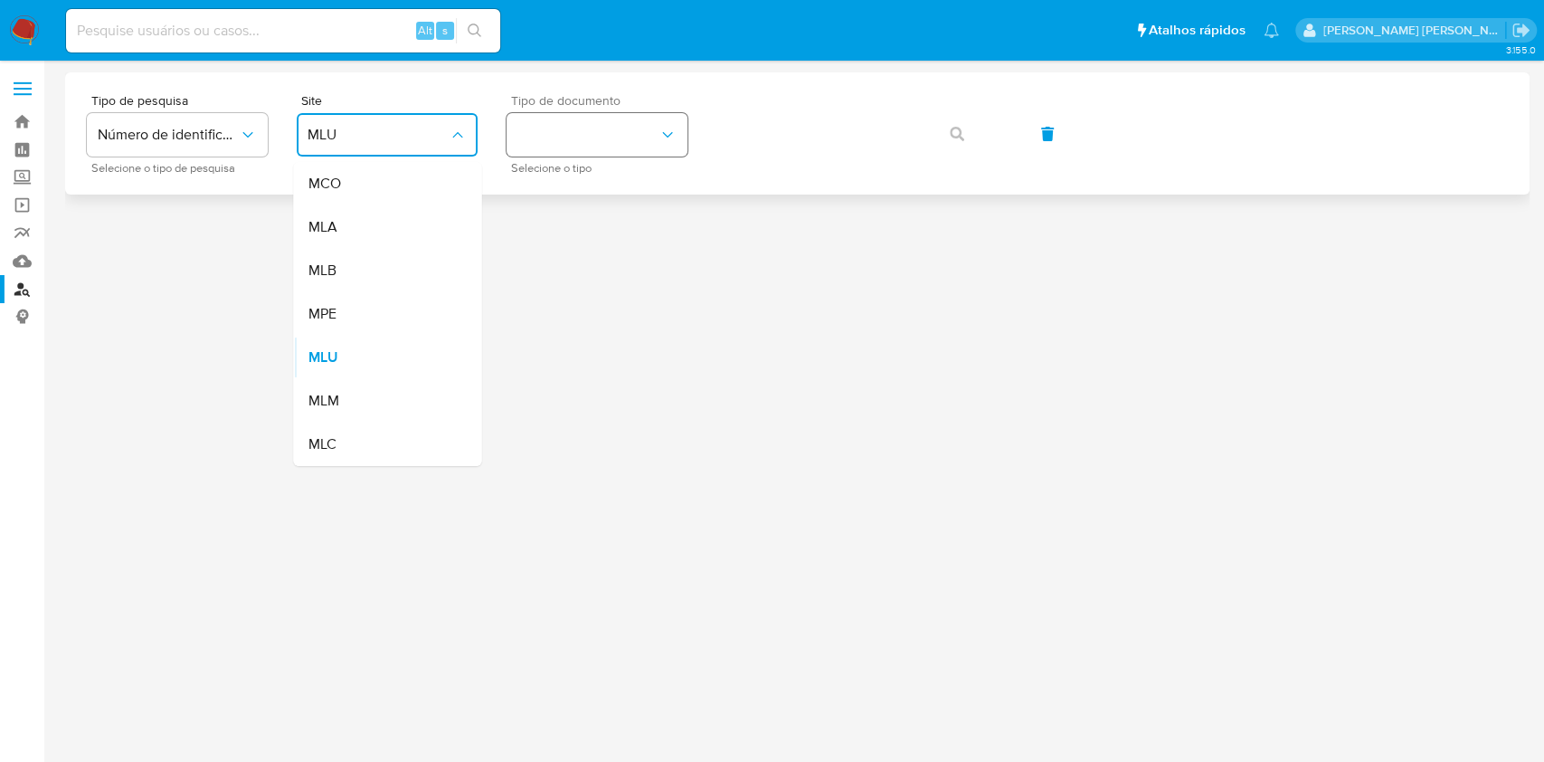
drag, startPoint x: 376, startPoint y: 261, endPoint x: 584, endPoint y: 147, distance: 236.5
click at [376, 261] on div "MLB" at bounding box center [382, 270] width 148 height 43
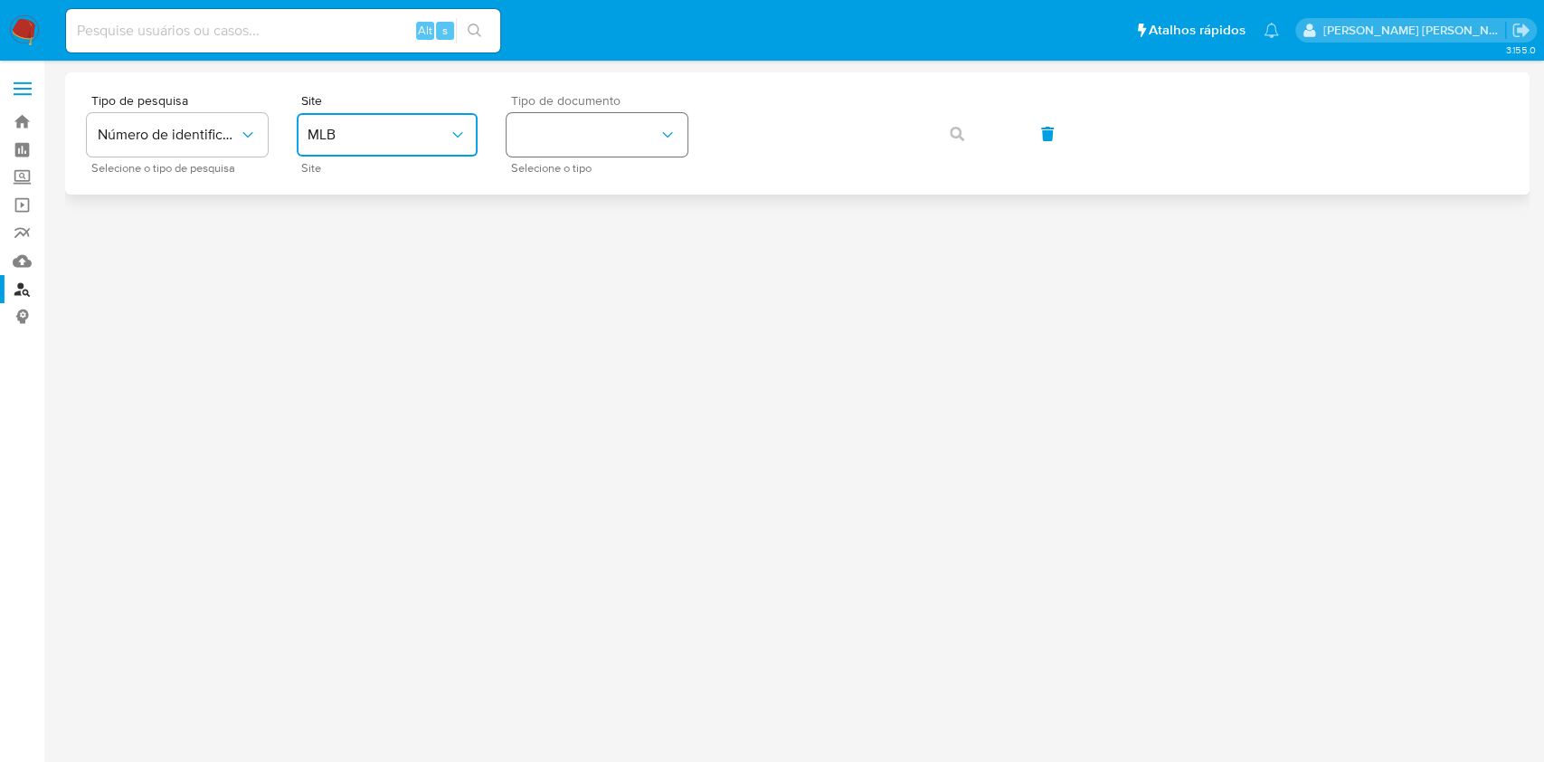
click at [581, 135] on button "identificationType" at bounding box center [597, 134] width 181 height 43
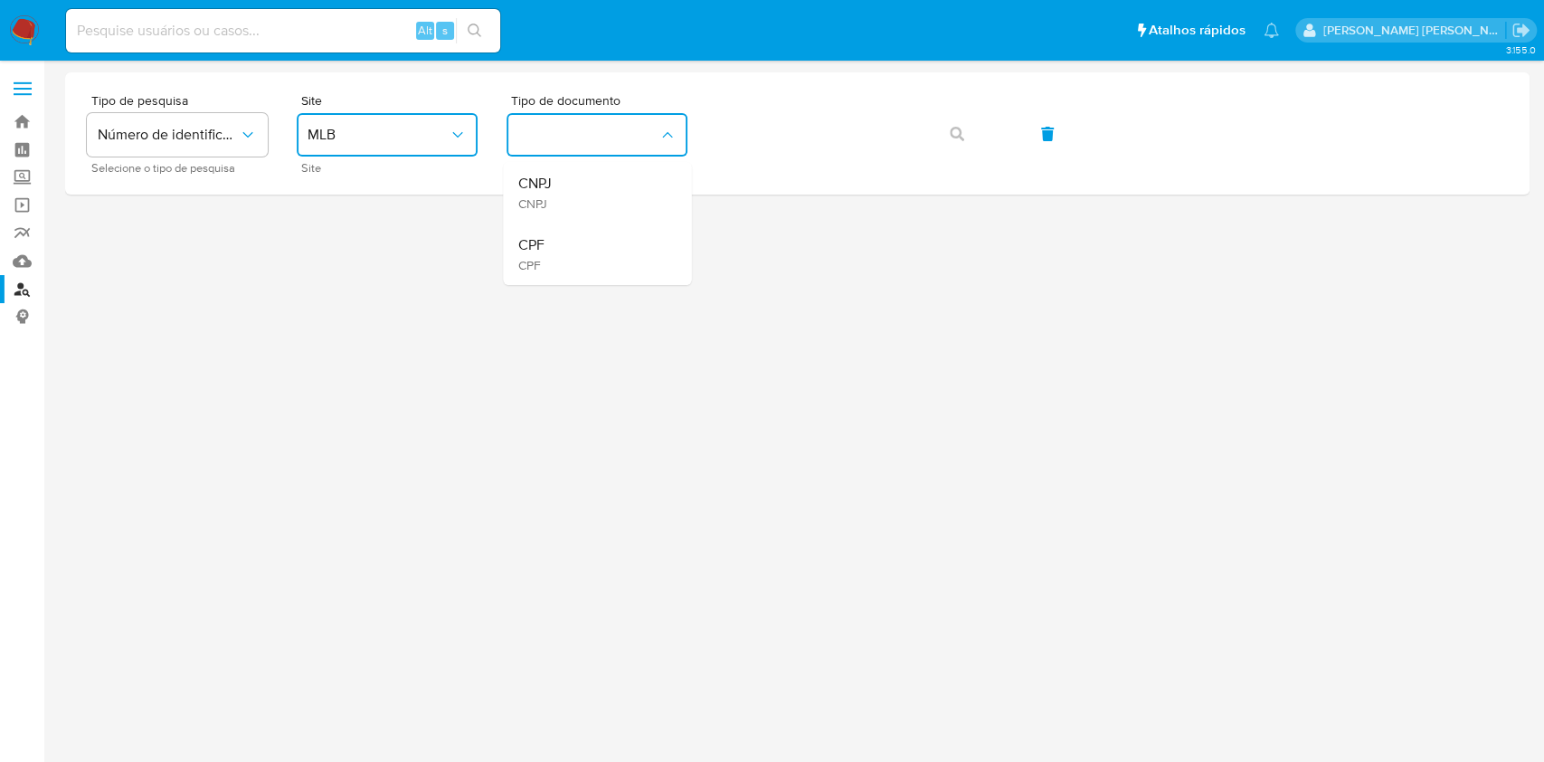
click at [535, 258] on span "CPF" at bounding box center [530, 265] width 26 height 16
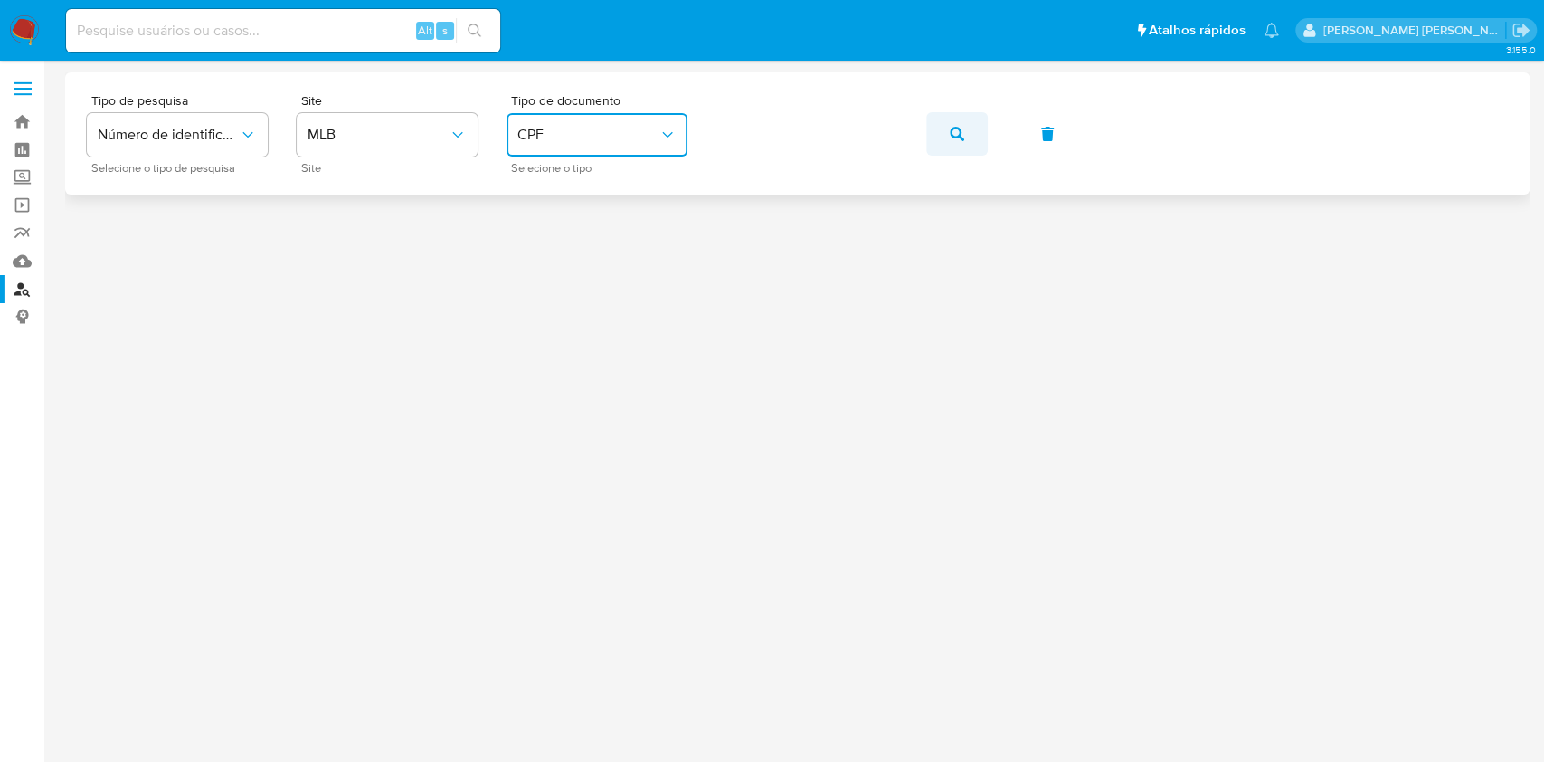
click at [952, 134] on icon "button" at bounding box center [957, 134] width 14 height 14
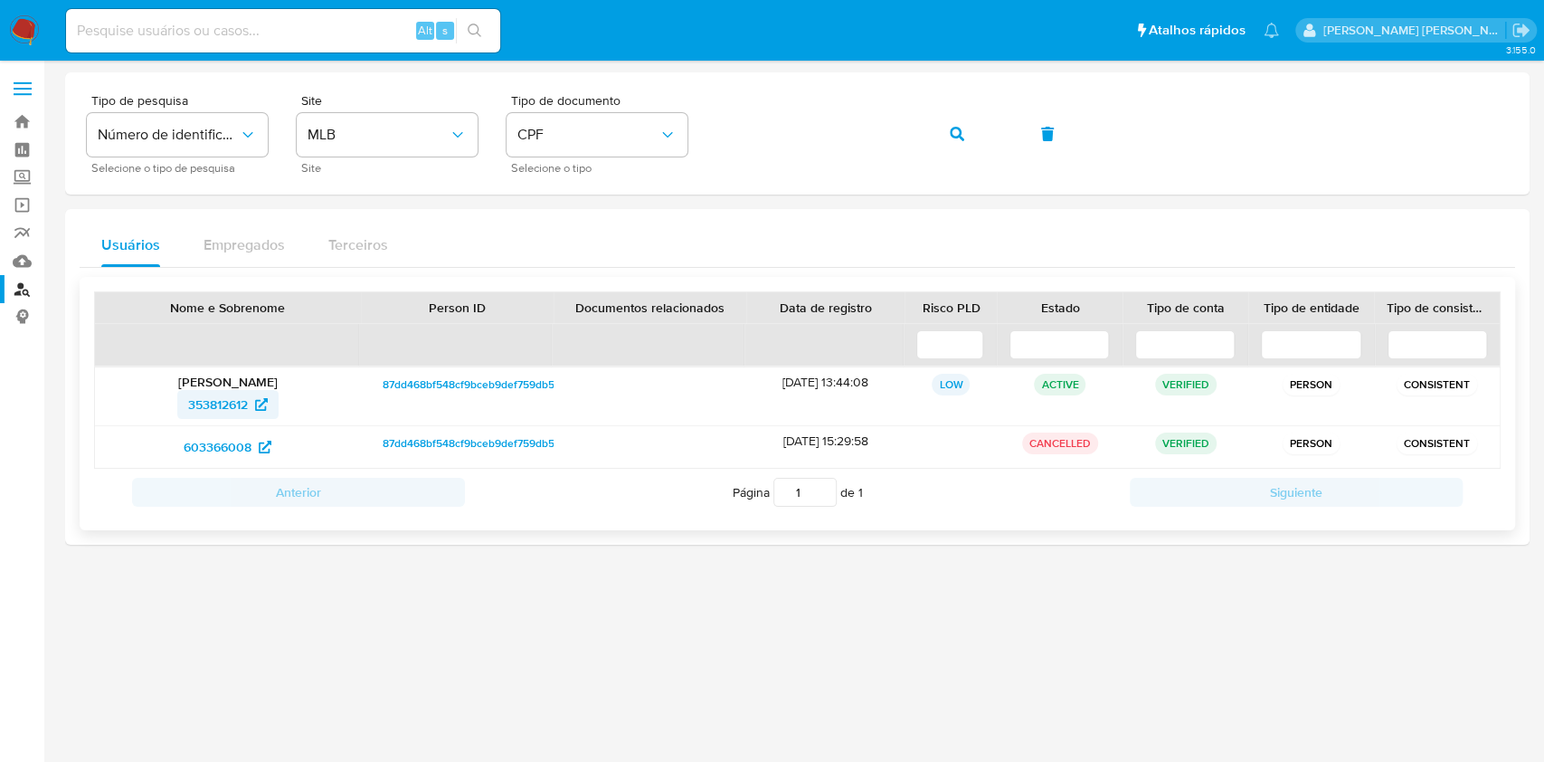
click at [207, 401] on span "353812612" at bounding box center [218, 404] width 60 height 29
click at [945, 129] on button "button" at bounding box center [957, 133] width 62 height 43
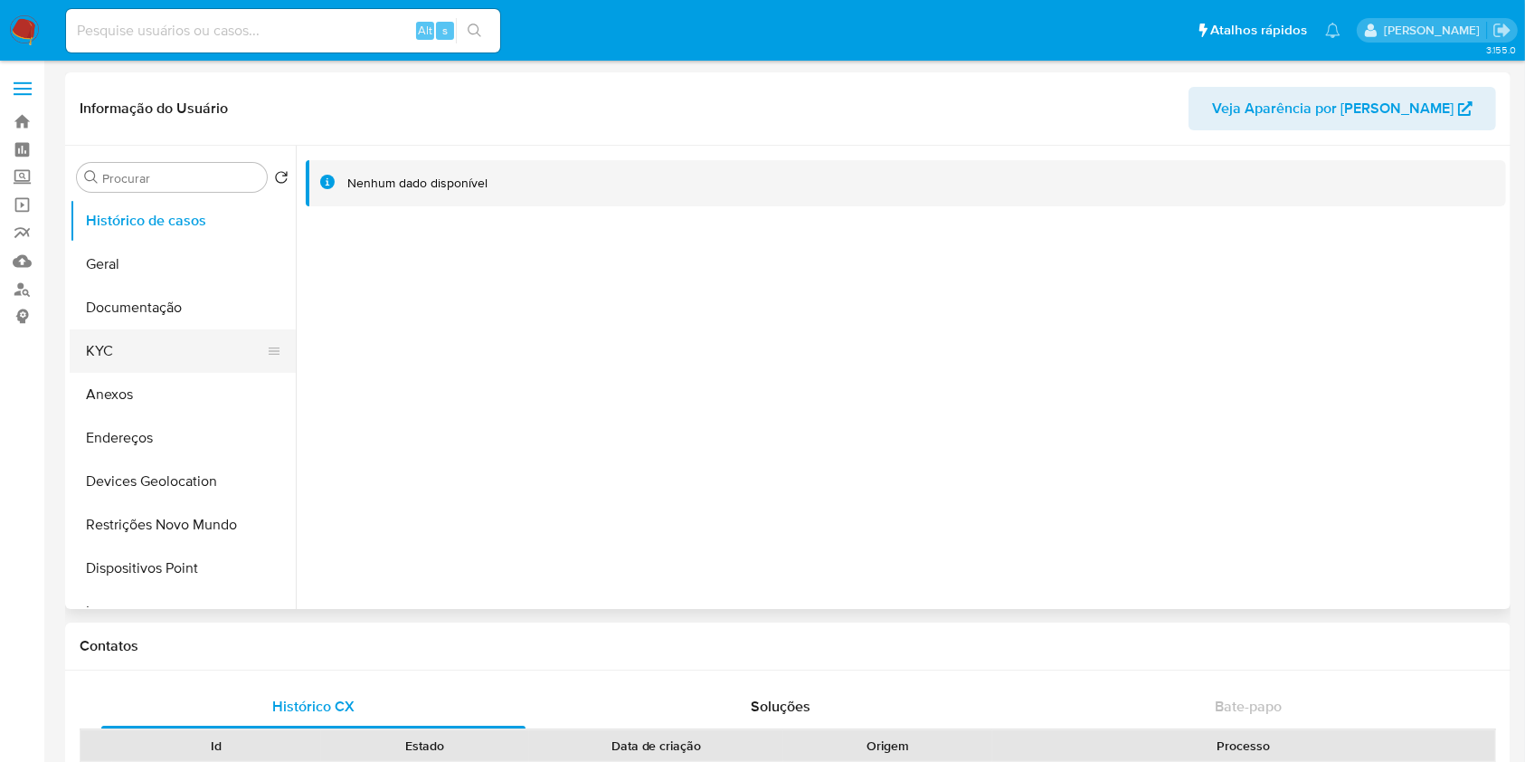
select select "10"
click at [159, 353] on button "KYC" at bounding box center [176, 350] width 212 height 43
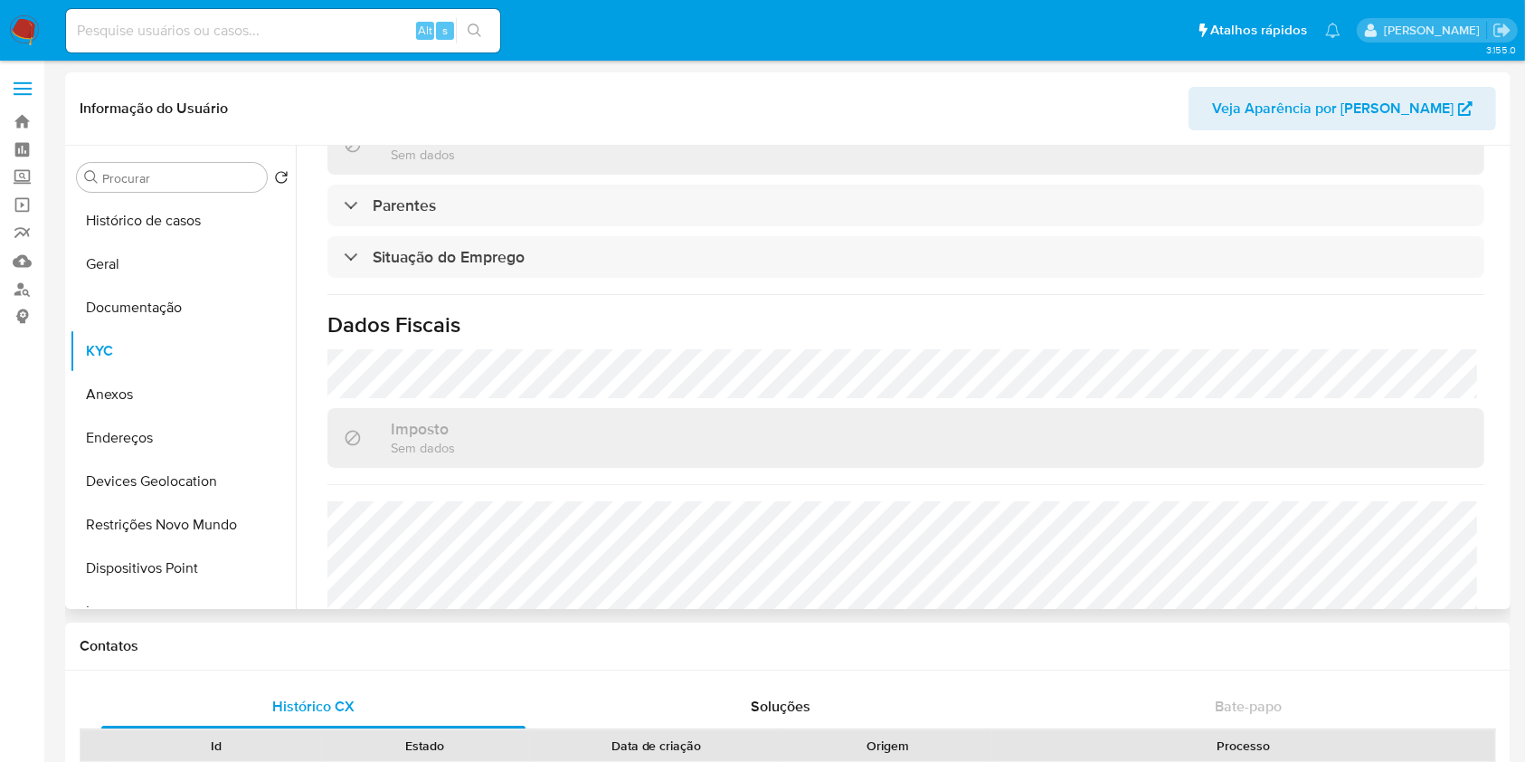
scroll to position [724, 0]
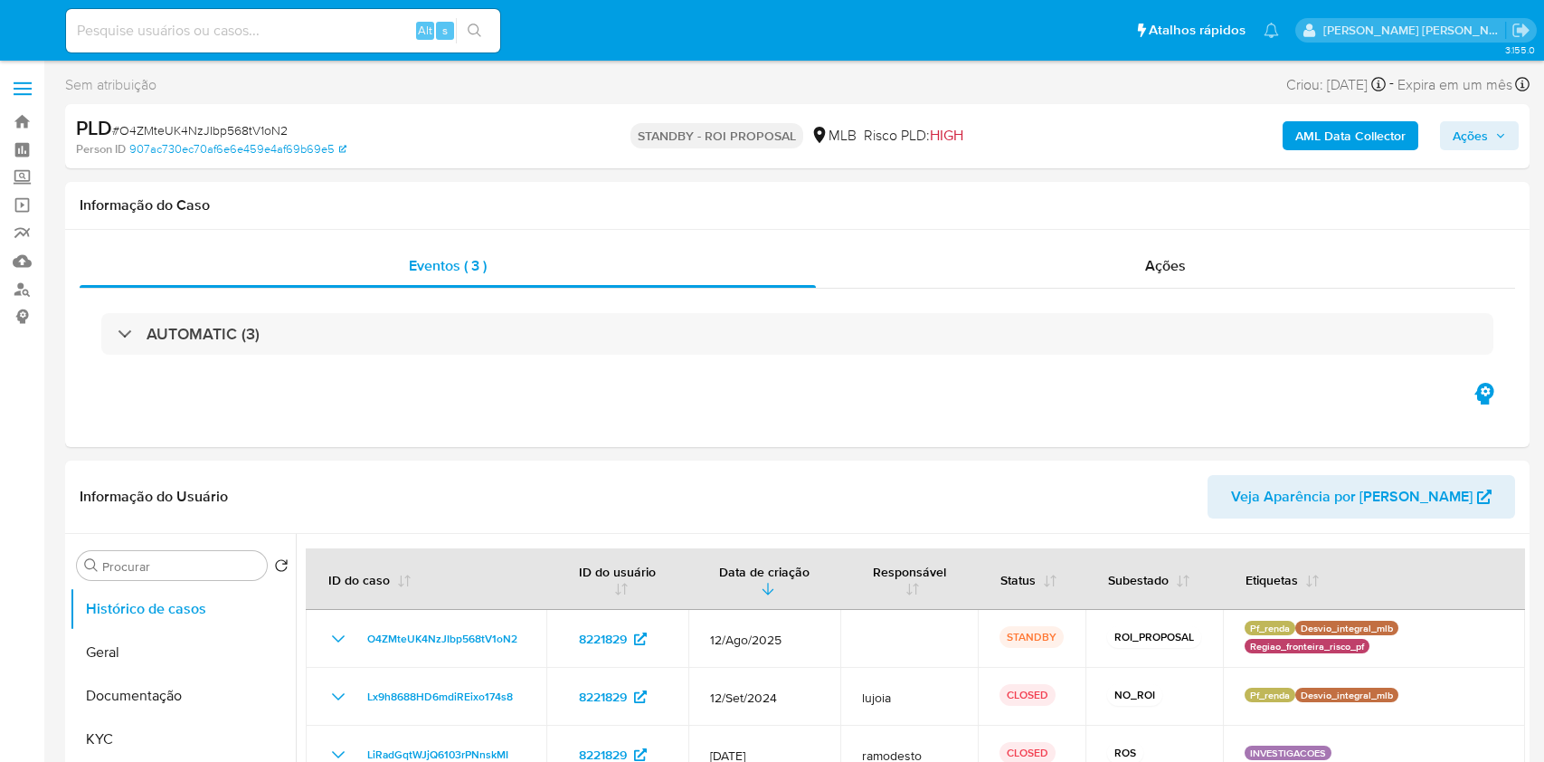
select select "10"
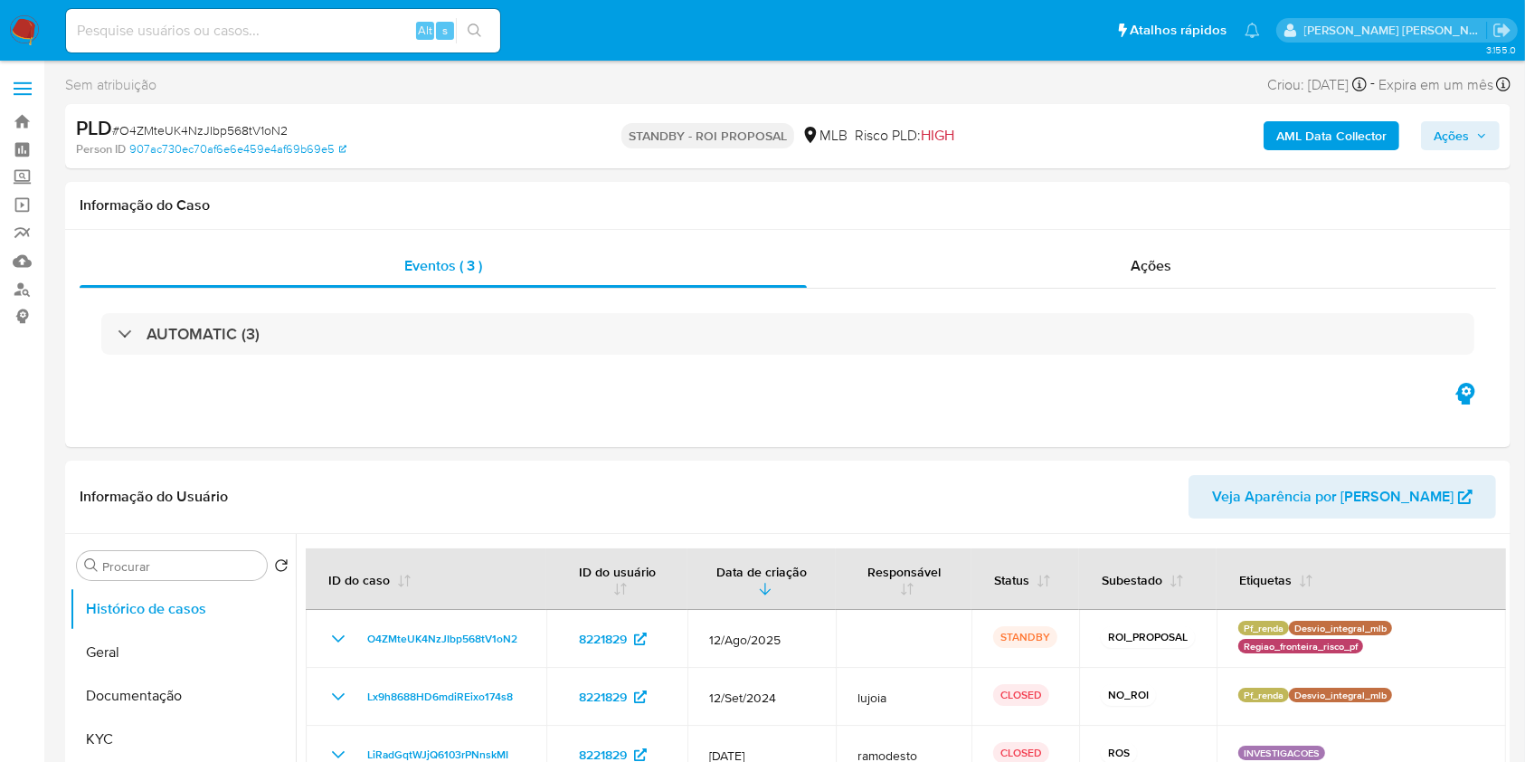
click at [18, 33] on img at bounding box center [24, 30] width 31 height 31
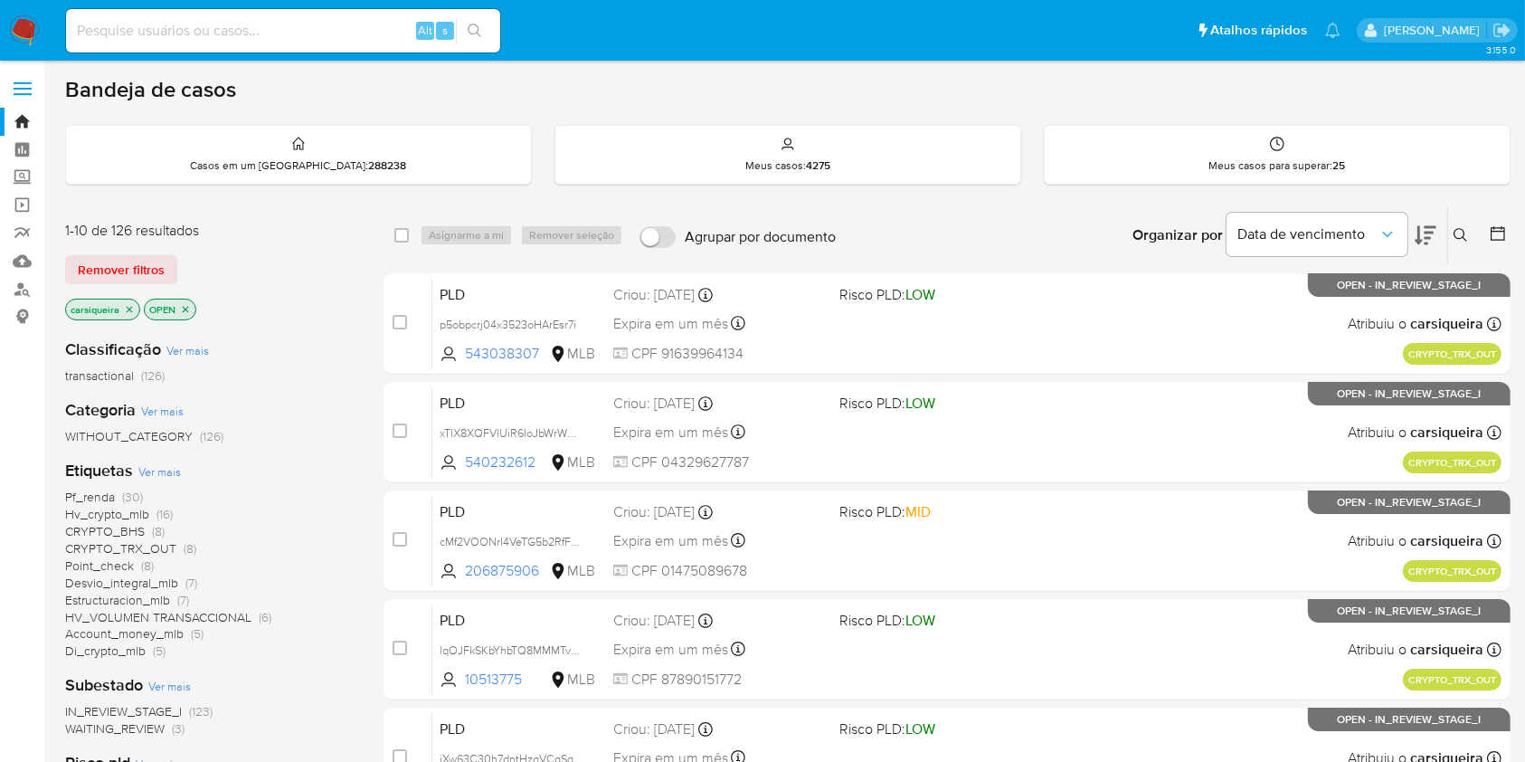
click at [28, 23] on img at bounding box center [24, 30] width 31 height 31
